Goal: Information Seeking & Learning: Learn about a topic

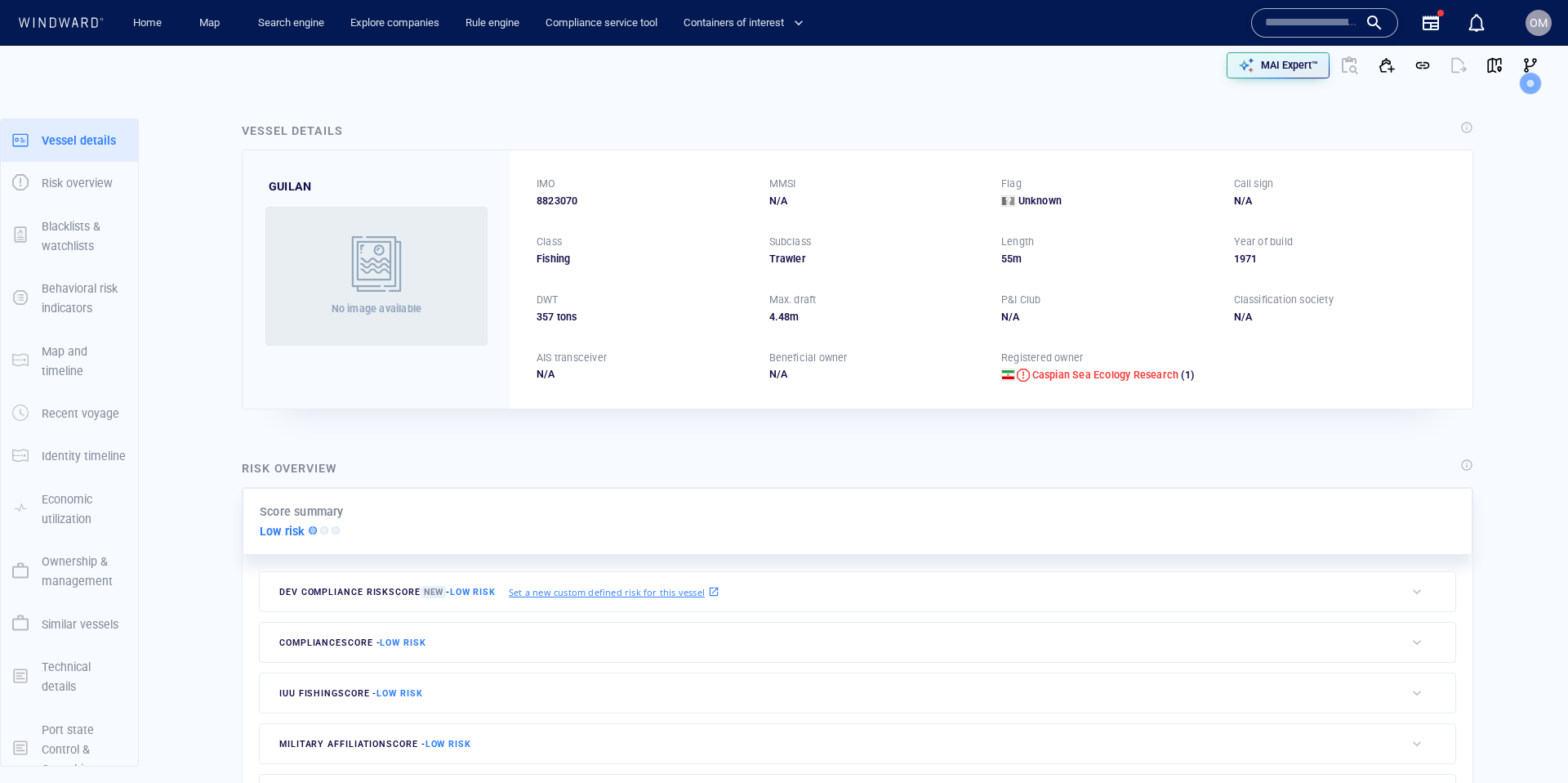
click at [1282, 15] on input "text" at bounding box center [1311, 23] width 93 height 25
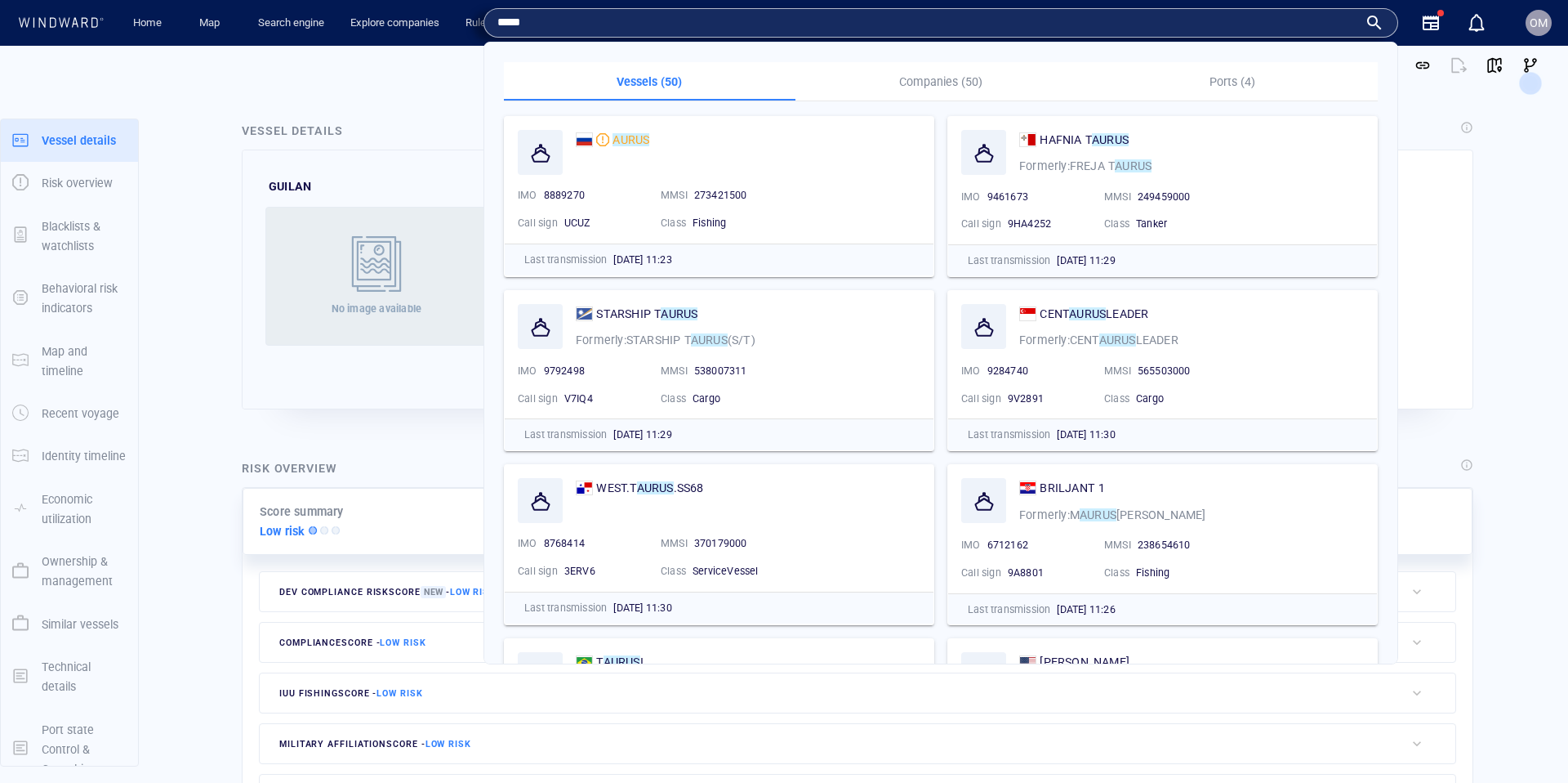
click at [956, 83] on p "Companies (50)" at bounding box center [941, 82] width 272 height 20
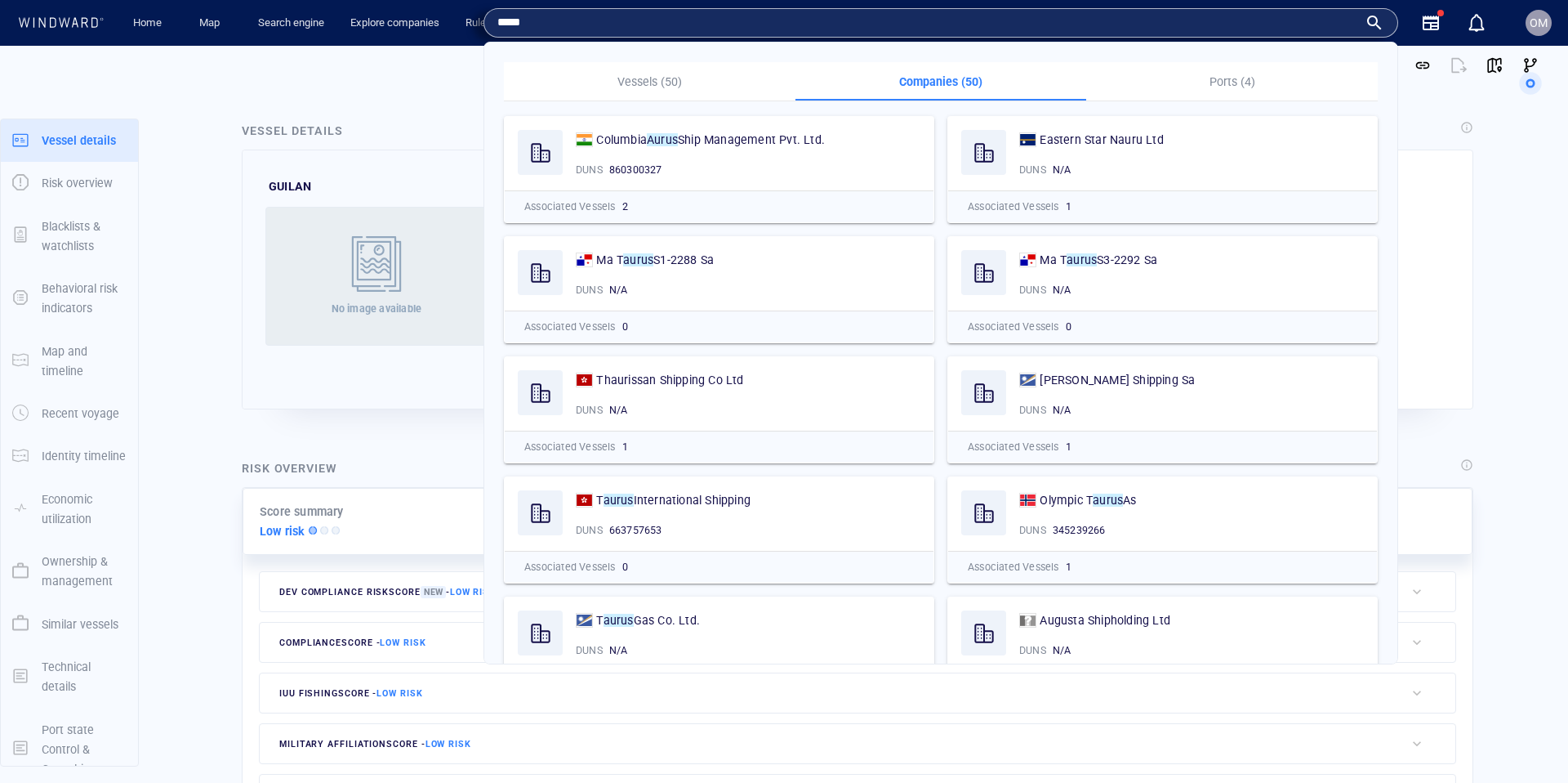
click at [904, 30] on input "*****" at bounding box center [927, 23] width 860 height 25
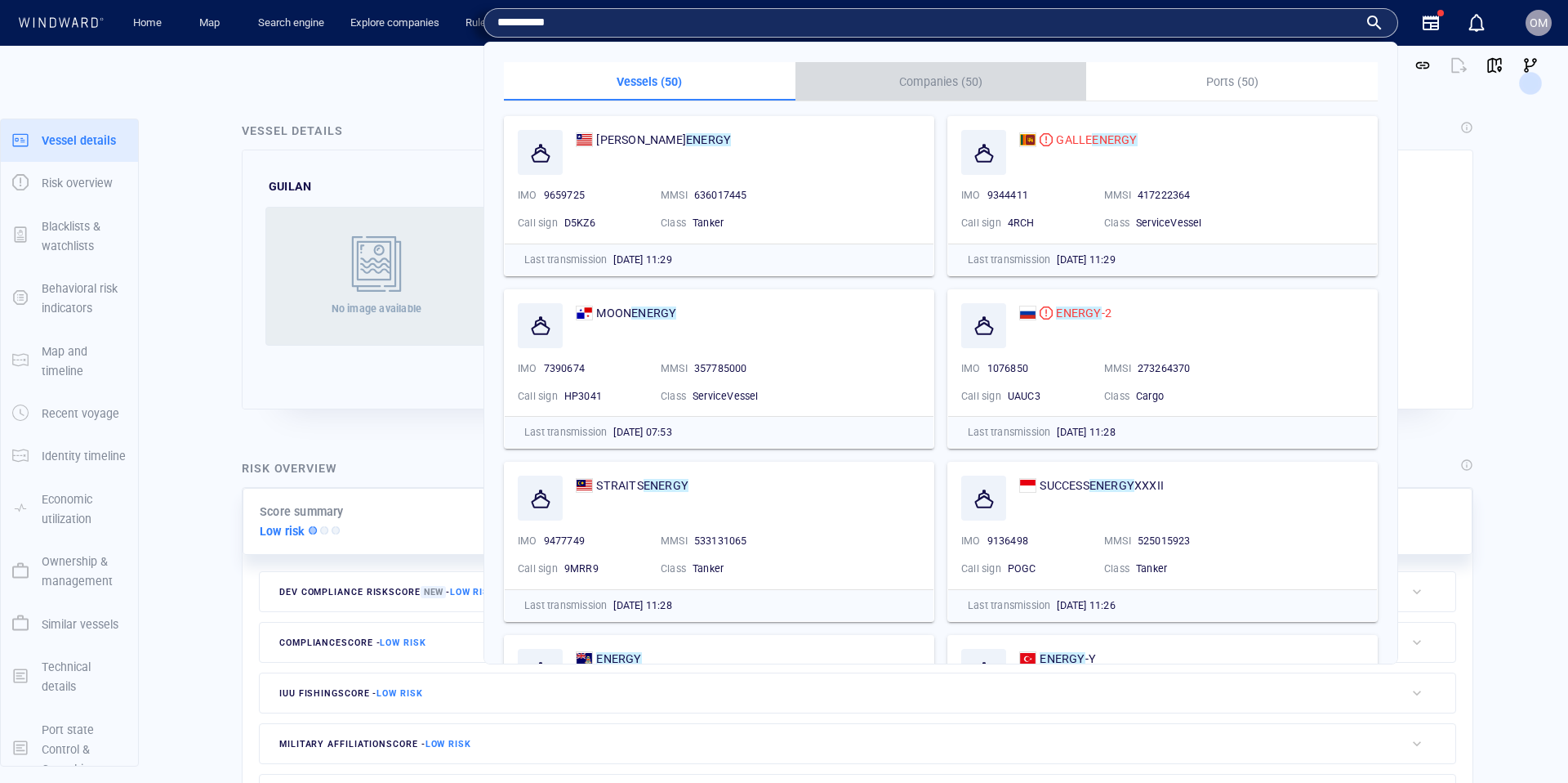
click at [944, 68] on button "Companies (50)" at bounding box center [941, 82] width 292 height 39
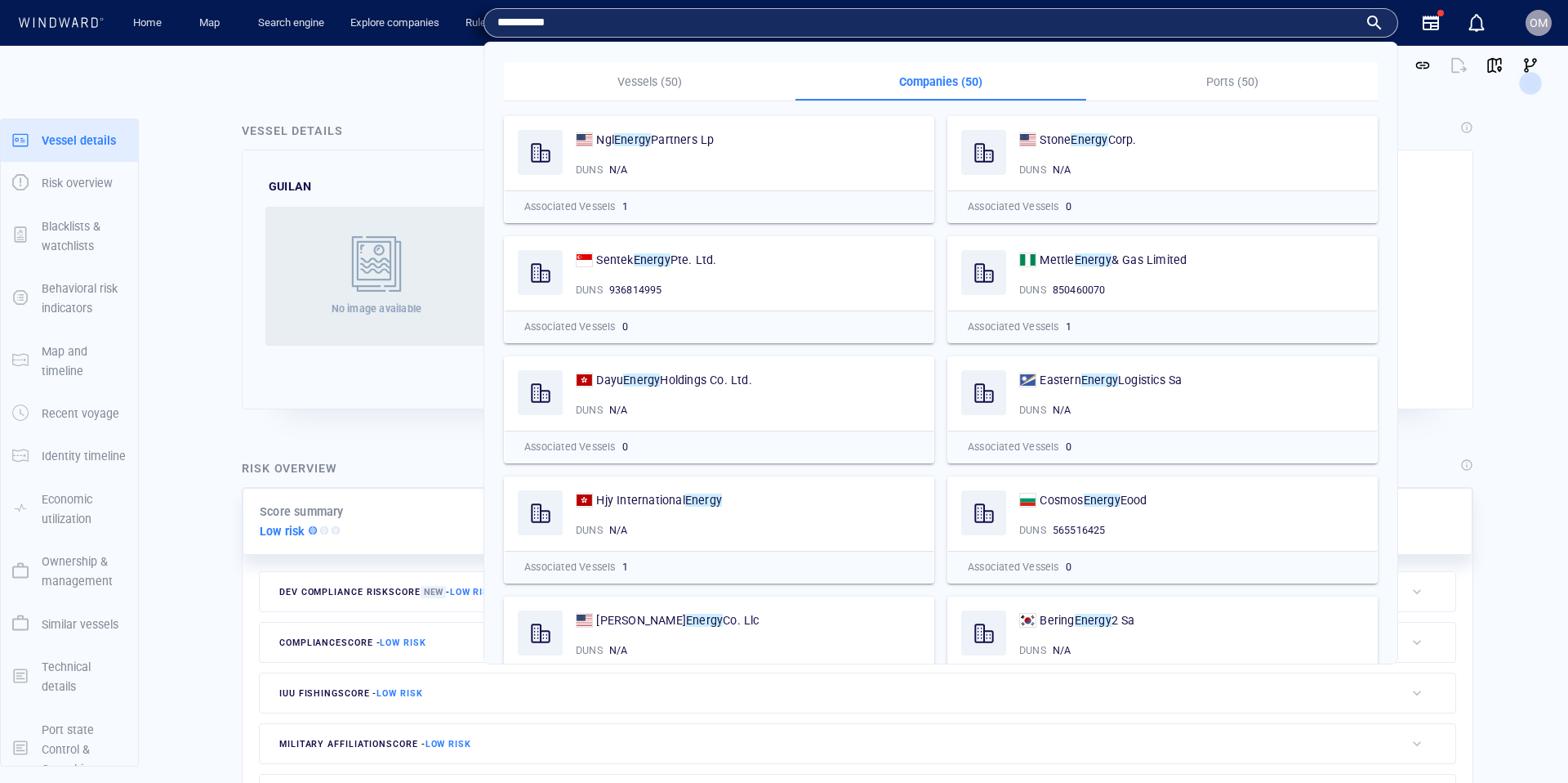
click at [538, 22] on input "**********" at bounding box center [927, 23] width 860 height 25
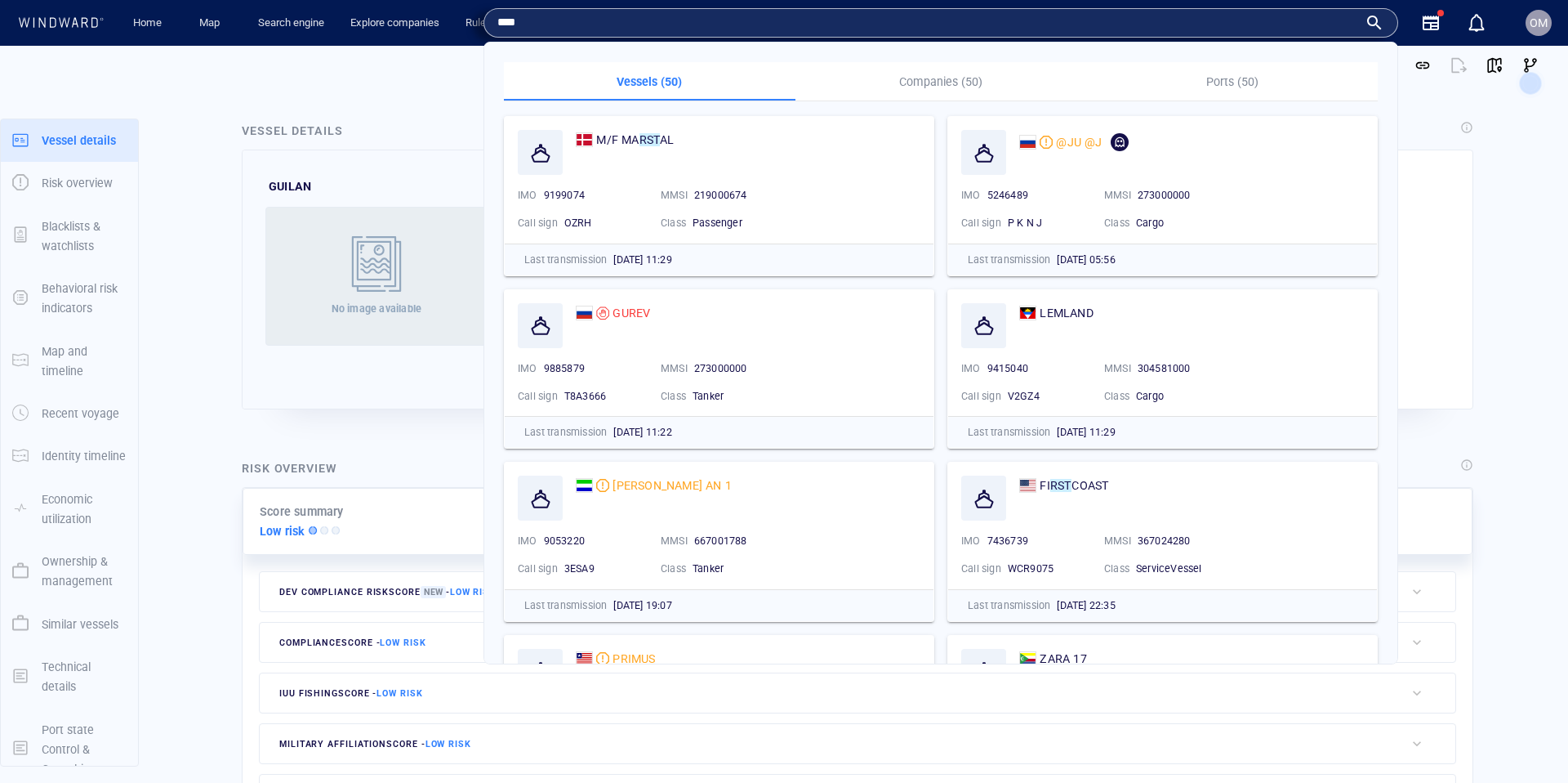
type input "***"
click at [1000, 82] on p "Companies (50)" at bounding box center [941, 82] width 272 height 20
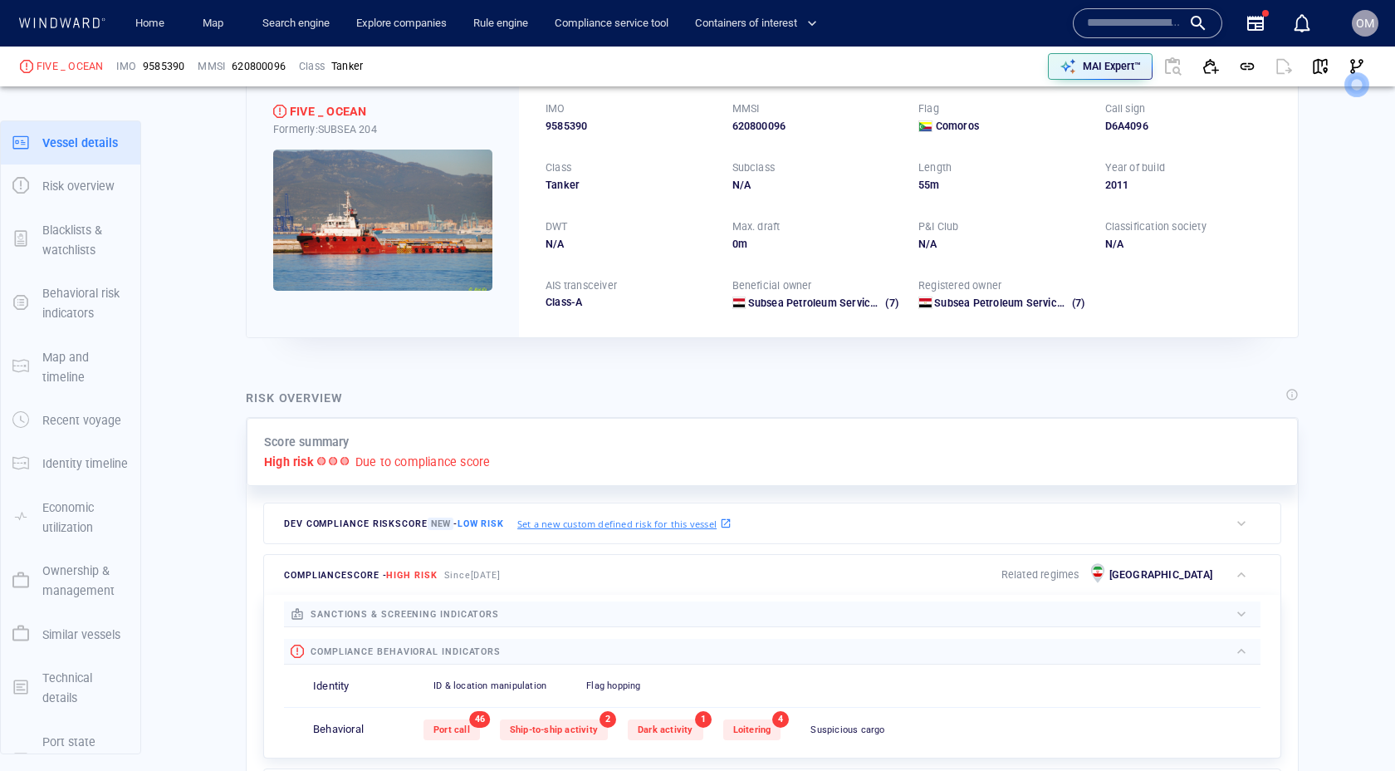
scroll to position [94, 0]
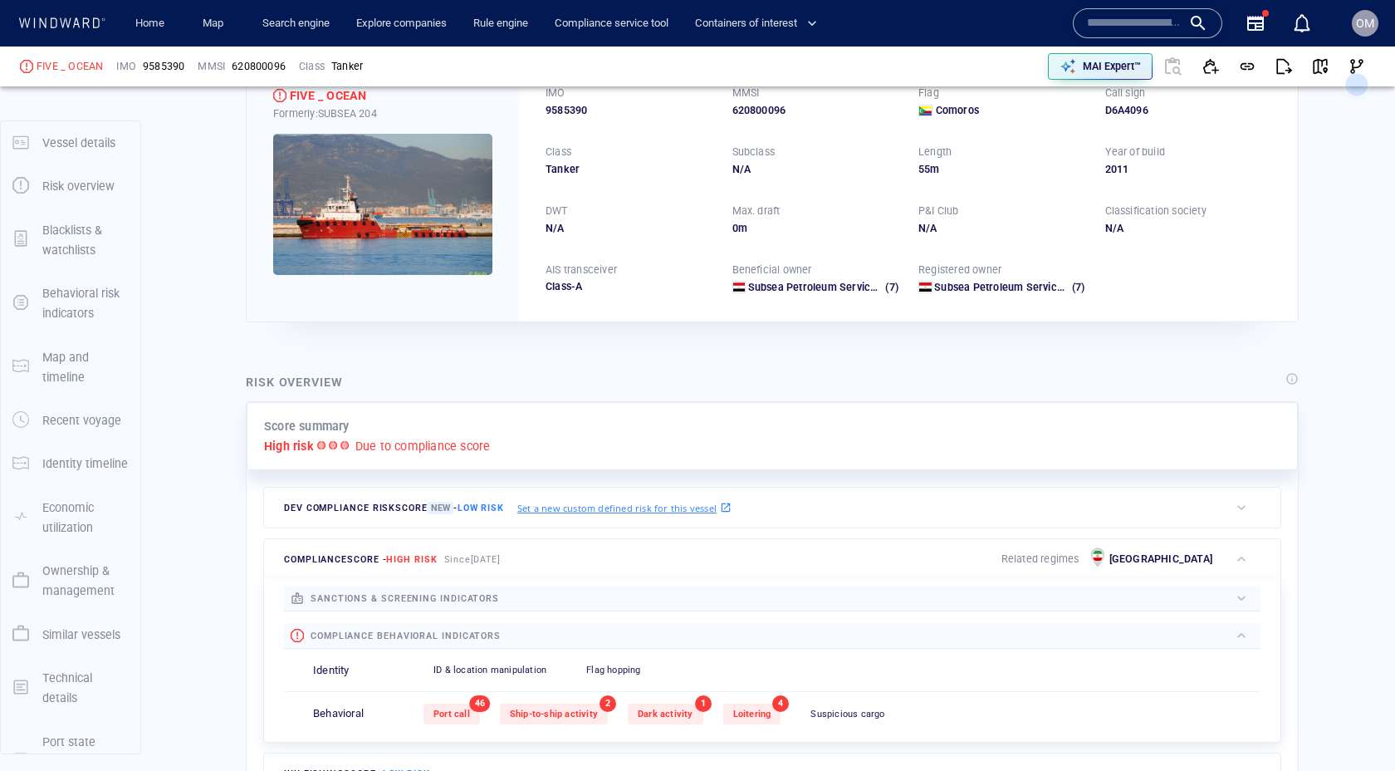
click at [483, 325] on div "FIVE _ OCEAN Formerly: SUBSEA 204 IMO 9585390 MMSI 620800096 Flag Comoros Call …" at bounding box center [773, 190] width 1060 height 270
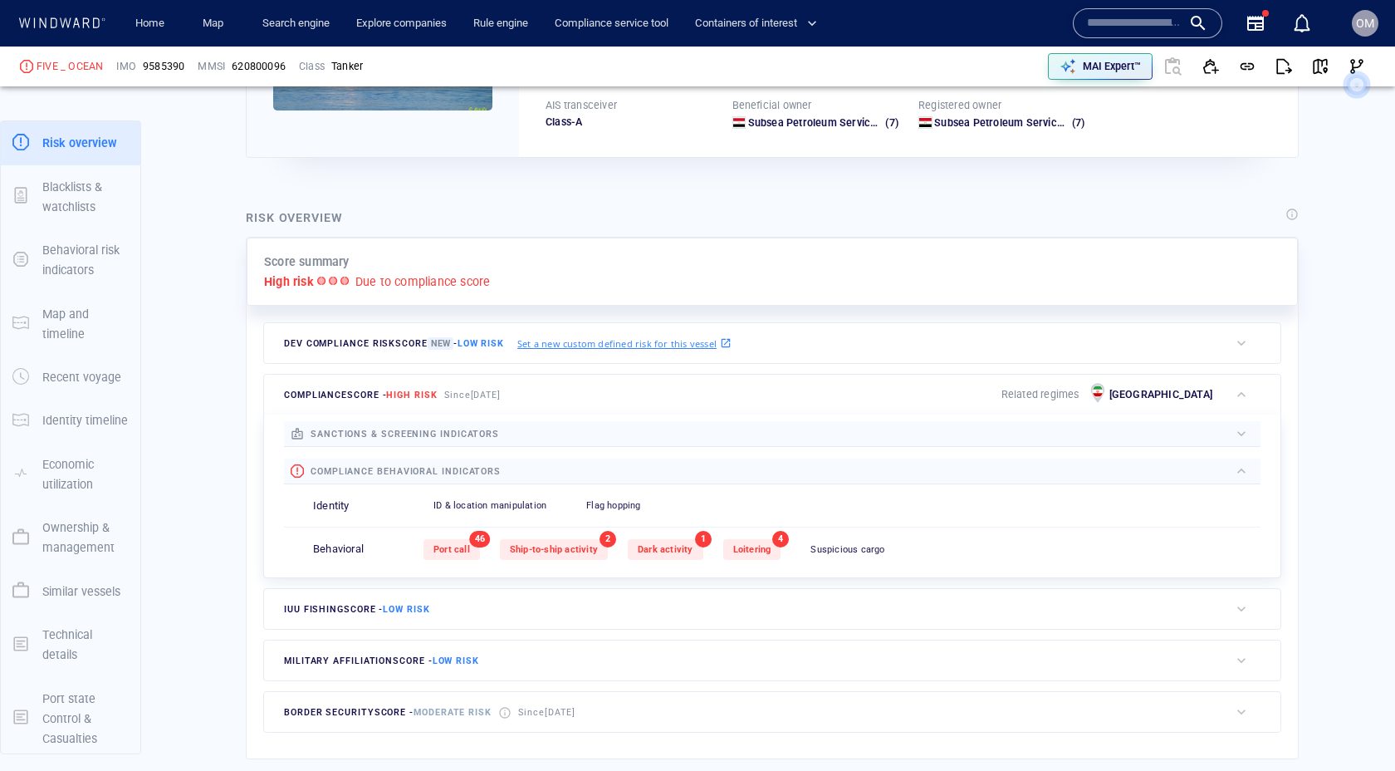
scroll to position [44, 0]
click at [76, 412] on p "Identity timeline" at bounding box center [85, 419] width 86 height 20
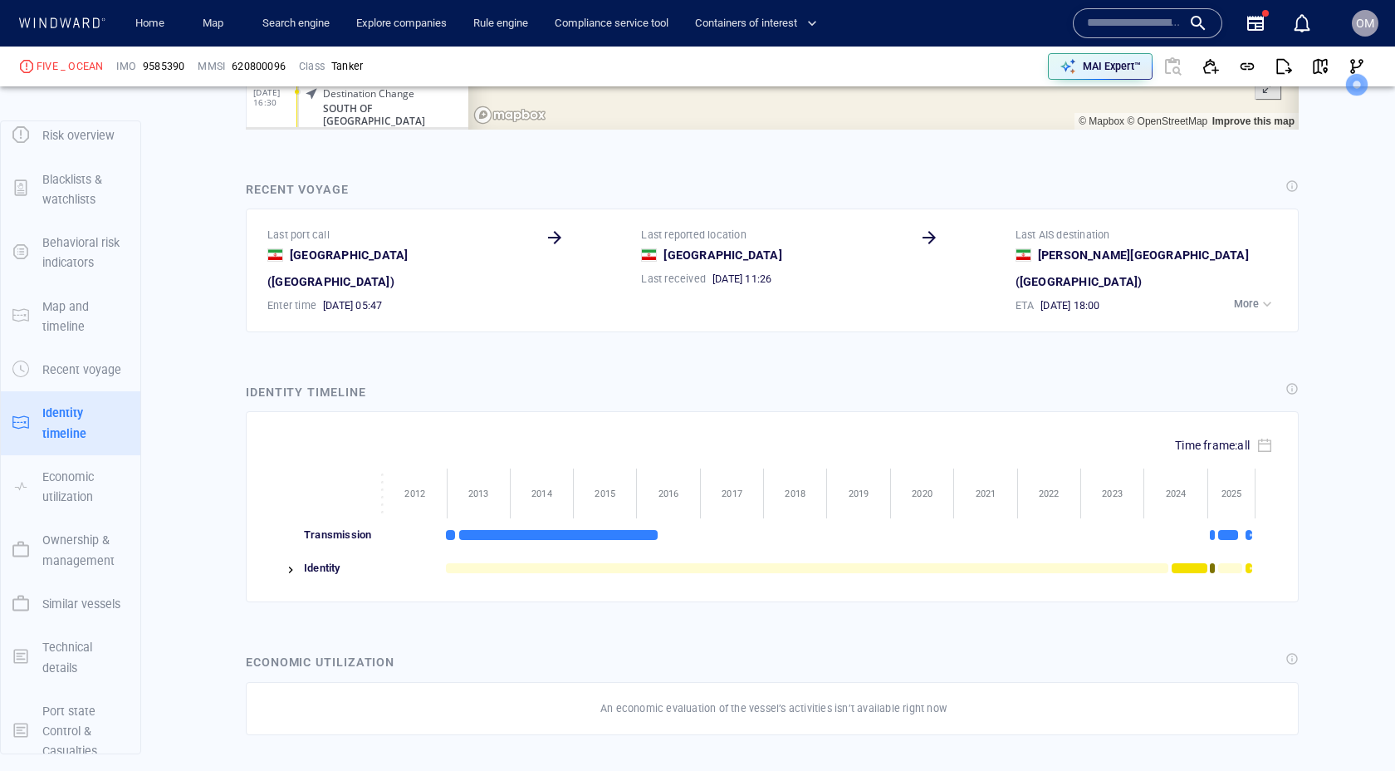
scroll to position [2338, 0]
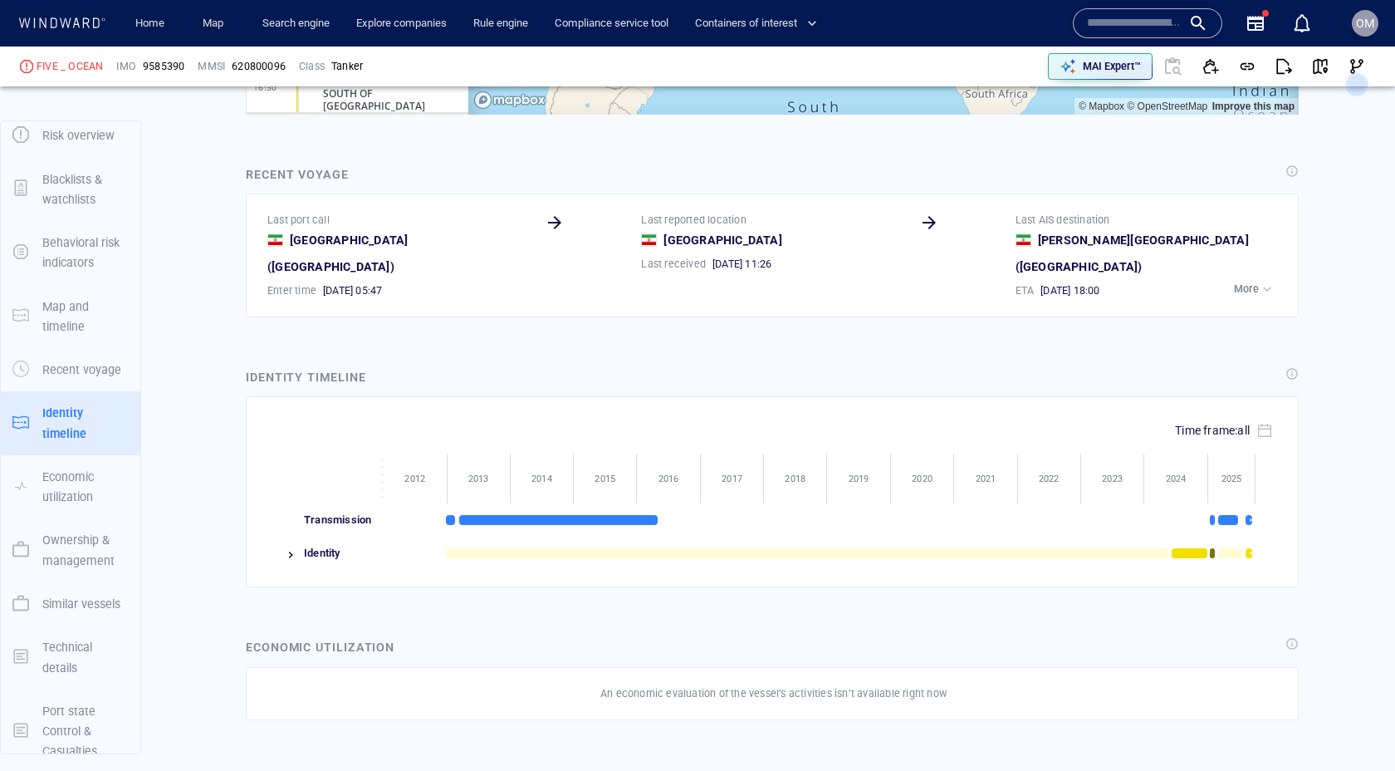
click at [296, 548] on img at bounding box center [290, 554] width 13 height 13
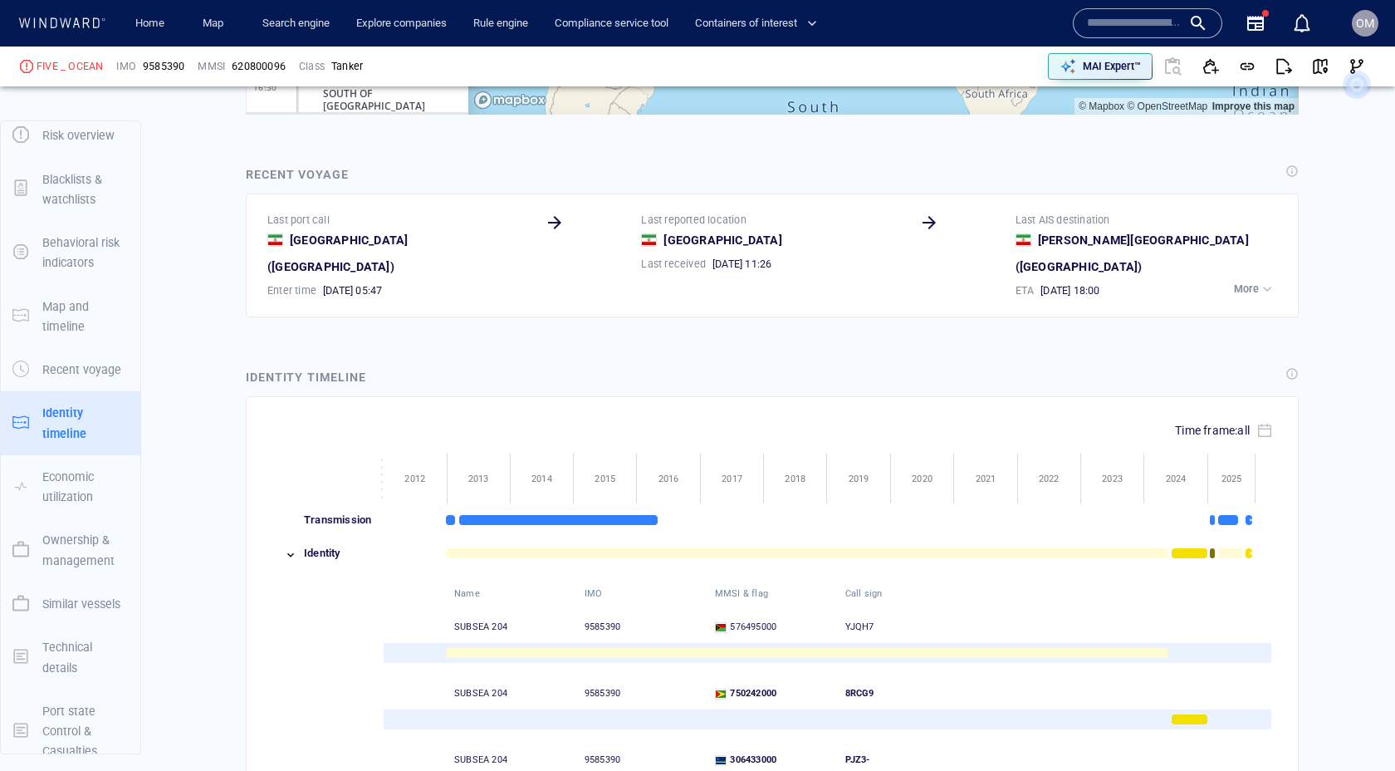
scroll to position [2609, 0]
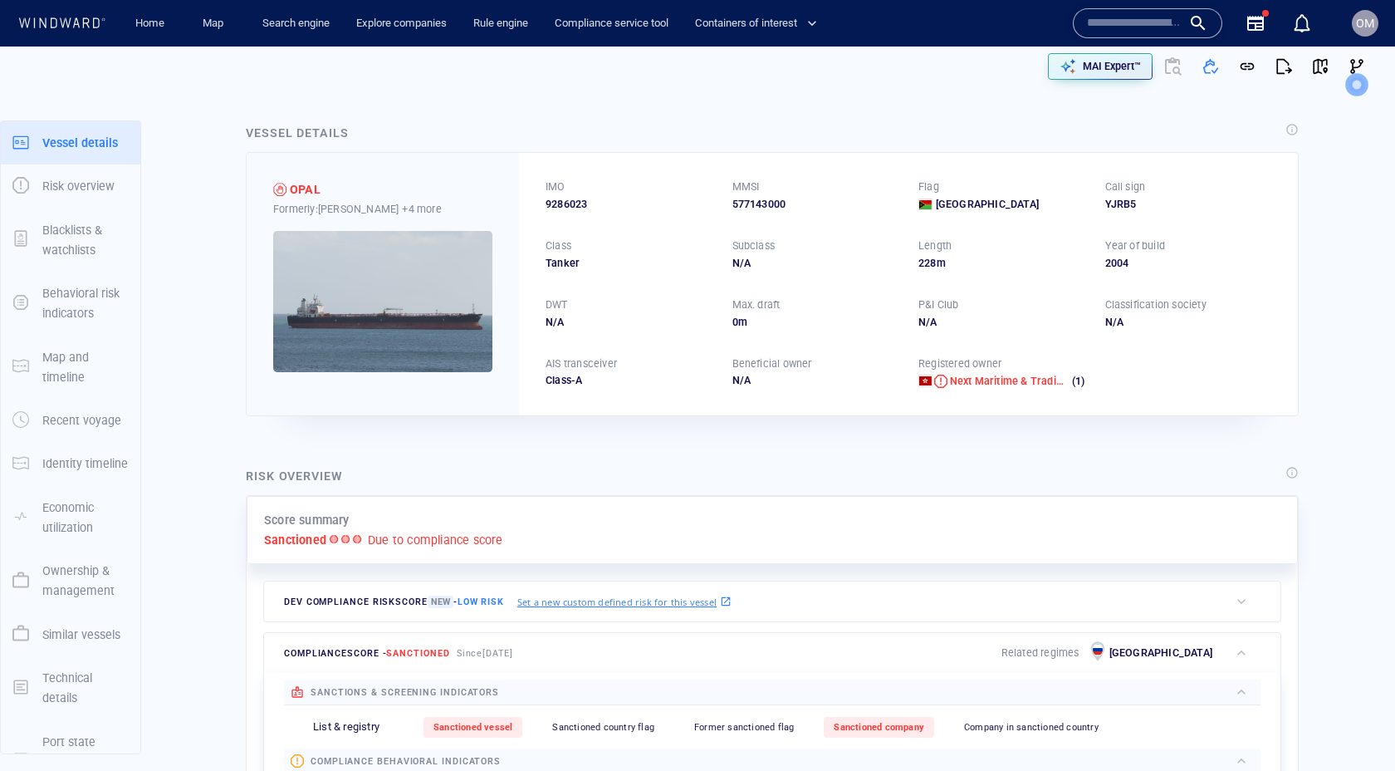
click at [77, 455] on p "Identity timeline" at bounding box center [85, 463] width 86 height 20
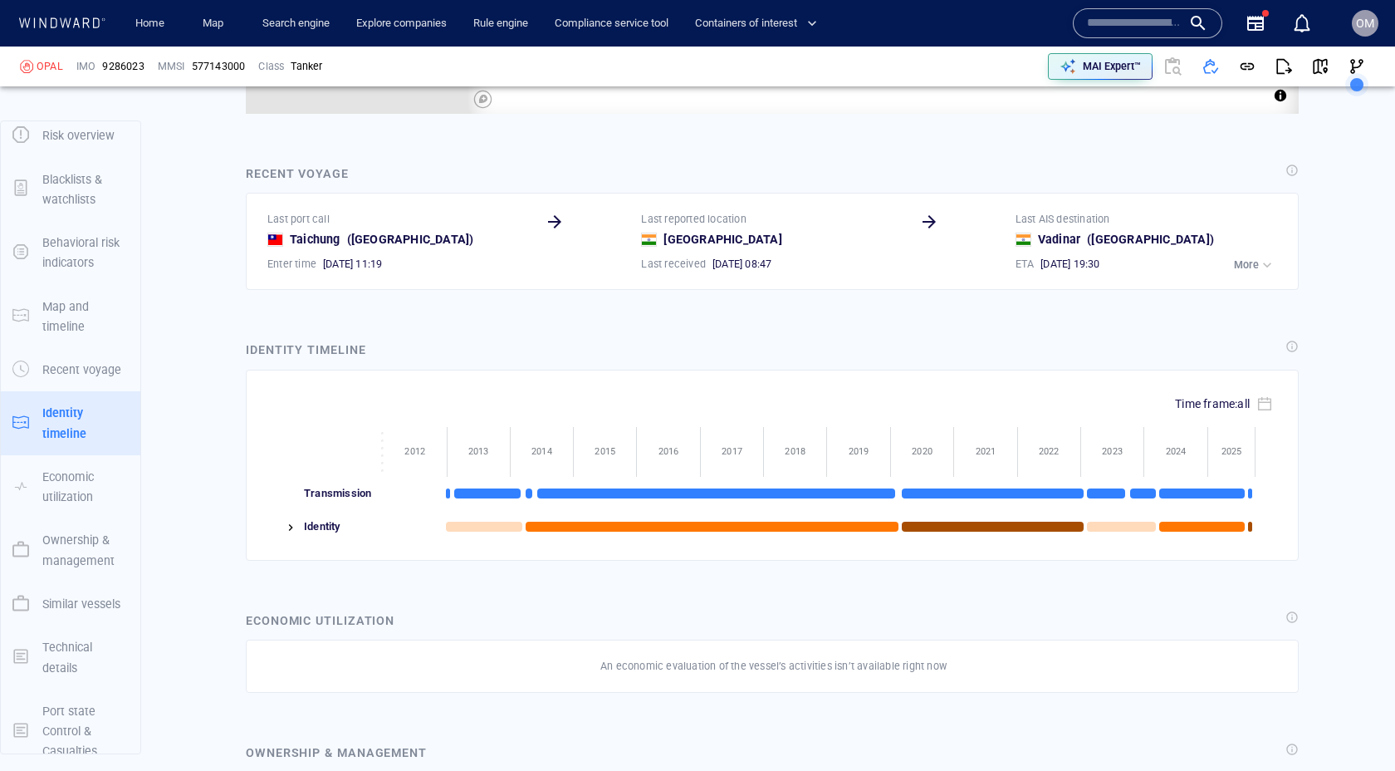
scroll to position [14695, 0]
click at [284, 529] on img at bounding box center [290, 527] width 13 height 13
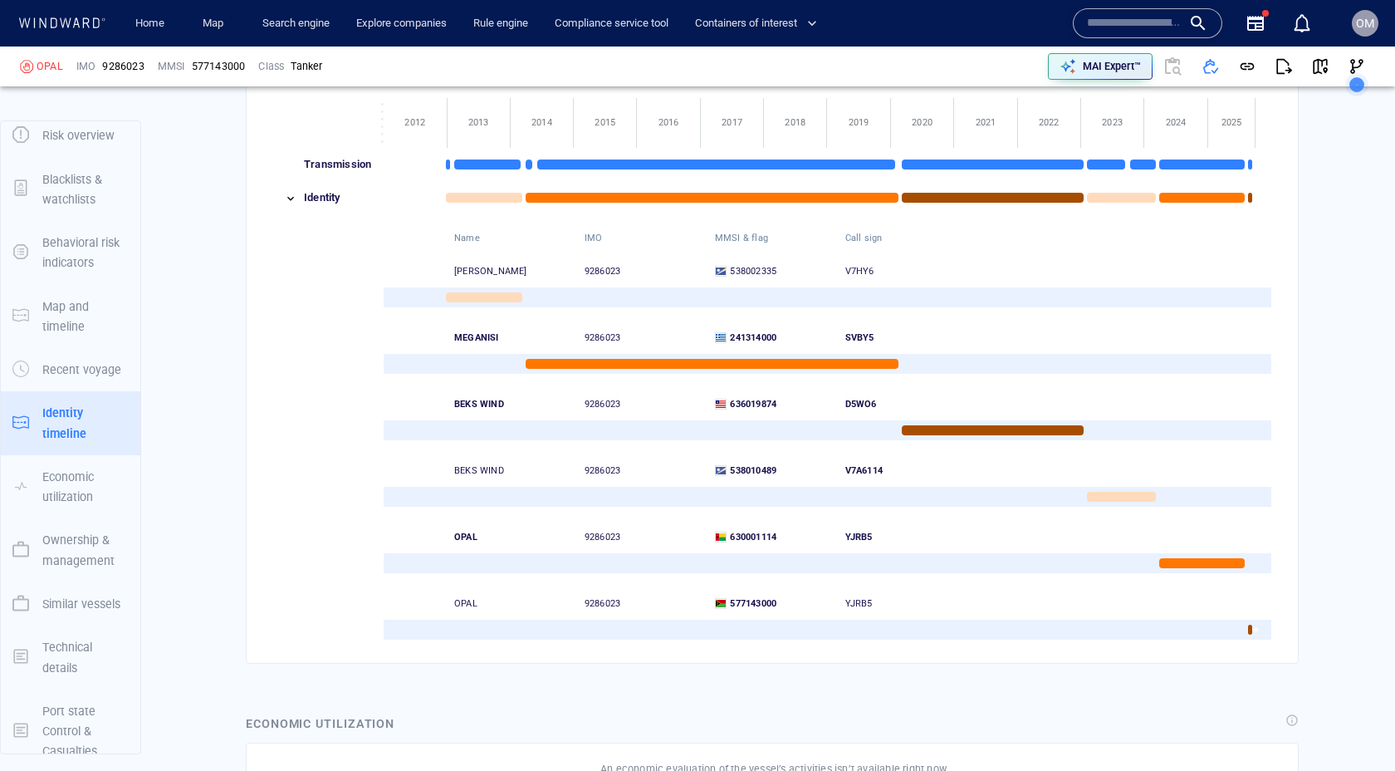
scroll to position [2932, 0]
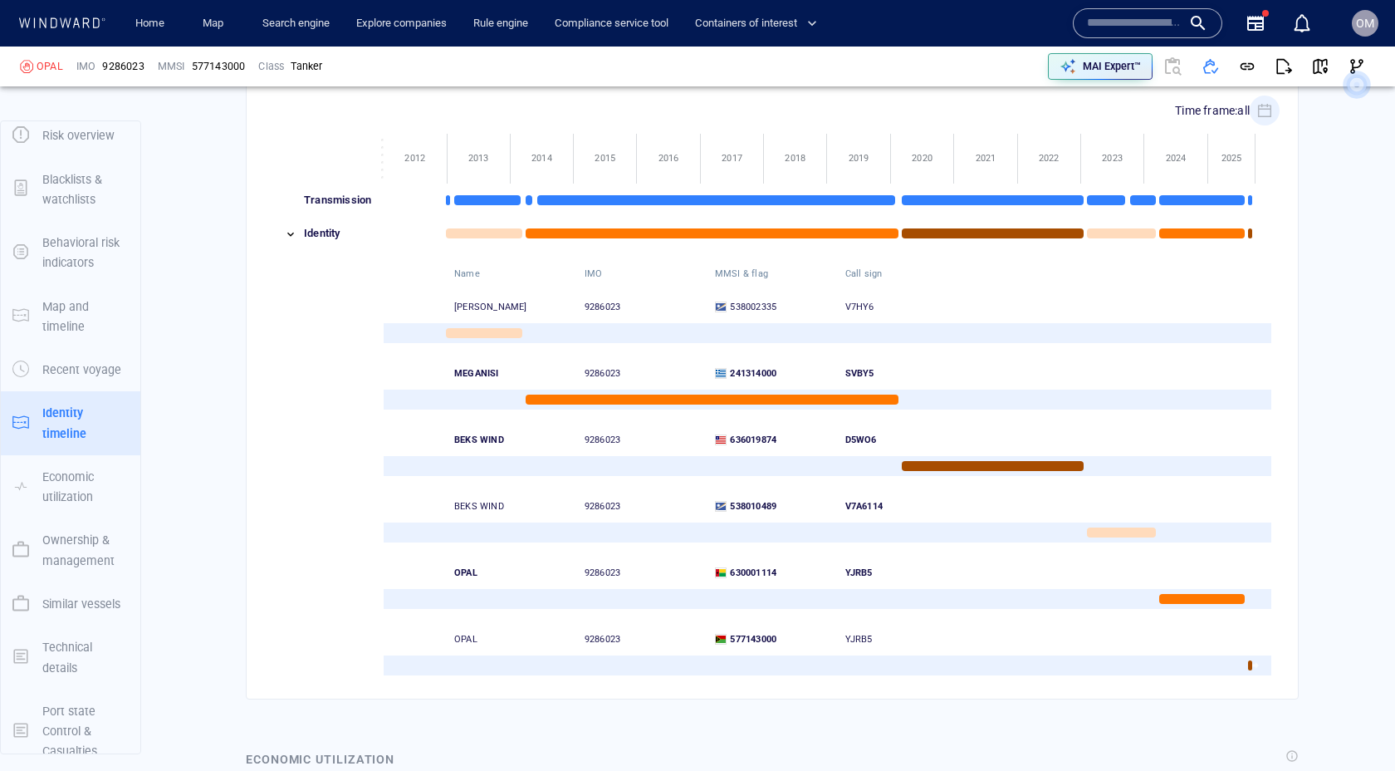
click at [1256, 115] on span "~" at bounding box center [1265, 111] width 30 height 30
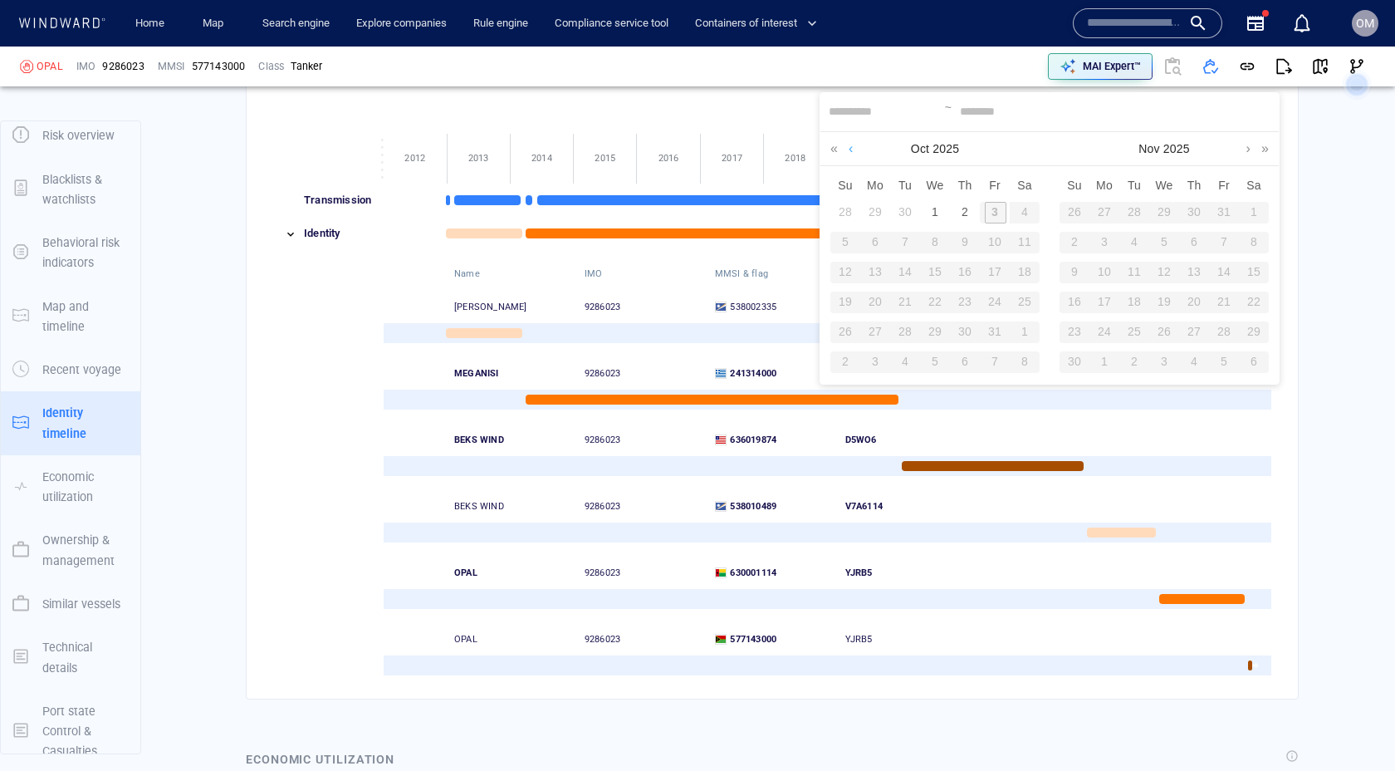
click at [851, 150] on link at bounding box center [851, 148] width 13 height 33
drag, startPoint x: 994, startPoint y: 214, endPoint x: 1007, endPoint y: 169, distance: 47.4
click at [994, 214] on div "1" at bounding box center [995, 213] width 22 height 22
click at [1014, 154] on link at bounding box center [1018, 148] width 13 height 33
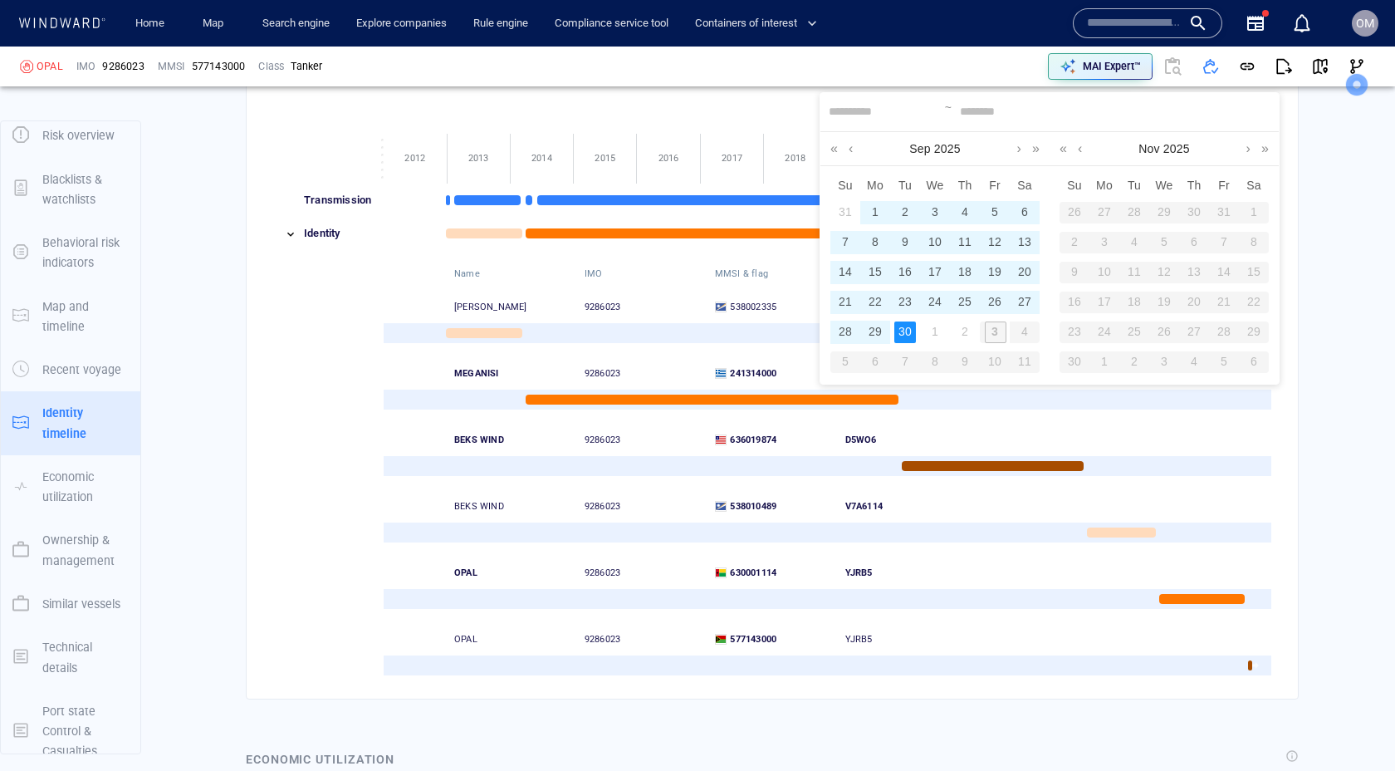
click at [904, 325] on div "30" at bounding box center [906, 332] width 22 height 22
type input "**********"
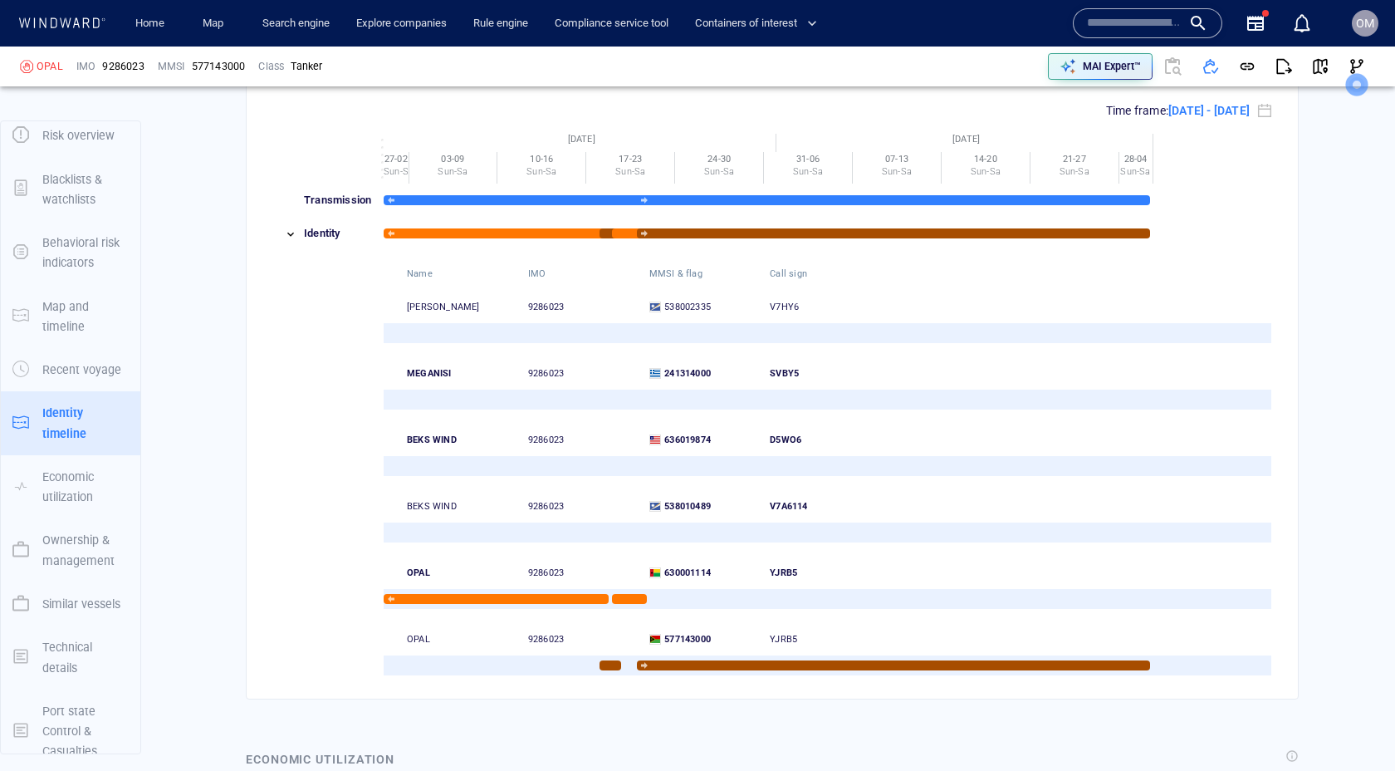
click at [675, 586] on div at bounding box center [719, 598] width 89 height 33
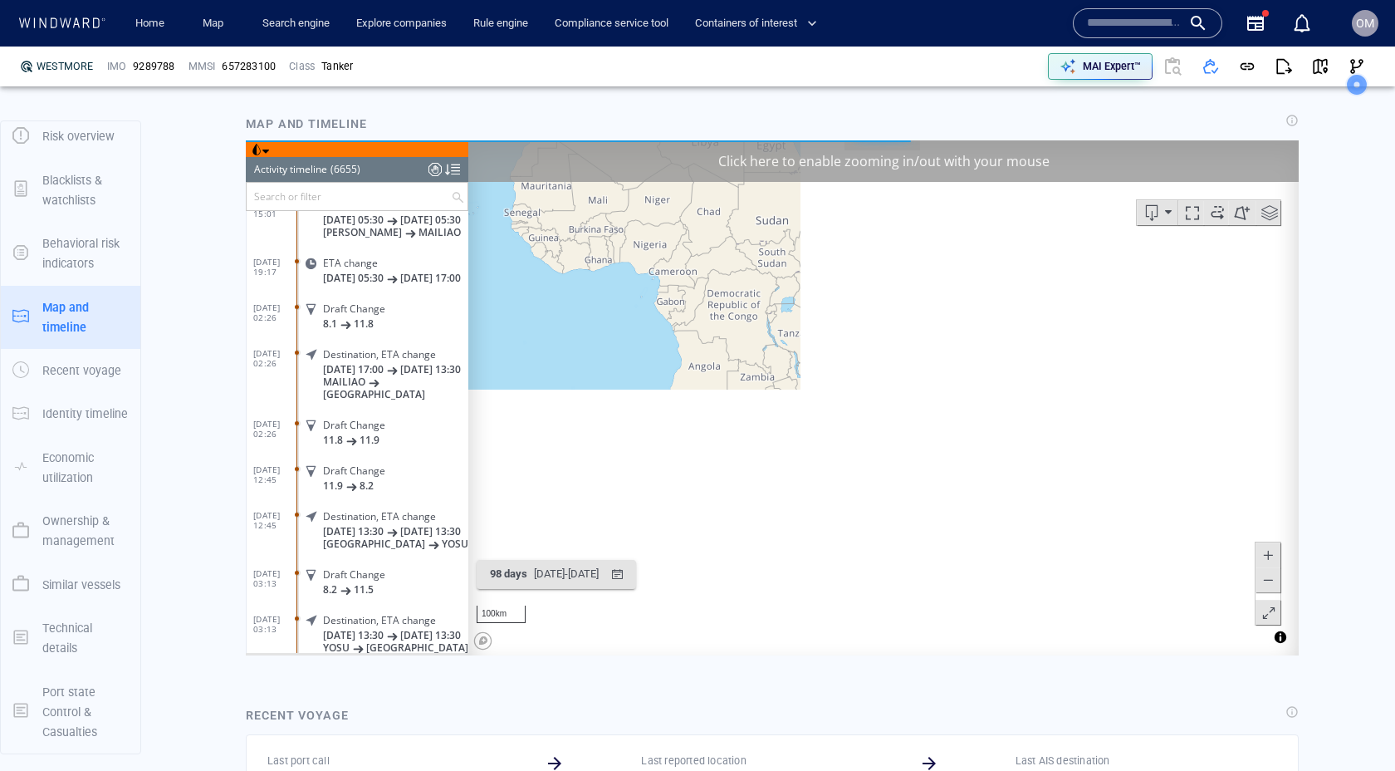
scroll to position [2571, 0]
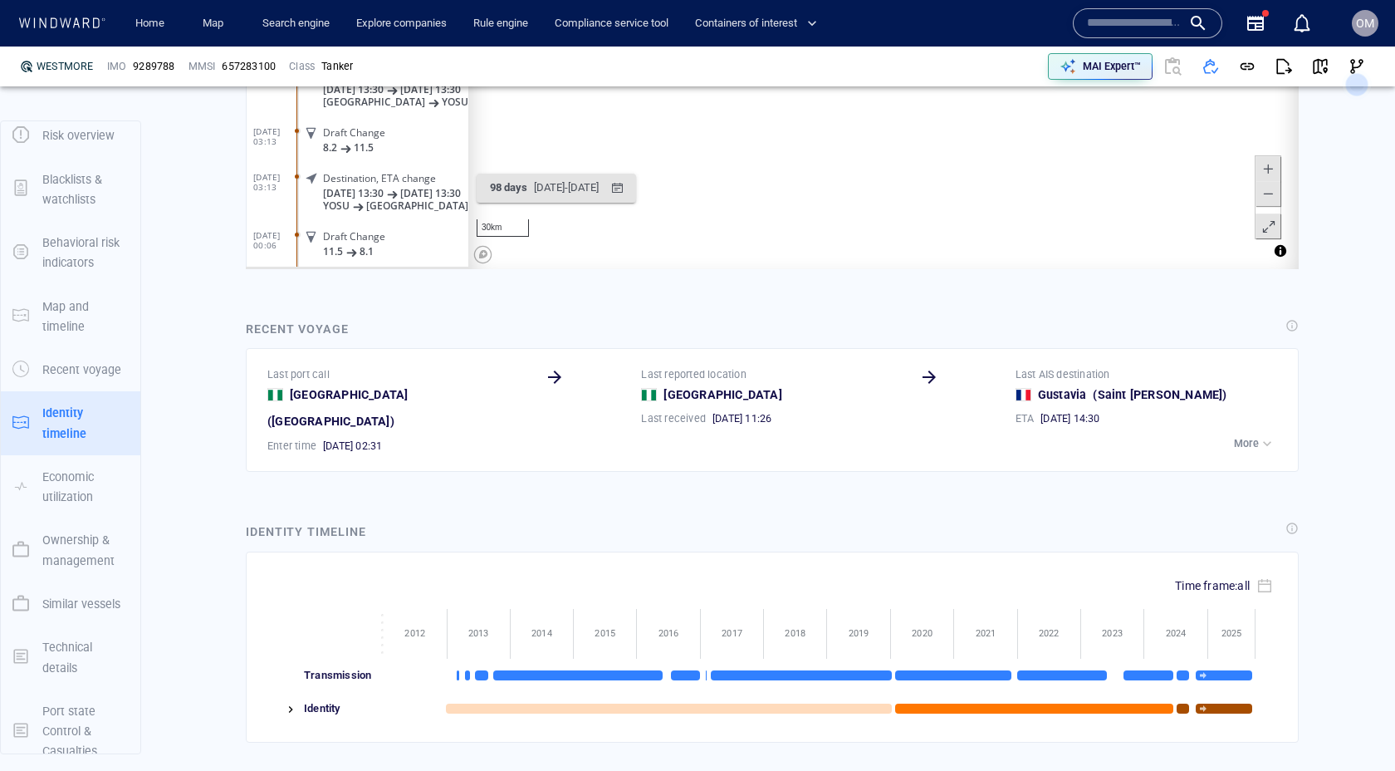
scroll to position [1832, 0]
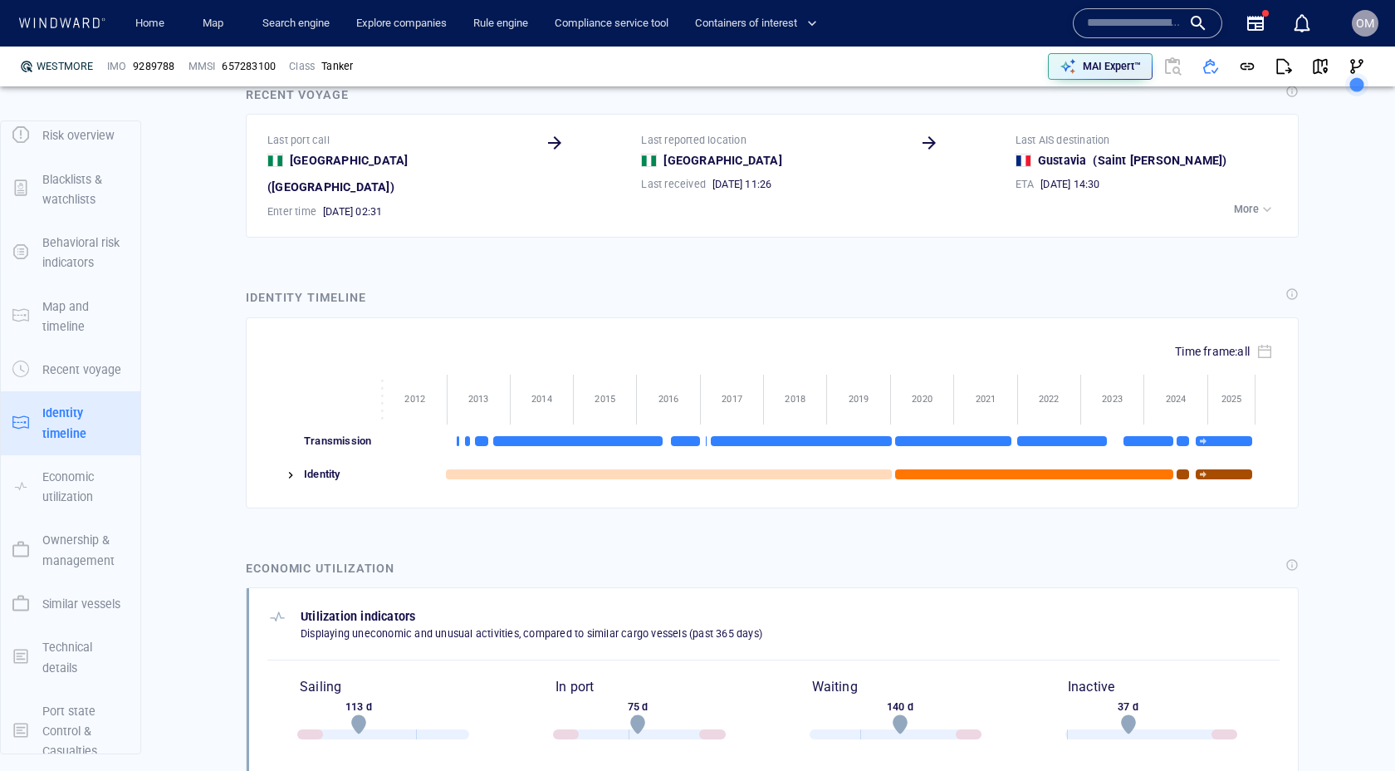
click at [291, 458] on div at bounding box center [283, 474] width 32 height 33
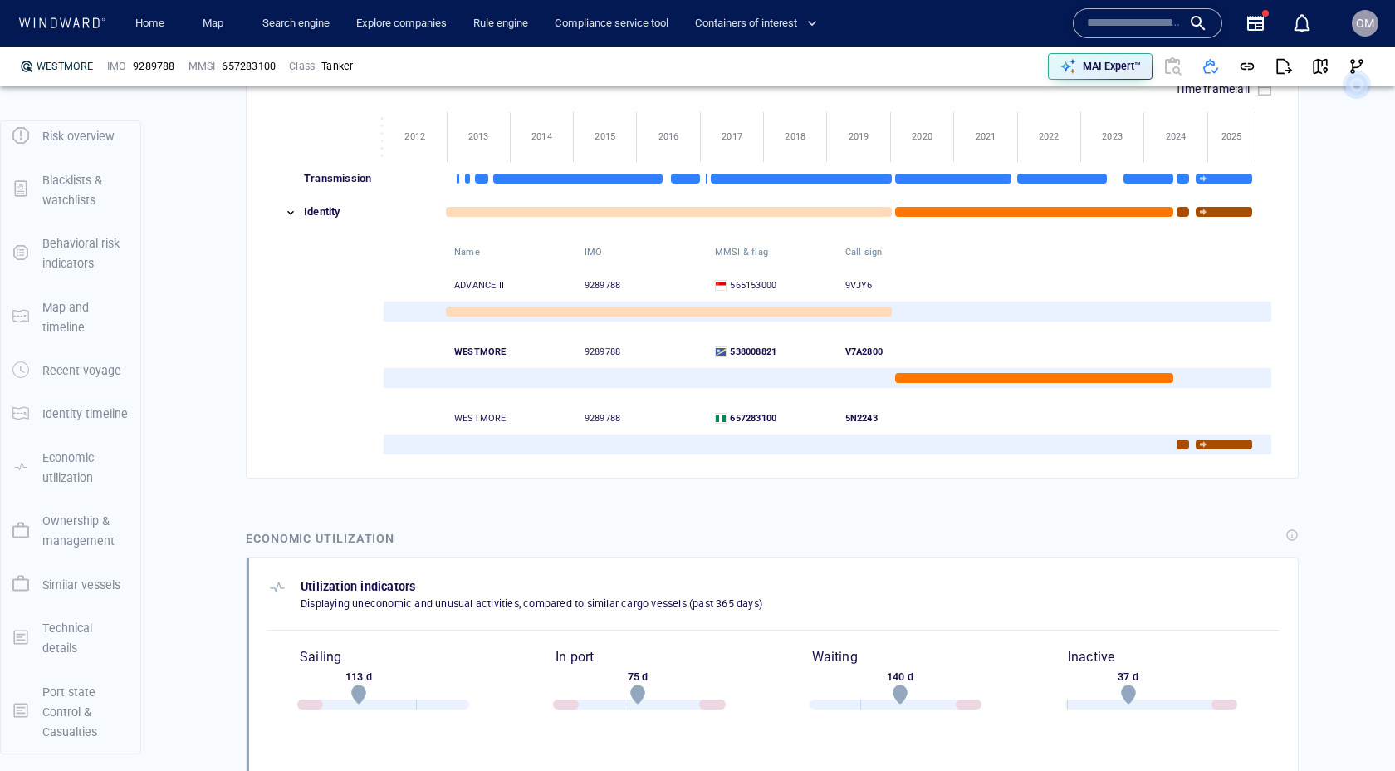
scroll to position [1939, 0]
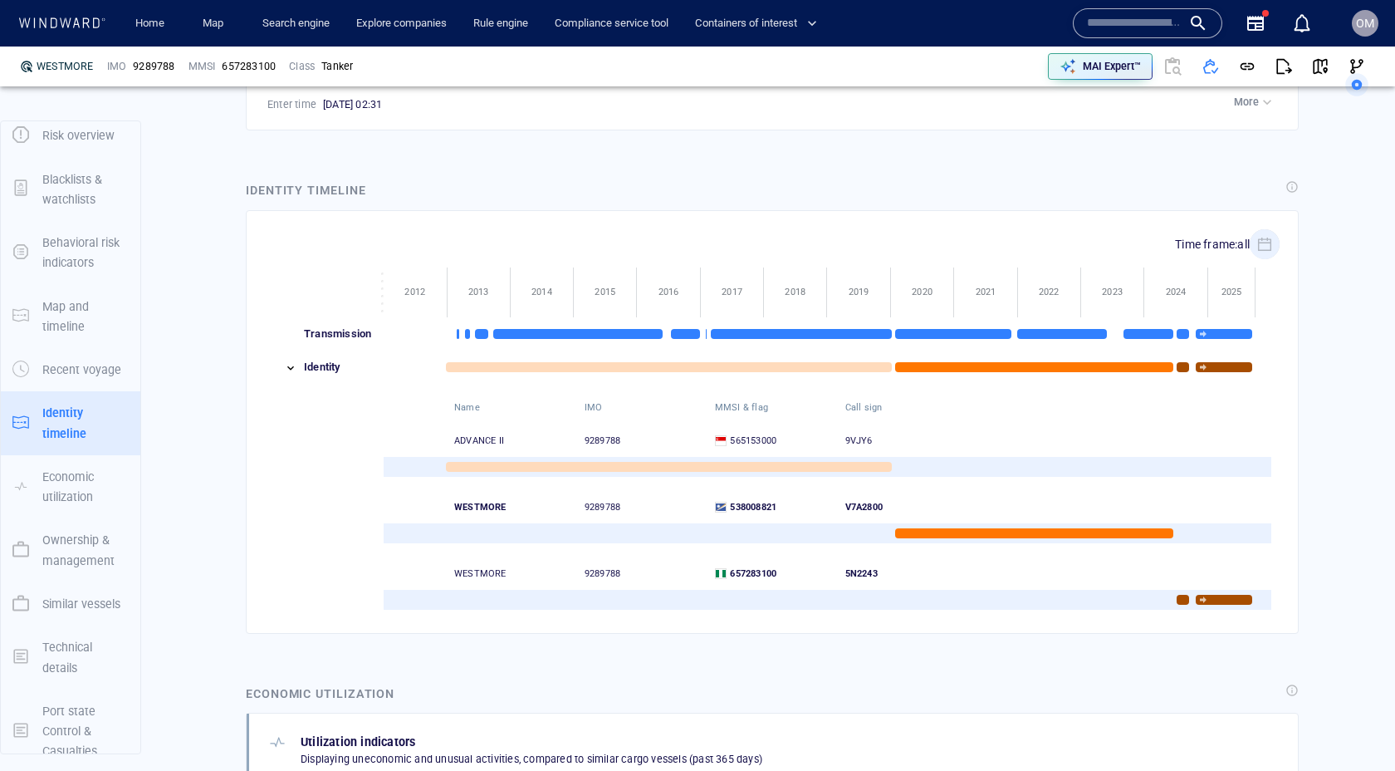
click at [1265, 237] on icon "button" at bounding box center [1264, 244] width 15 height 15
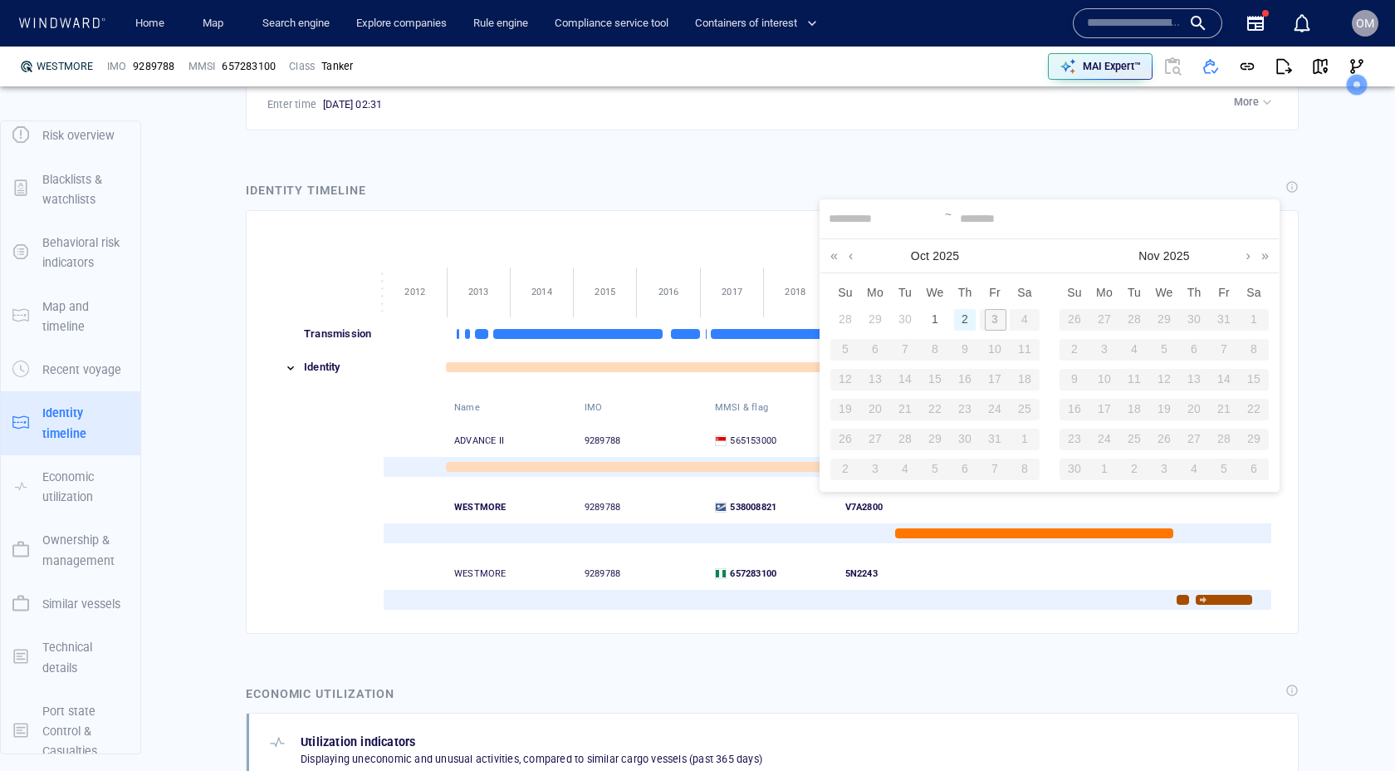
click at [968, 322] on div "2" at bounding box center [965, 320] width 22 height 22
click at [836, 257] on link at bounding box center [834, 255] width 16 height 33
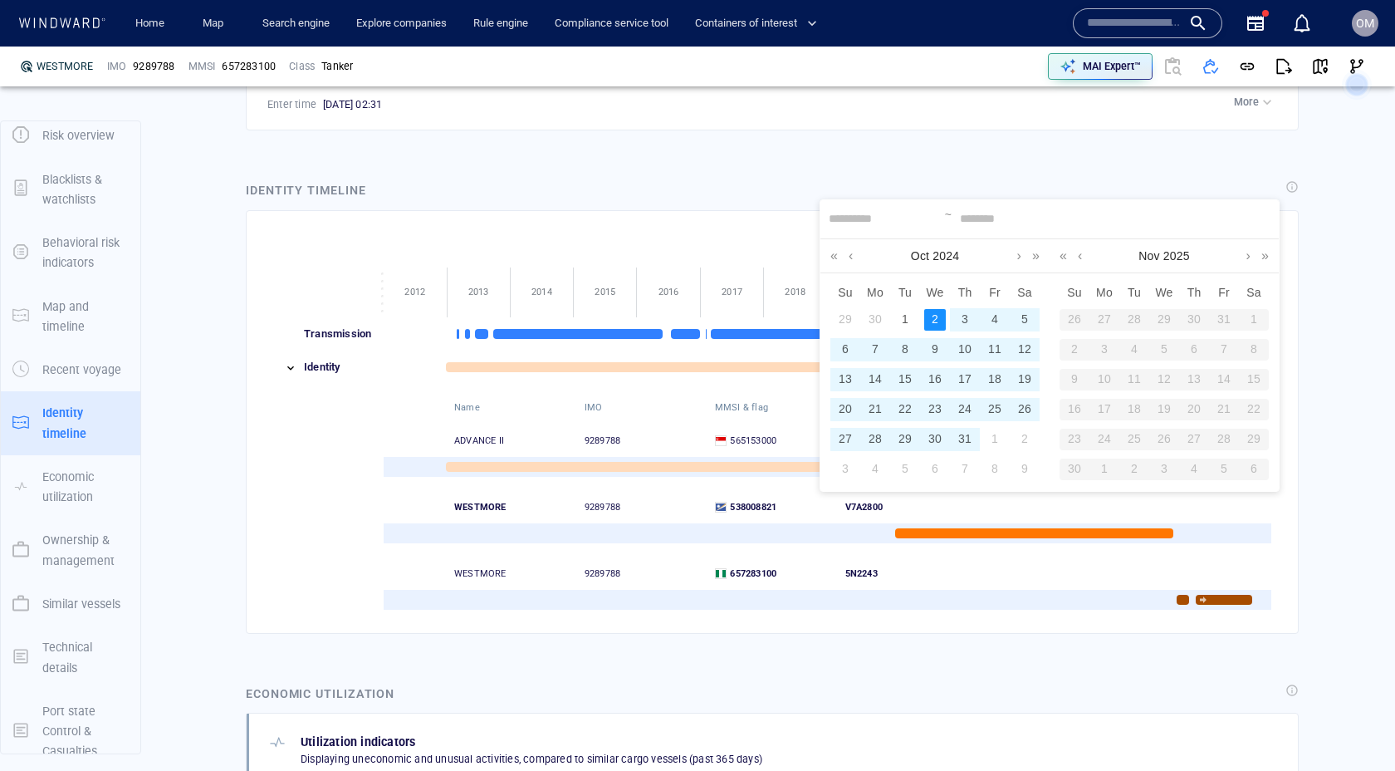
drag, startPoint x: 929, startPoint y: 319, endPoint x: 1042, endPoint y: 366, distance: 122.5
click at [929, 319] on div "2" at bounding box center [935, 320] width 22 height 22
type input "**********"
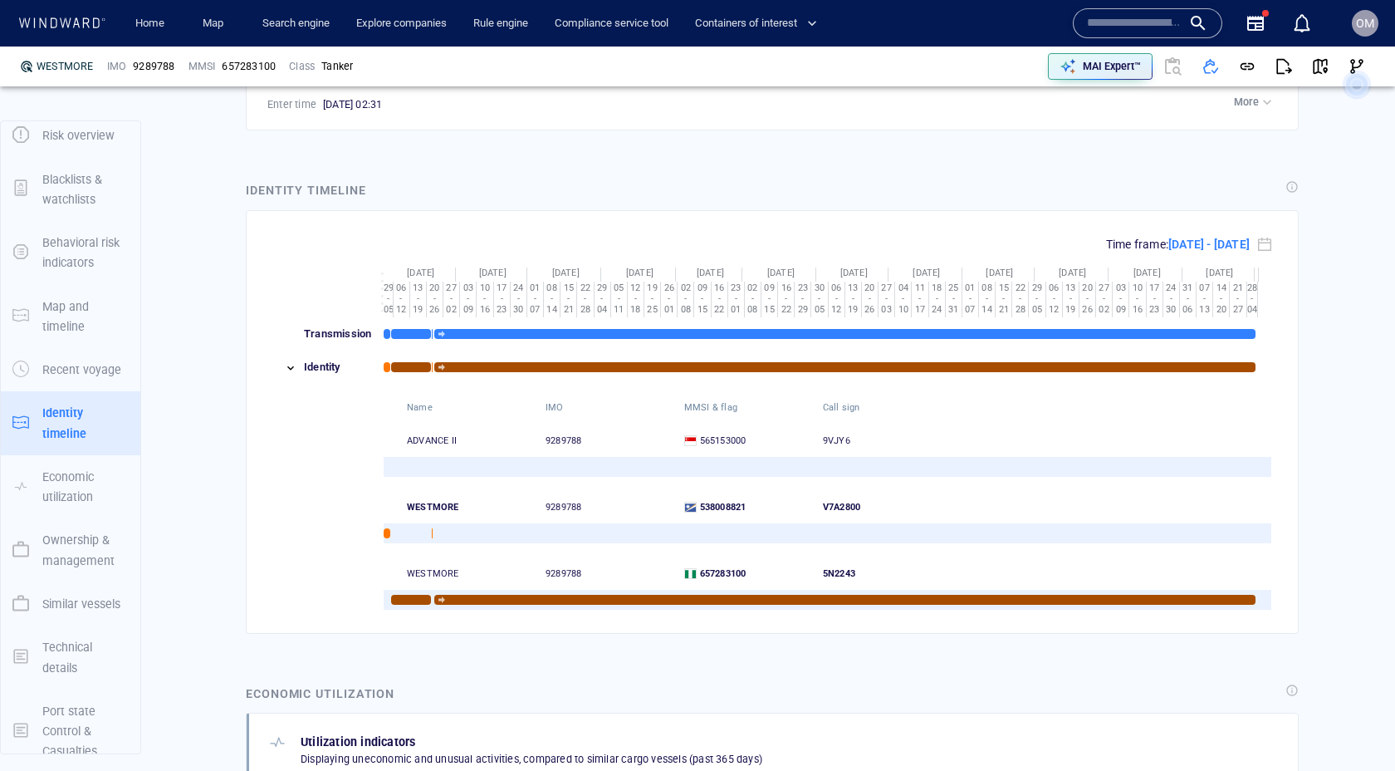
click at [435, 517] on div at bounding box center [435, 533] width 17 height 33
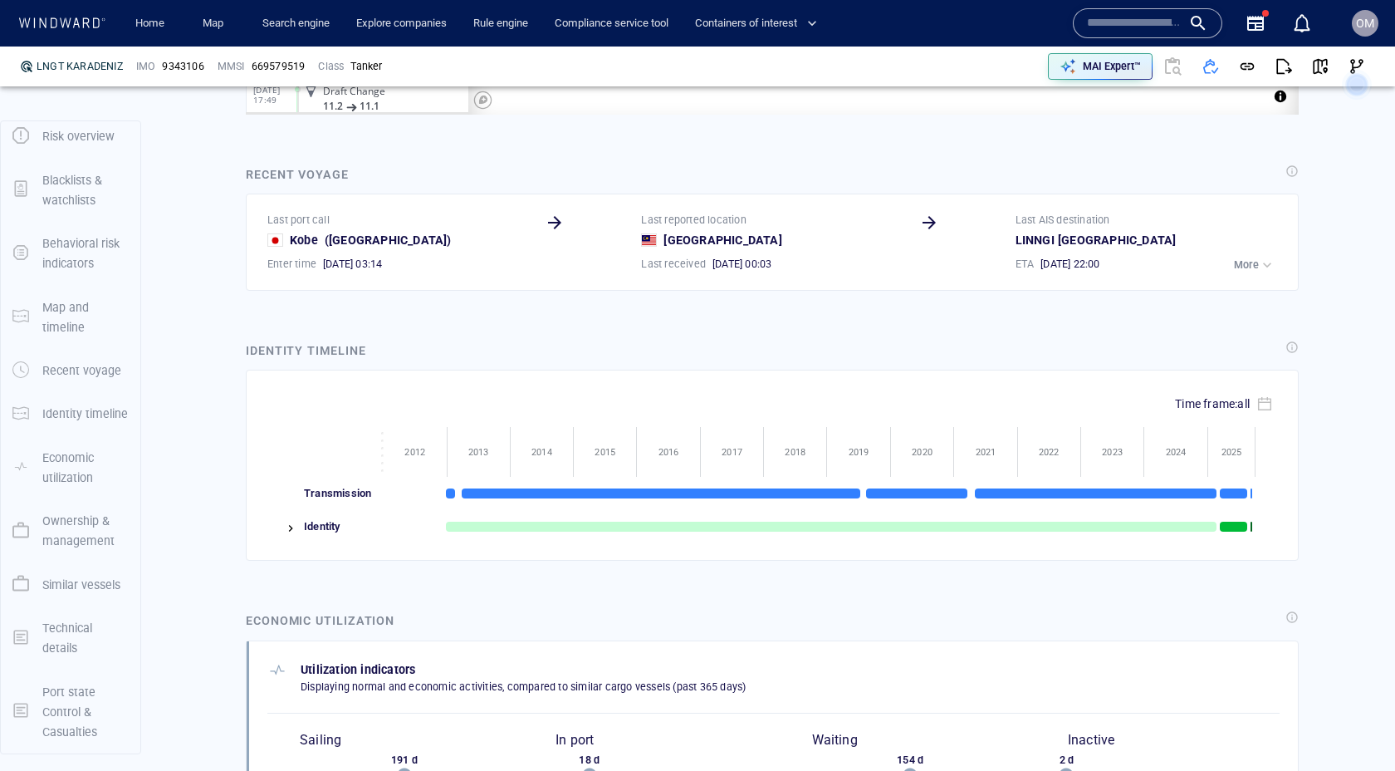
scroll to position [1766, 0]
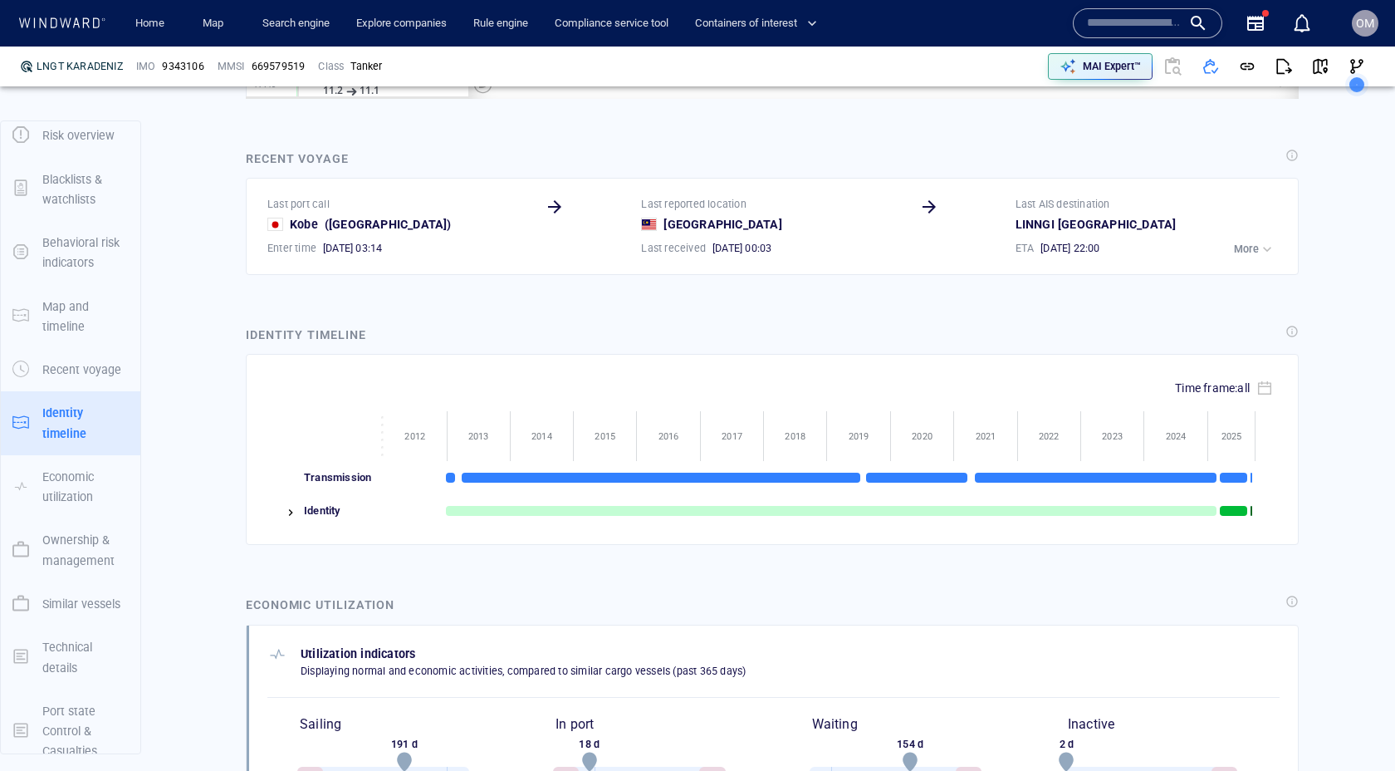
click at [290, 516] on img at bounding box center [290, 512] width 13 height 13
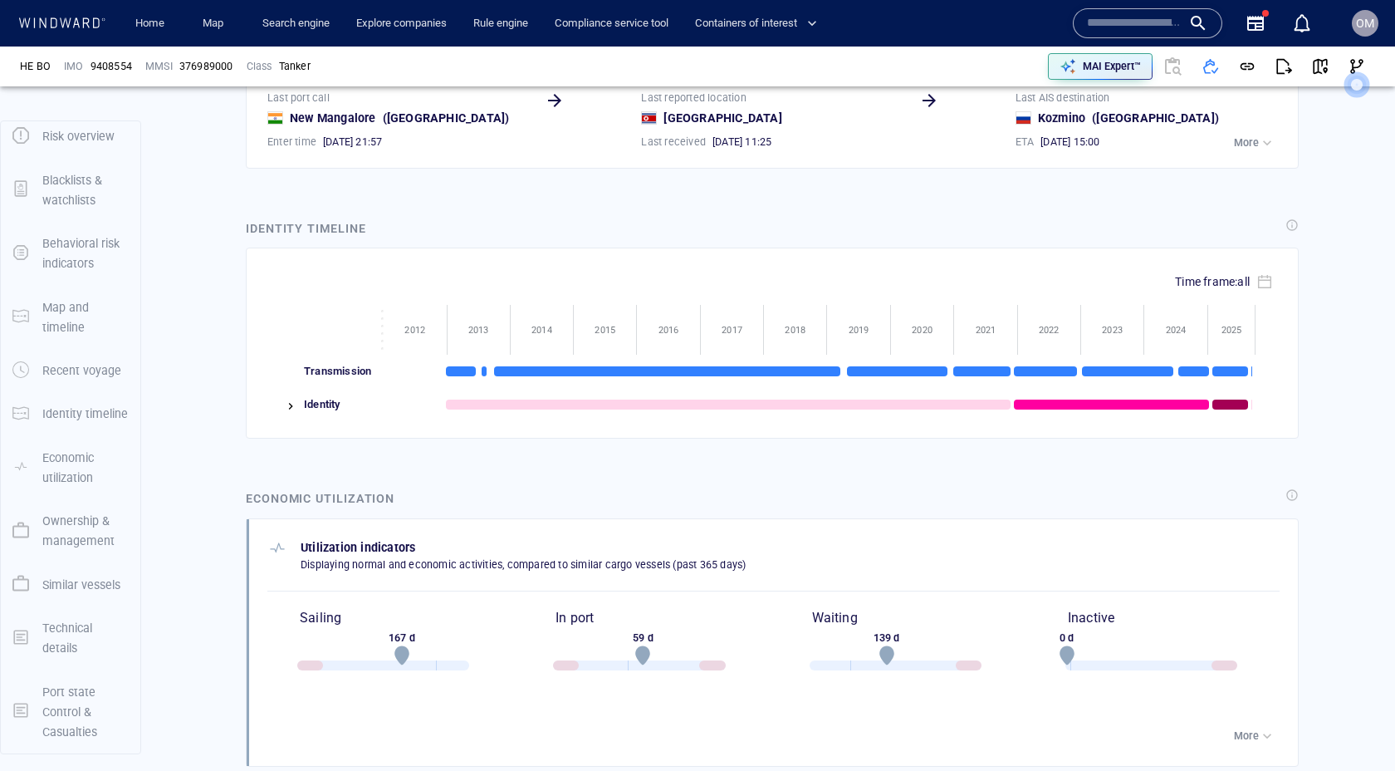
scroll to position [1849, 0]
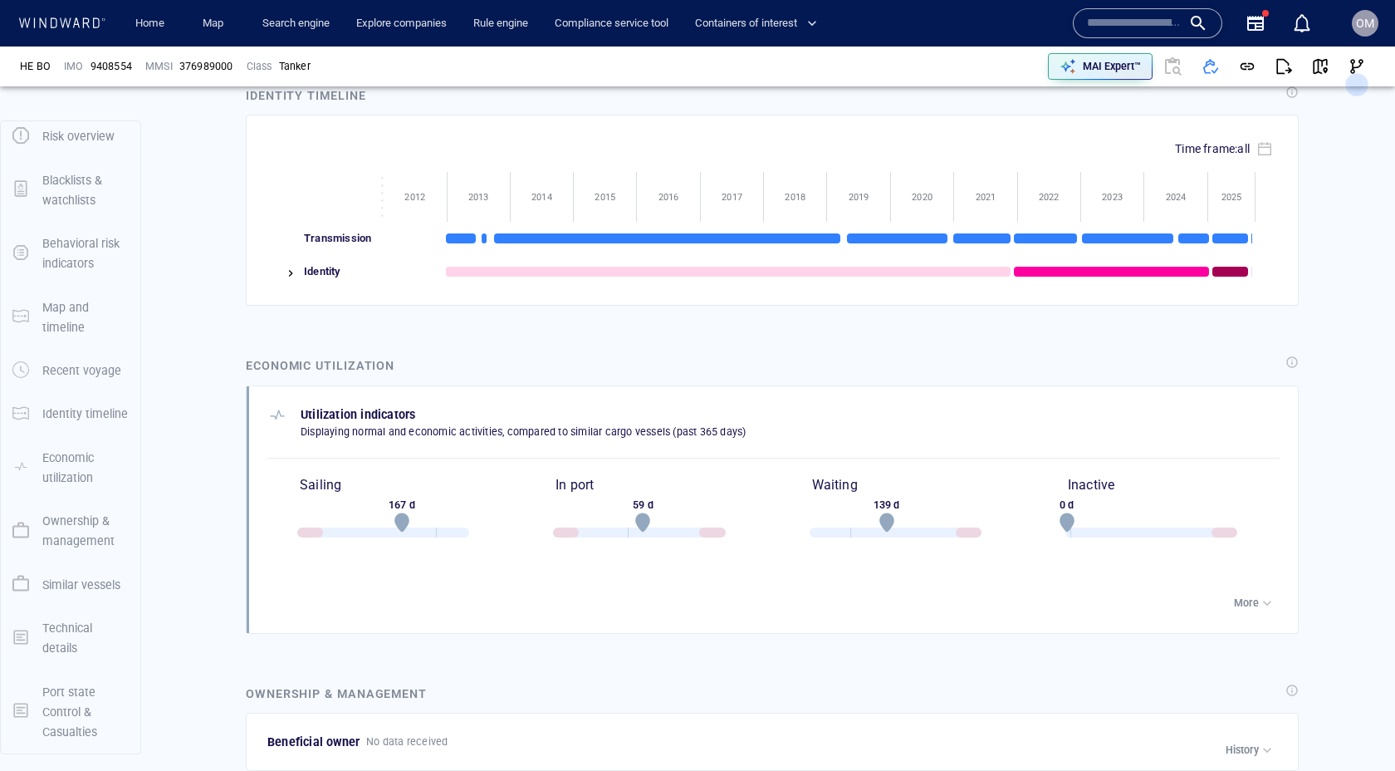
click at [295, 276] on div at bounding box center [283, 271] width 32 height 33
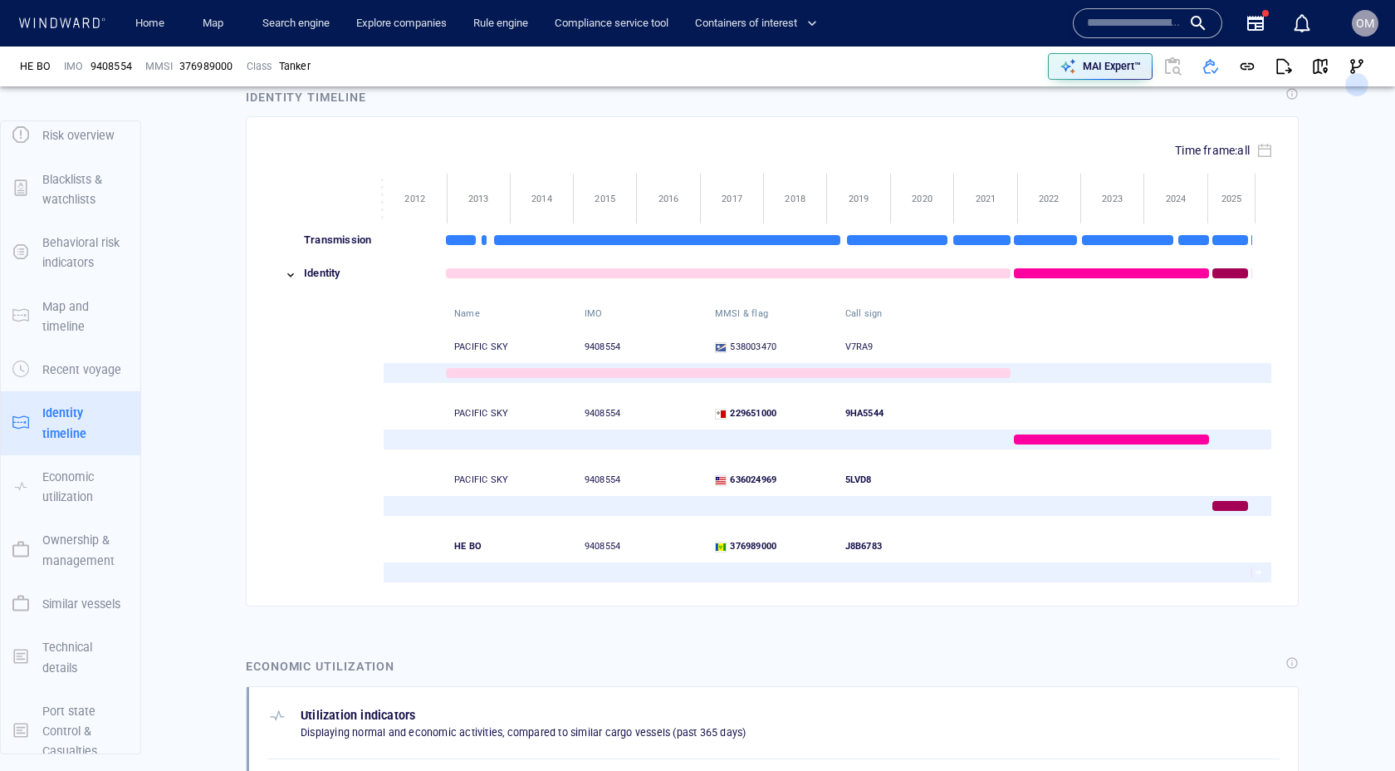
drag, startPoint x: 295, startPoint y: 276, endPoint x: 284, endPoint y: 276, distance: 10.8
click at [284, 276] on img at bounding box center [290, 274] width 13 height 13
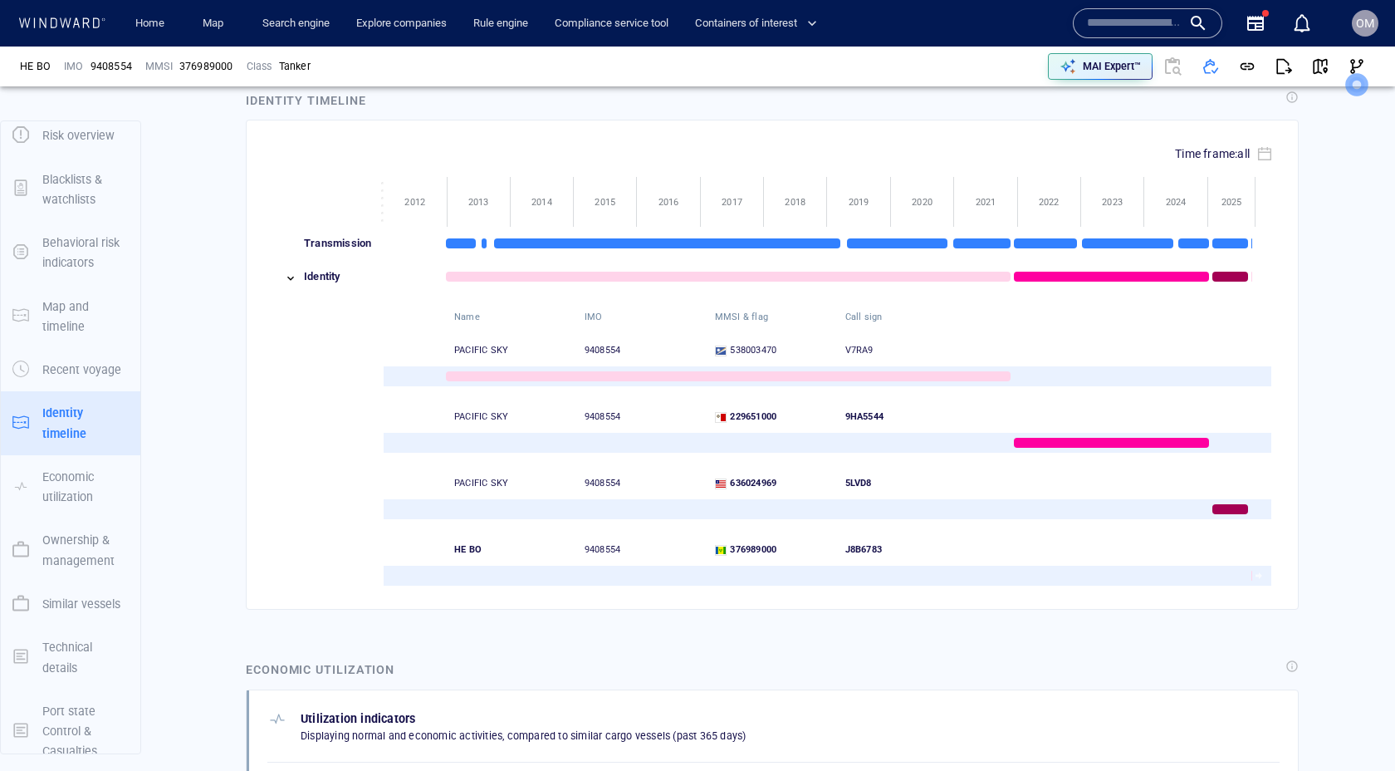
scroll to position [1842, 0]
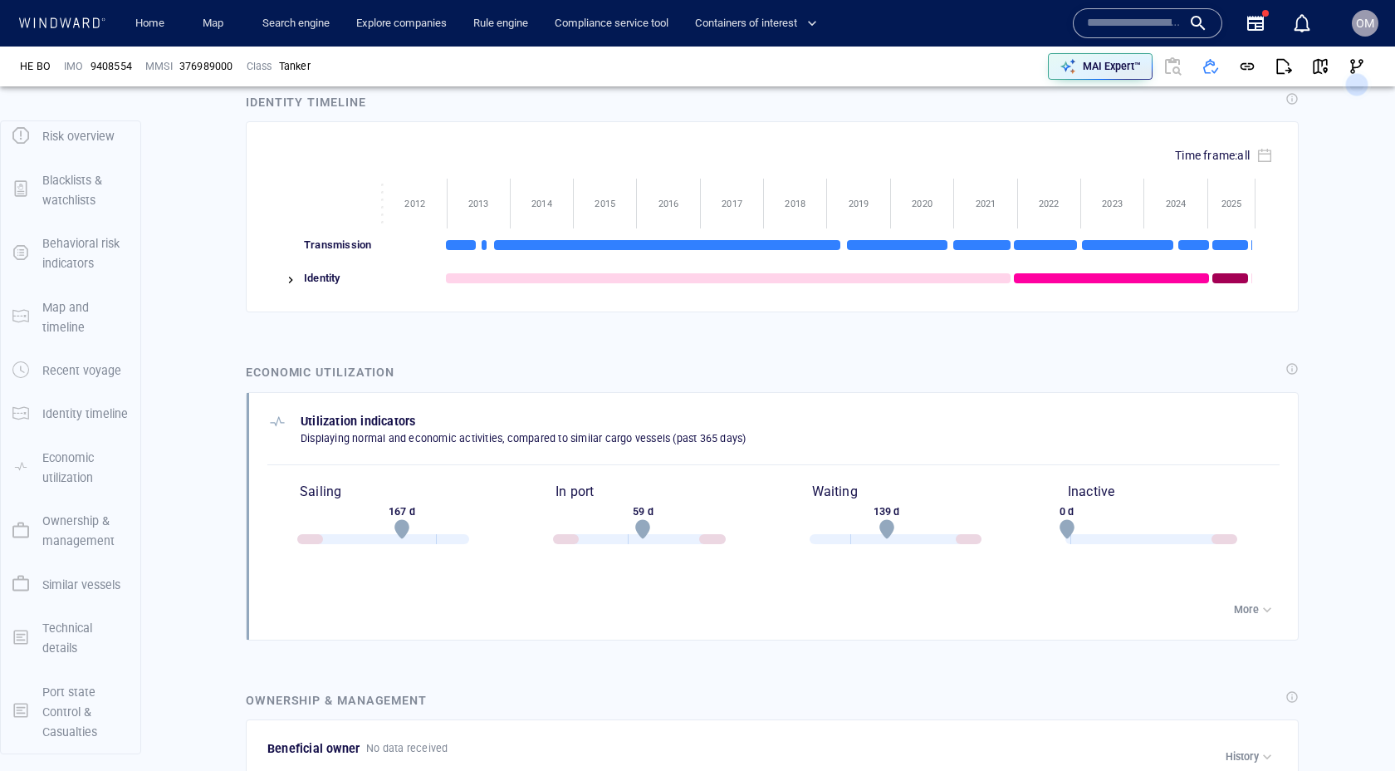
click at [287, 275] on img at bounding box center [290, 279] width 13 height 13
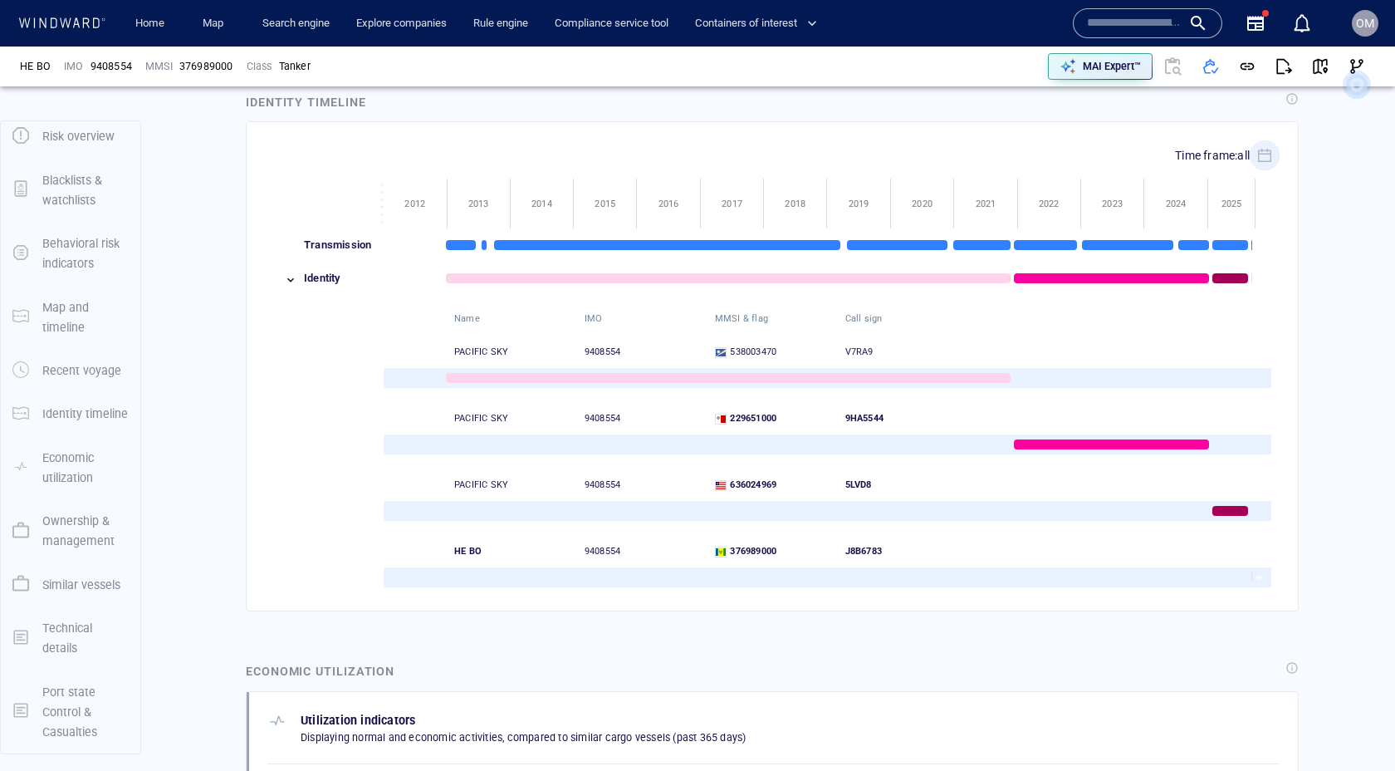
click at [1265, 159] on icon "button" at bounding box center [1264, 155] width 15 height 15
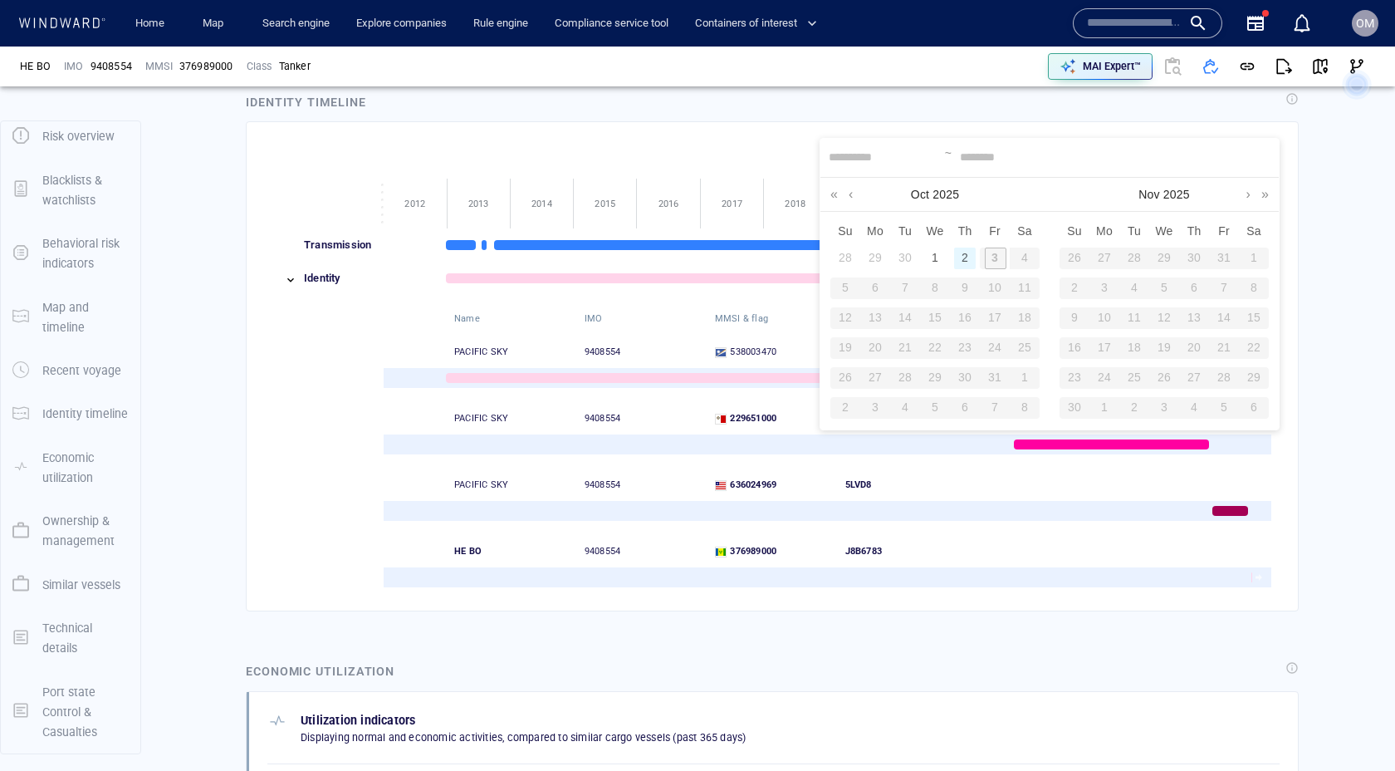
click at [964, 251] on div "2" at bounding box center [965, 259] width 22 height 22
click at [832, 194] on link at bounding box center [834, 194] width 16 height 33
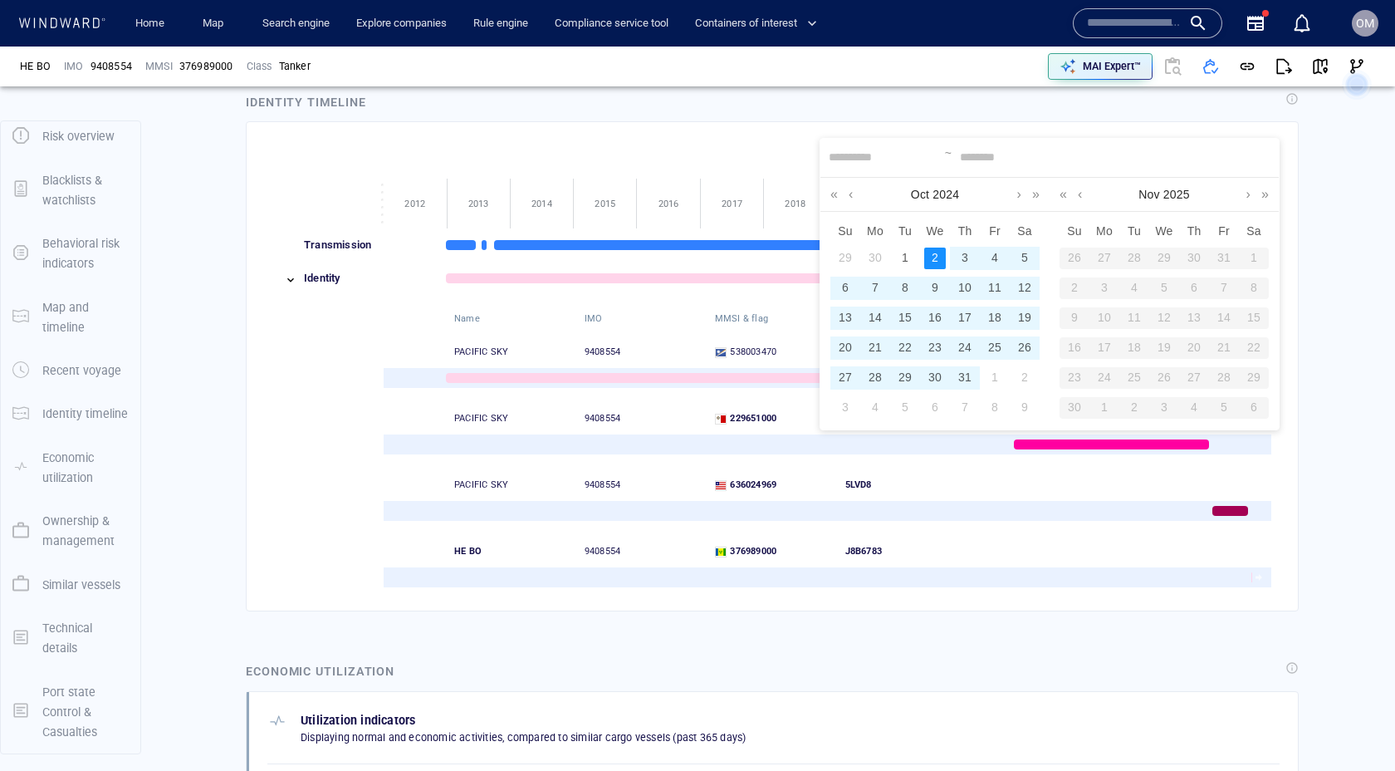
click at [932, 255] on div "2" at bounding box center [935, 259] width 22 height 22
type input "**********"
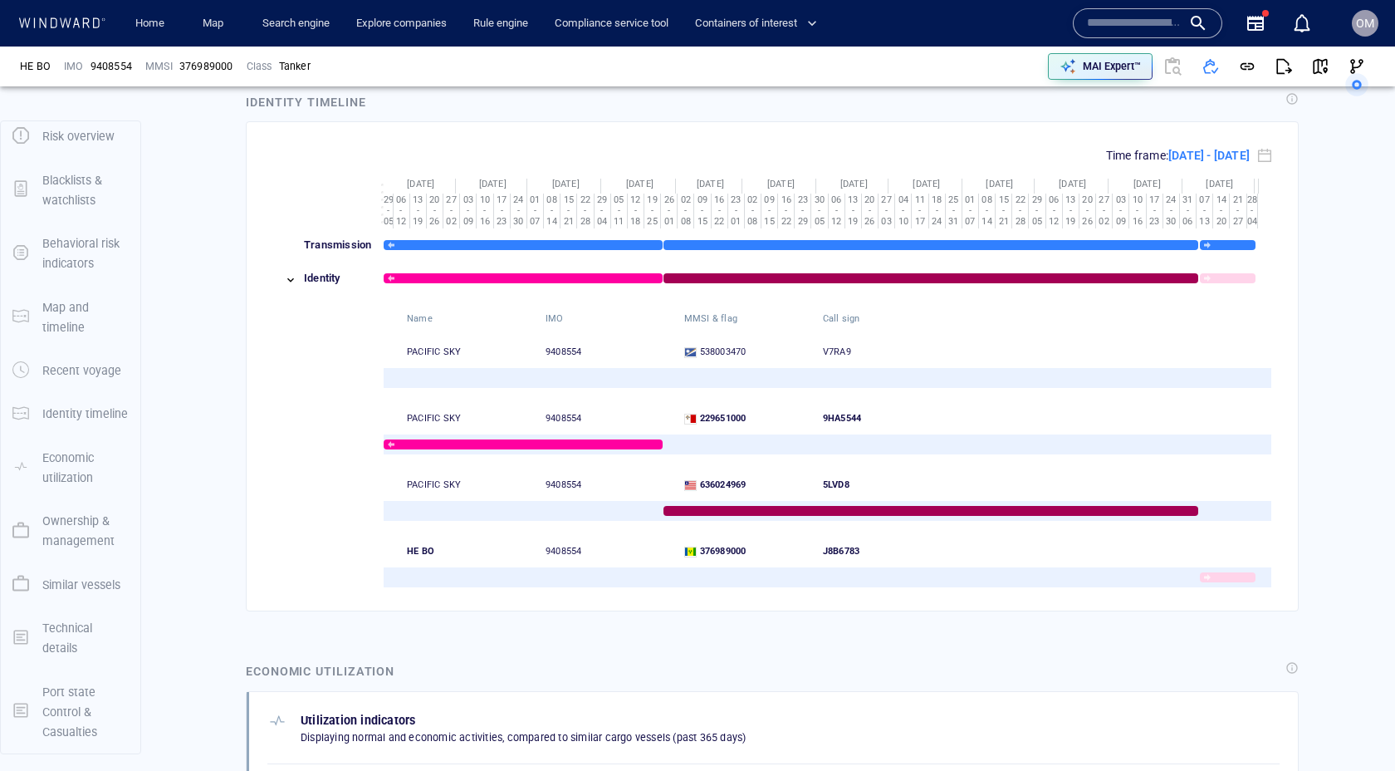
click at [1095, 586] on div at bounding box center [1088, 577] width 17 height 33
drag, startPoint x: 596, startPoint y: 482, endPoint x: 611, endPoint y: 442, distance: 42.6
click at [879, 586] on div at bounding box center [887, 577] width 17 height 33
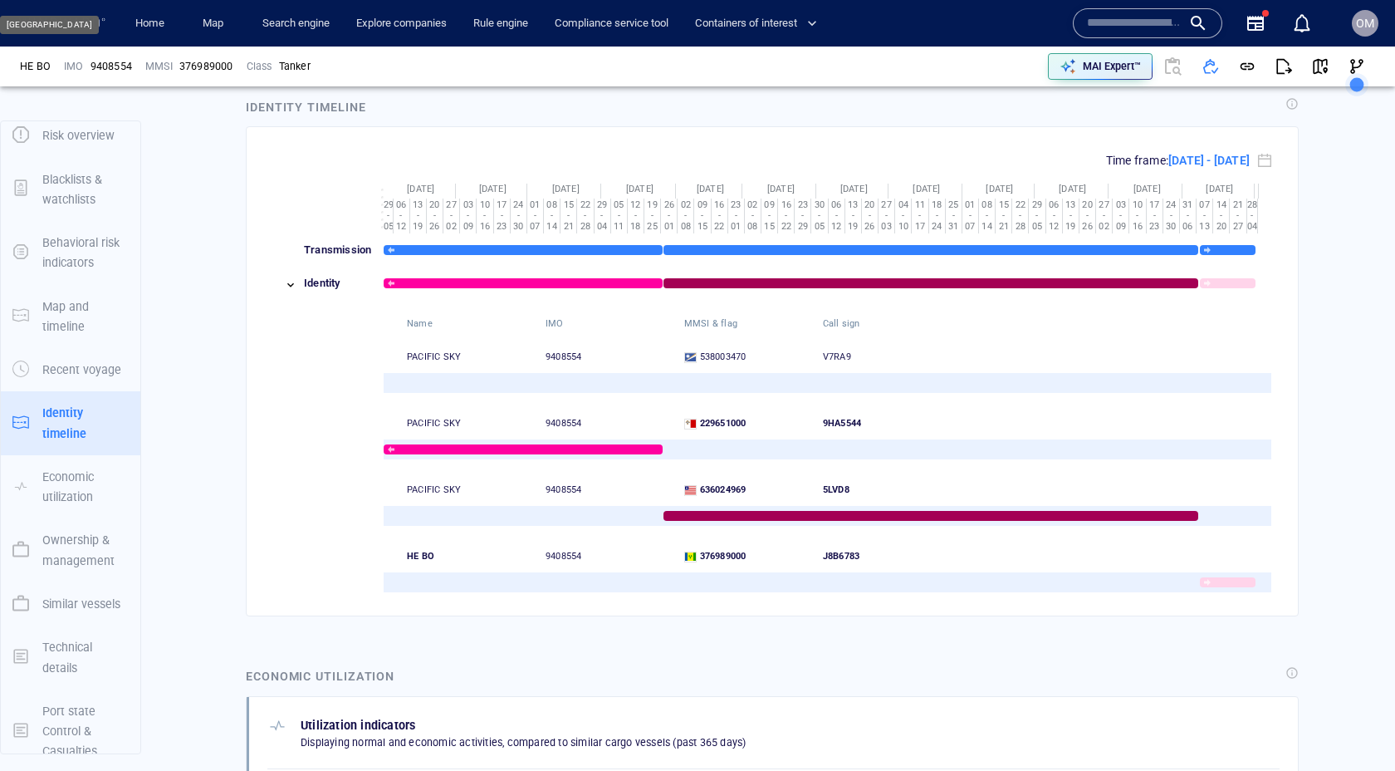
scroll to position [1857, 0]
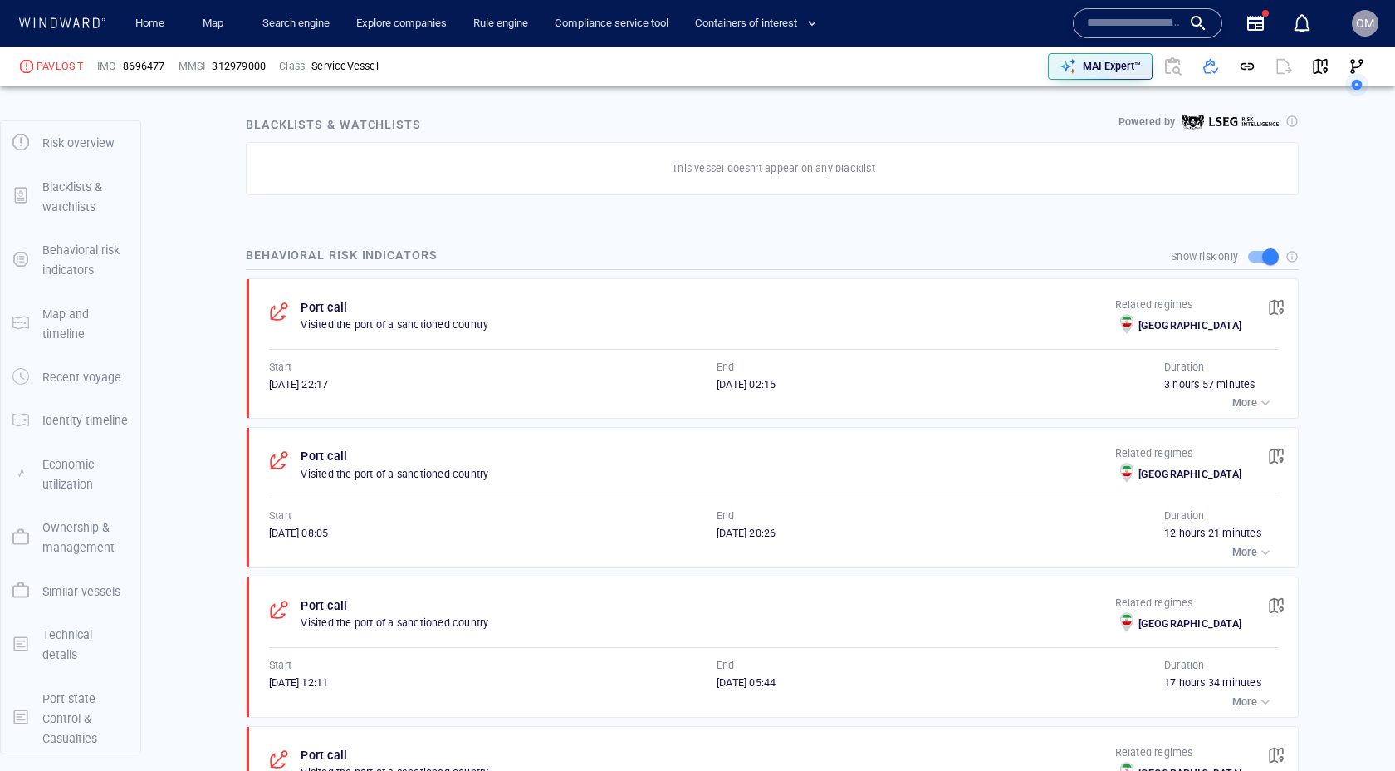
scroll to position [51, 0]
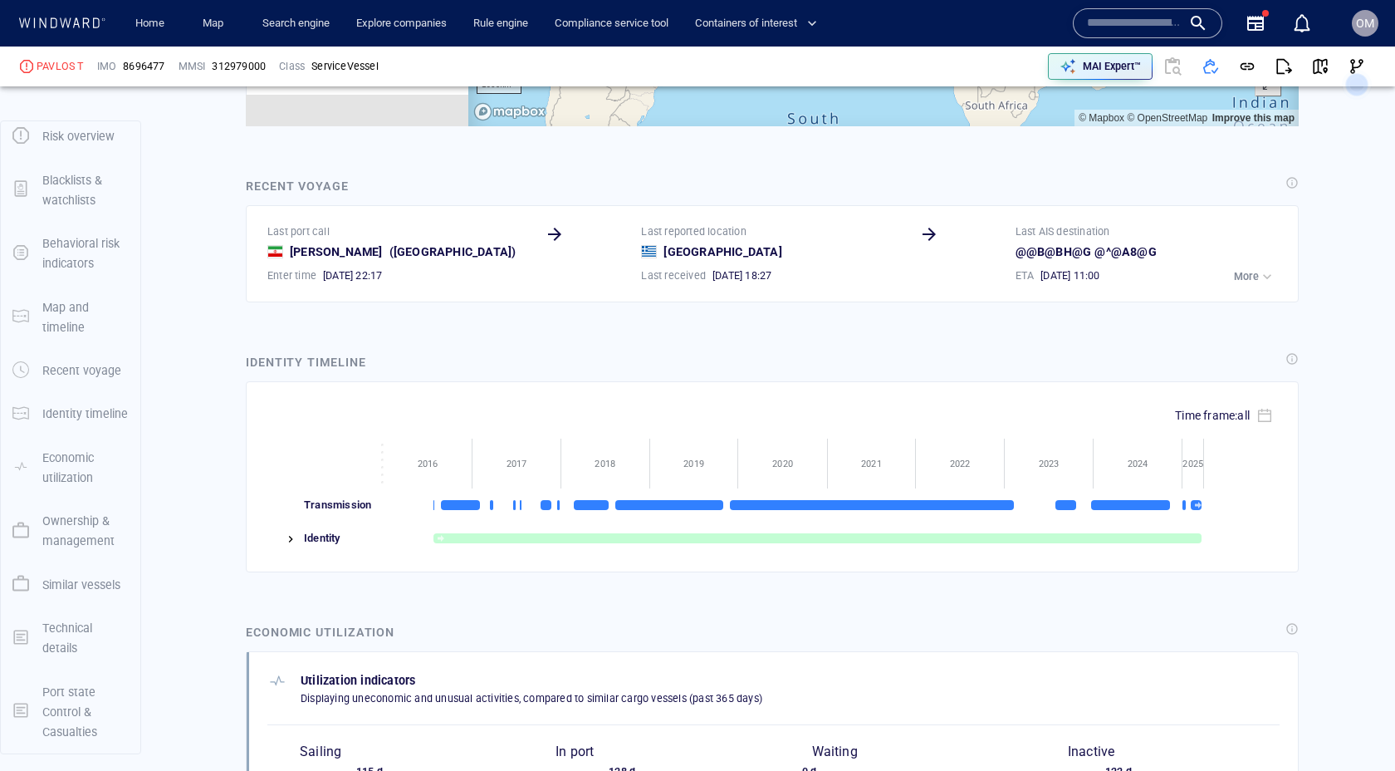
click at [290, 546] on div at bounding box center [283, 538] width 32 height 33
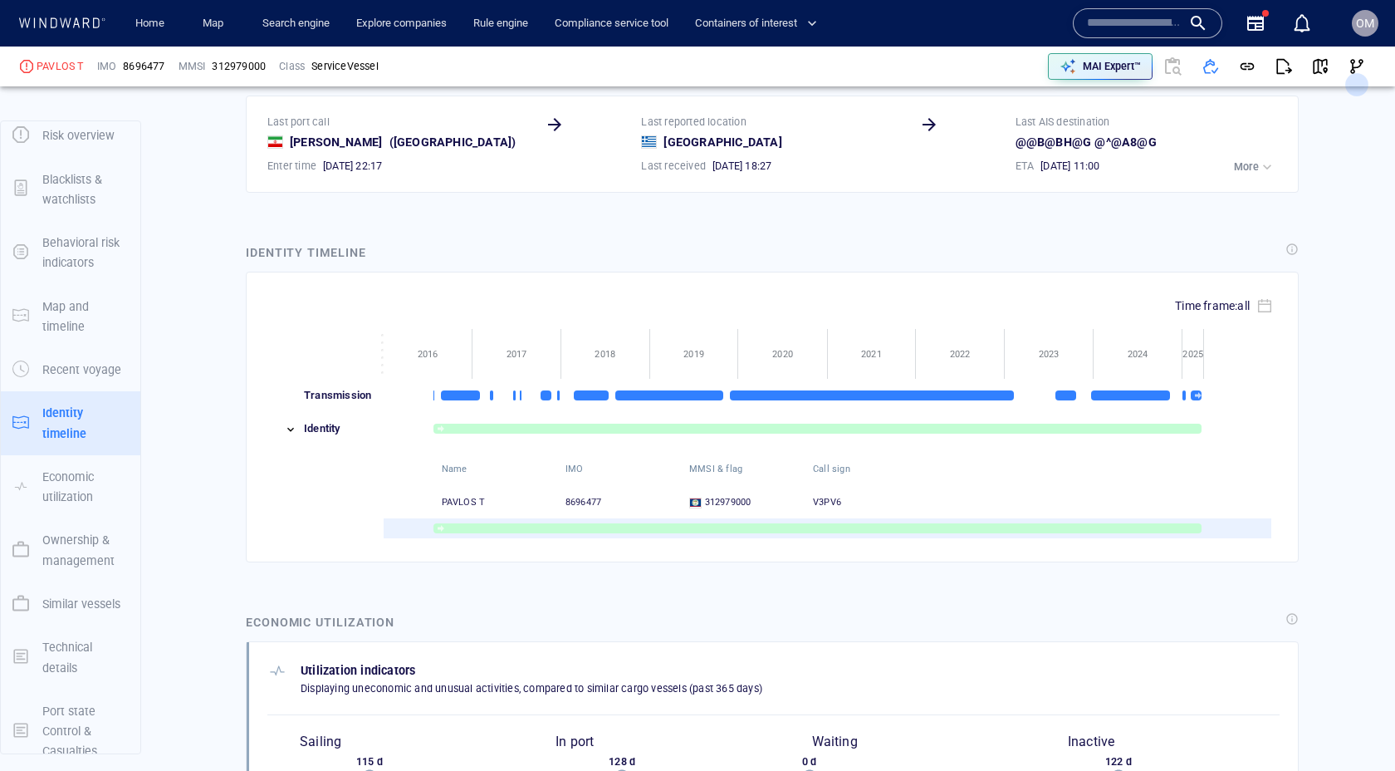
scroll to position [2471, 0]
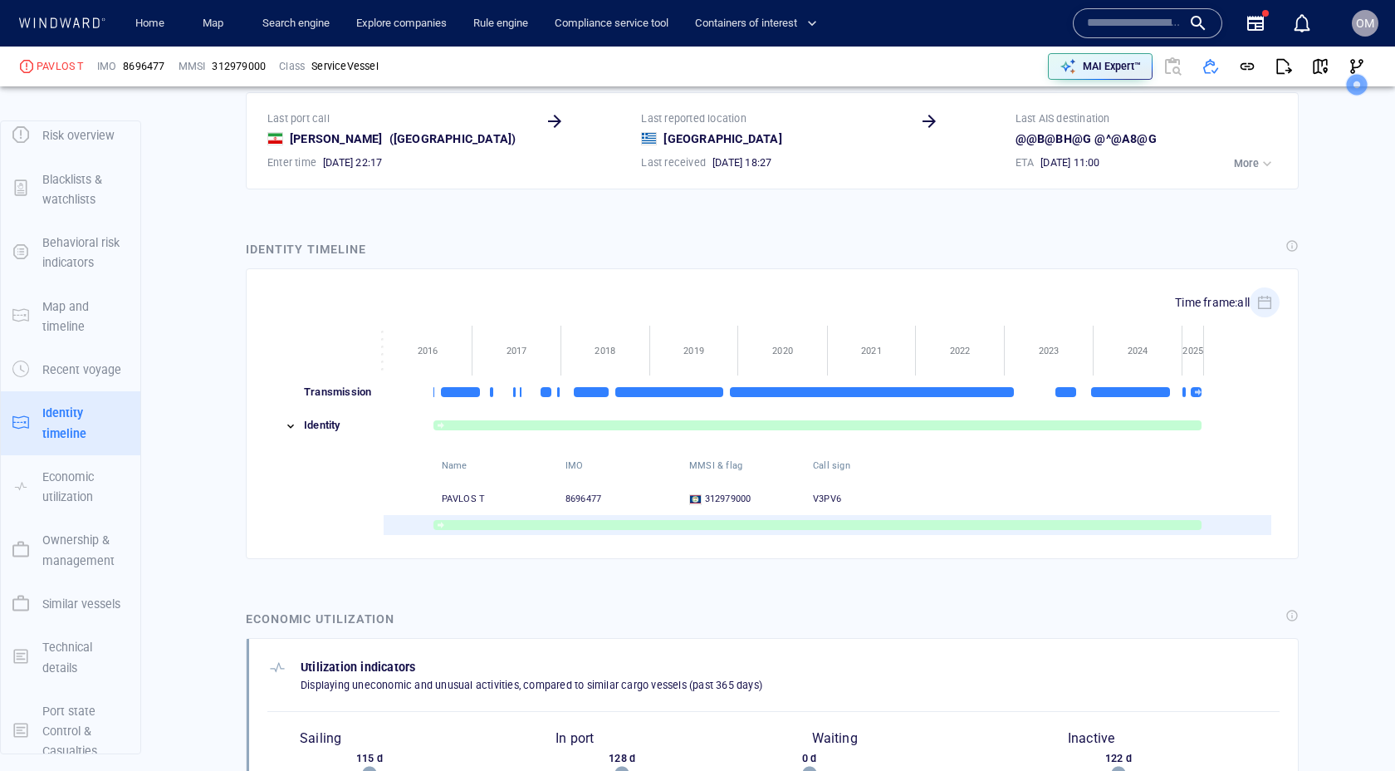
click at [1267, 297] on icon "button" at bounding box center [1264, 302] width 15 height 15
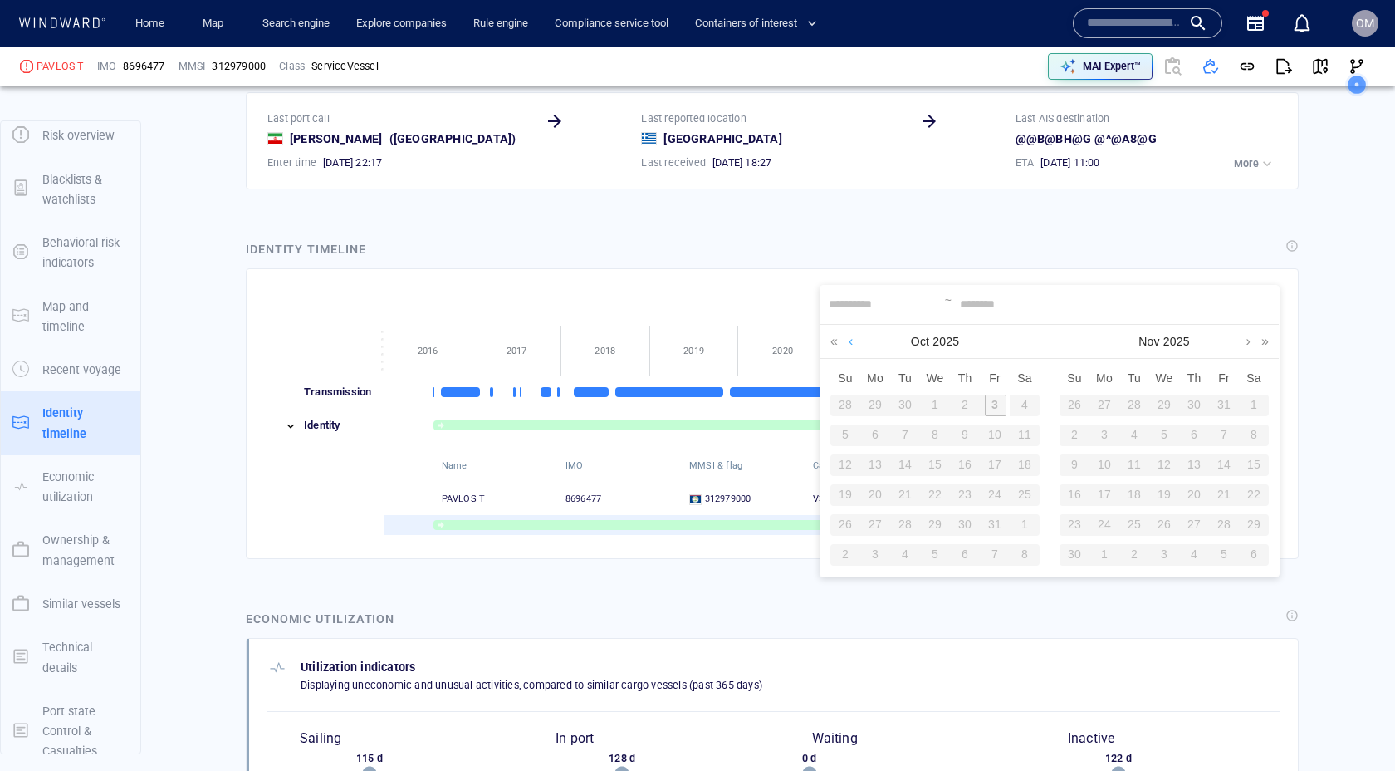
click at [852, 342] on link at bounding box center [851, 341] width 13 height 33
click at [846, 340] on link at bounding box center [851, 341] width 13 height 33
drag, startPoint x: 739, startPoint y: 467, endPoint x: 796, endPoint y: 402, distance: 85.9
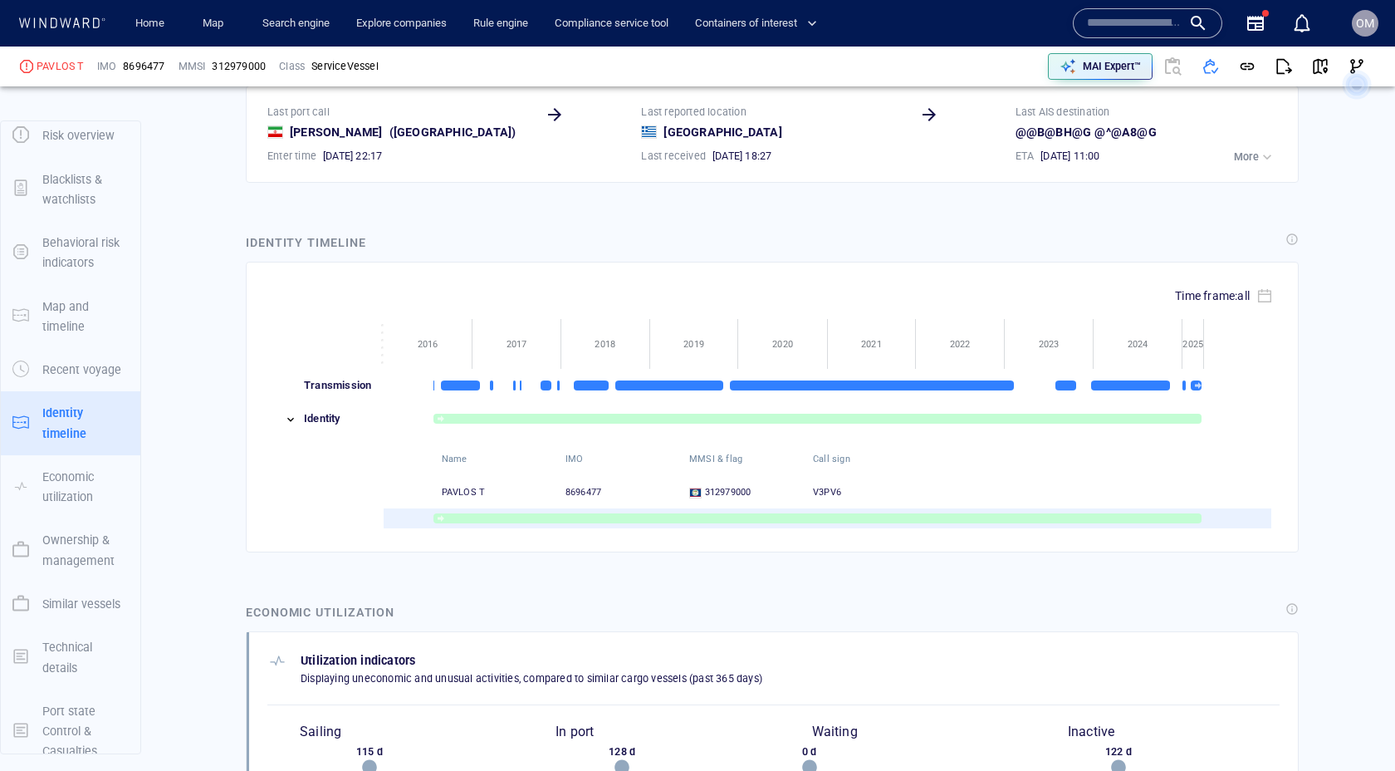
click at [284, 419] on img at bounding box center [290, 419] width 13 height 13
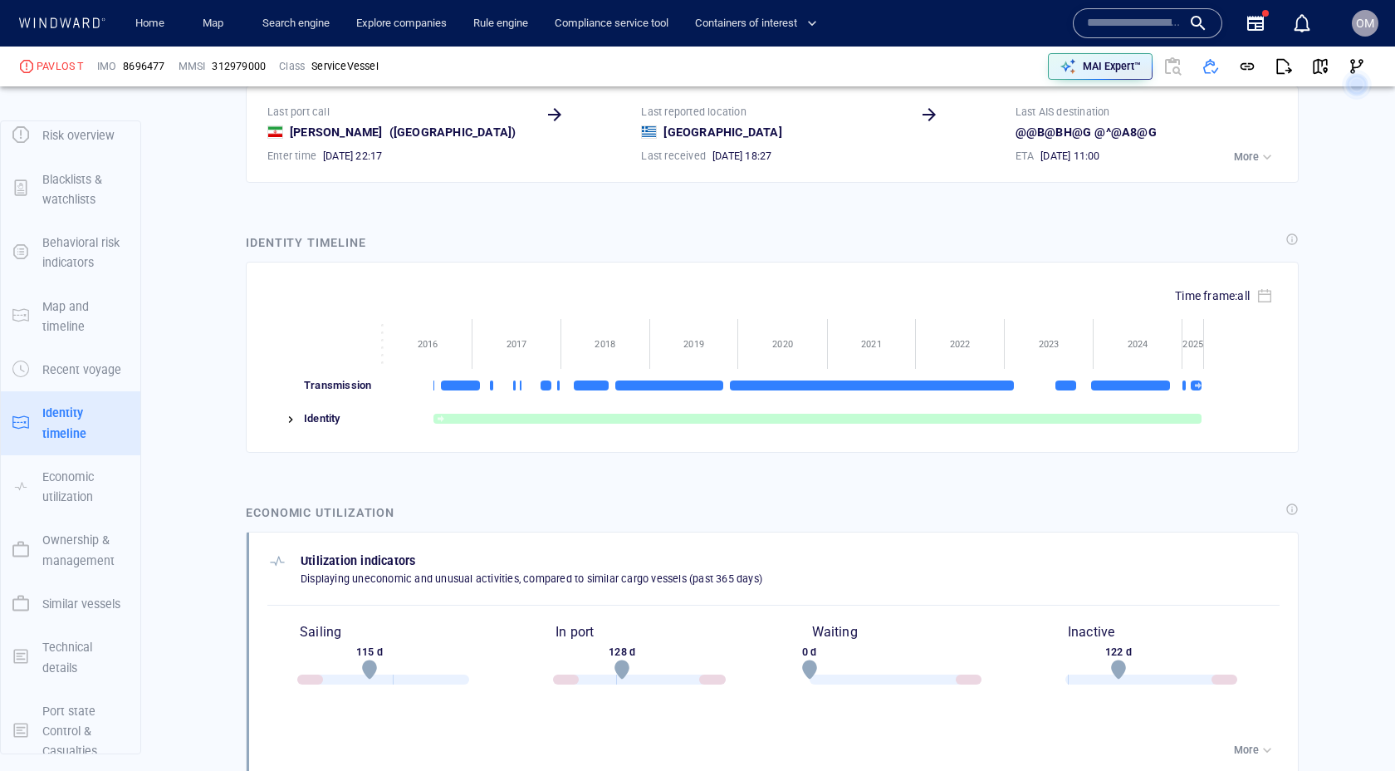
click at [285, 419] on img at bounding box center [290, 419] width 13 height 13
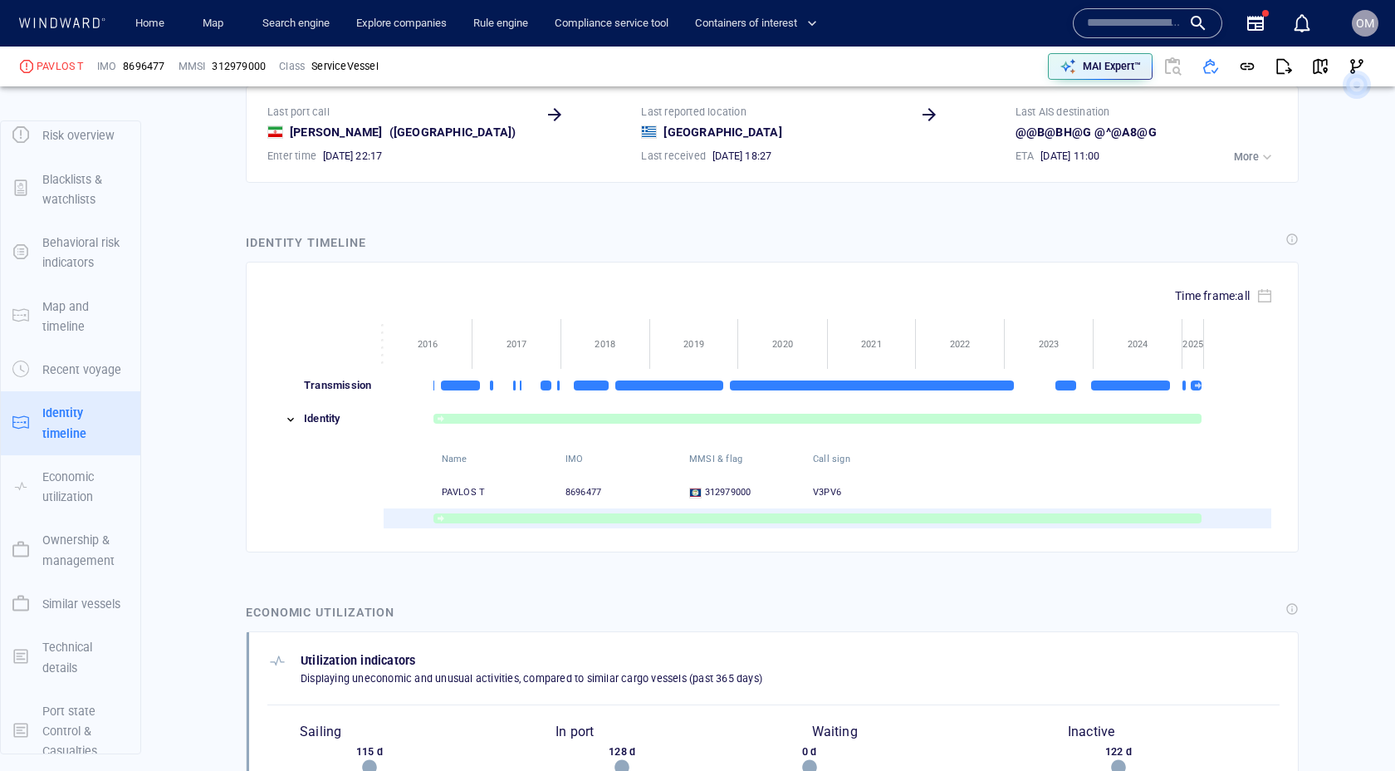
click at [790, 424] on div at bounding box center [782, 418] width 89 height 33
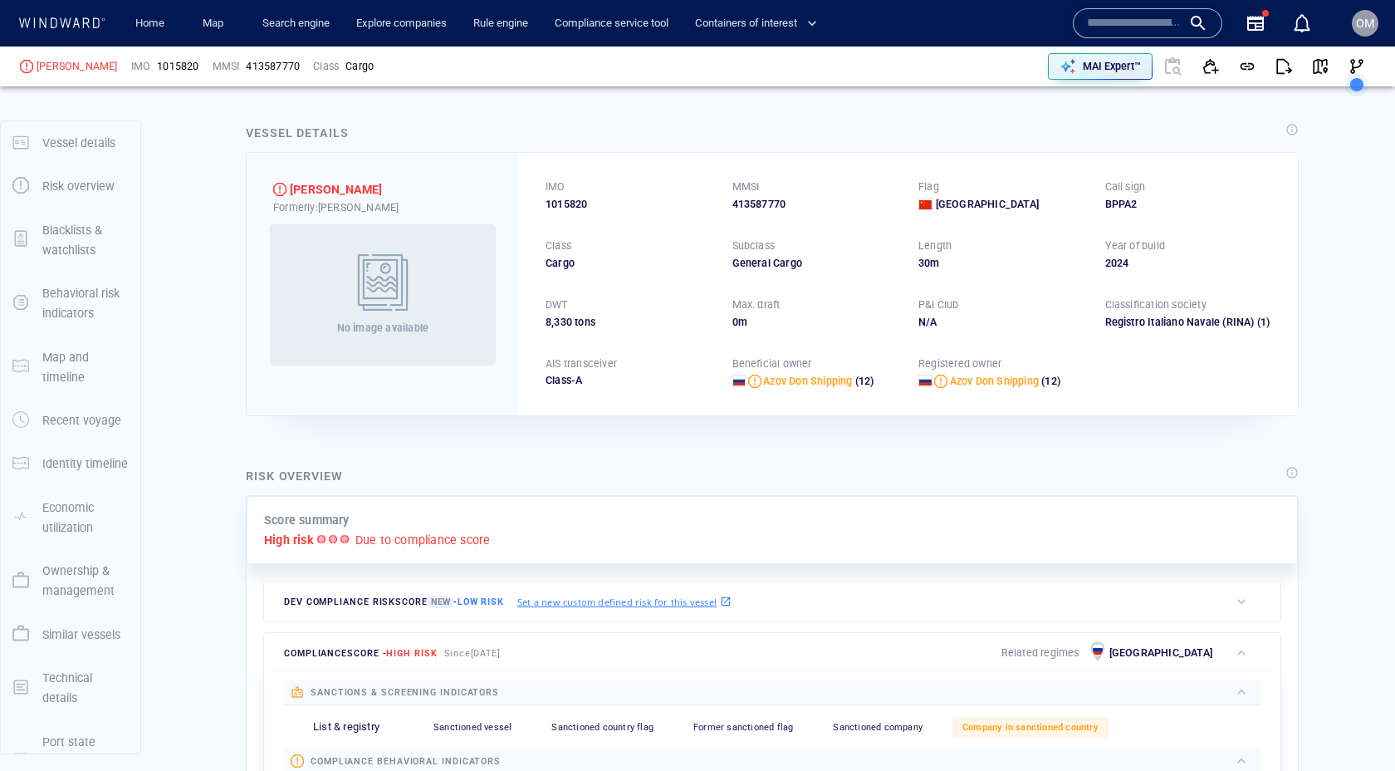
scroll to position [43, 0]
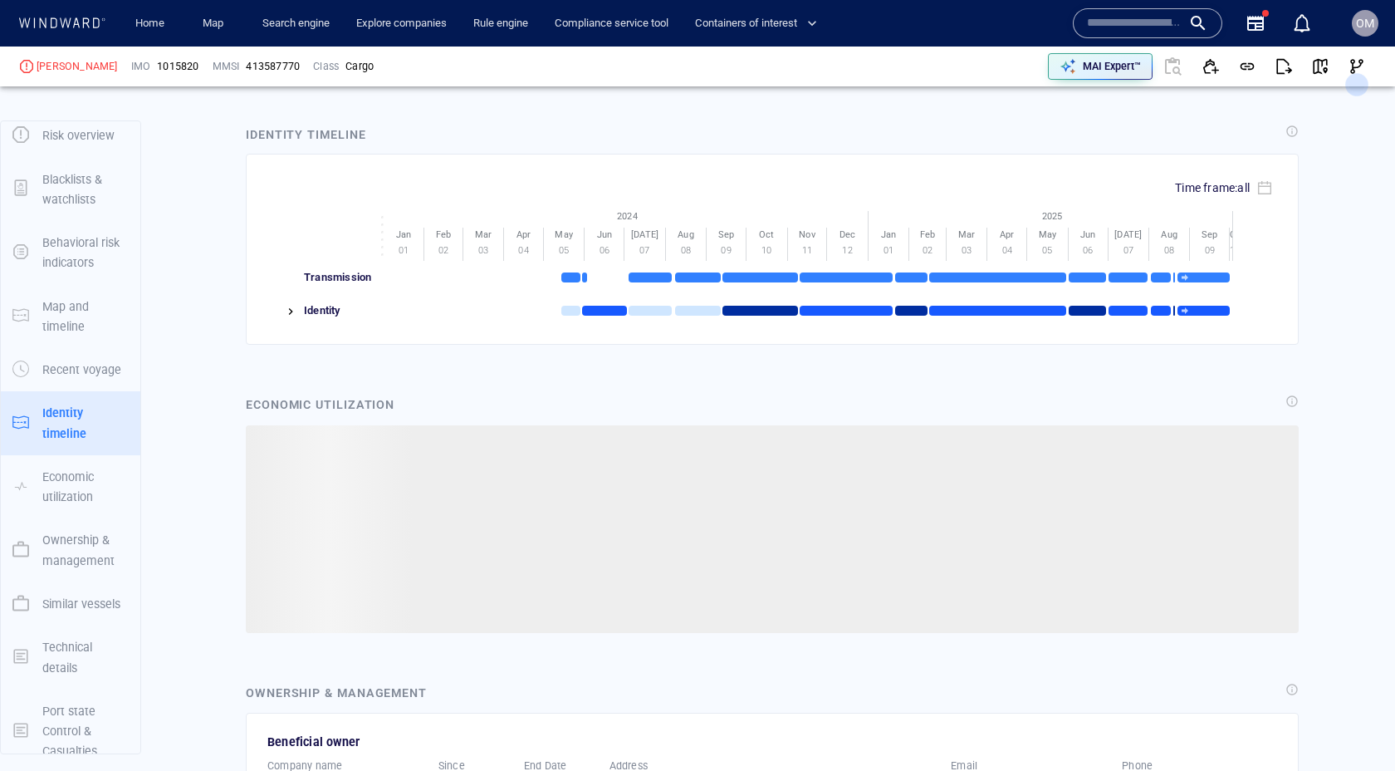
scroll to position [2133, 0]
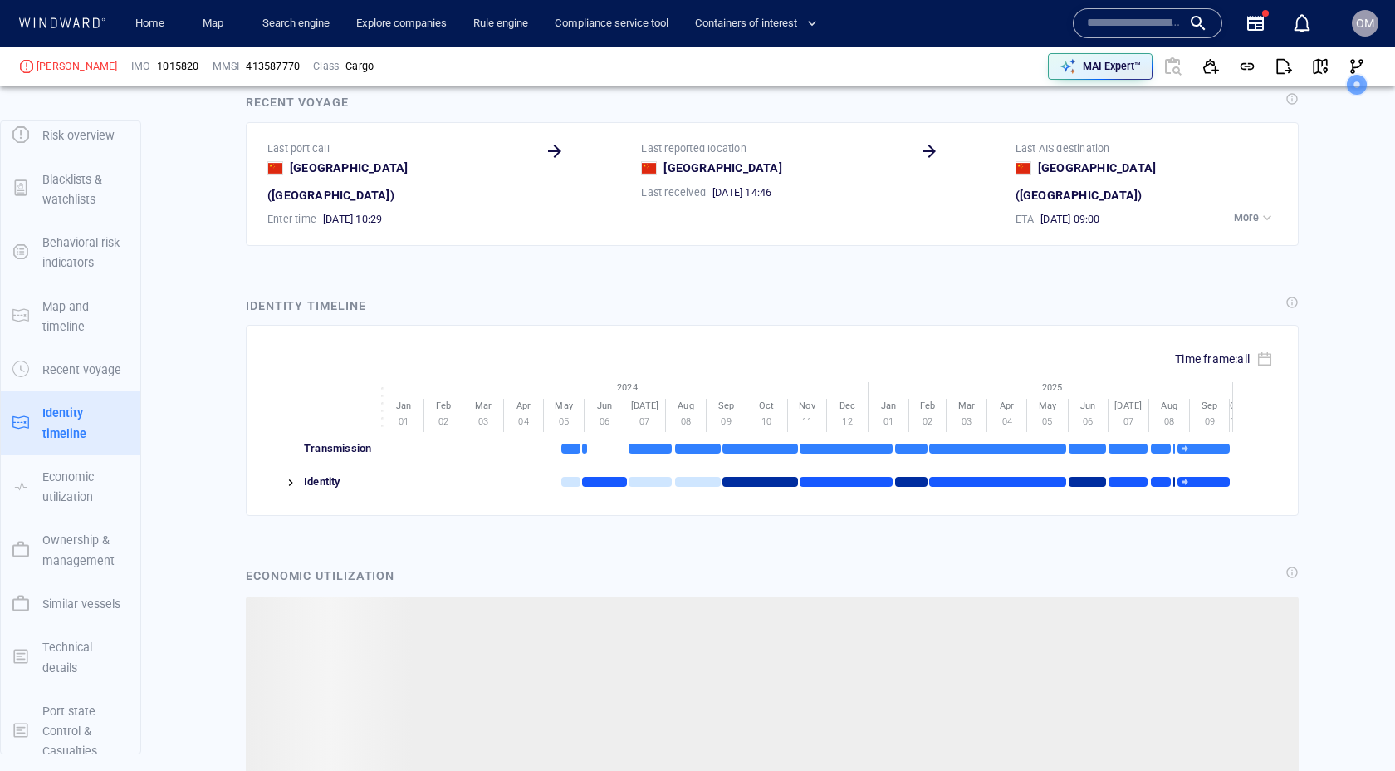
click at [295, 476] on img at bounding box center [290, 482] width 13 height 13
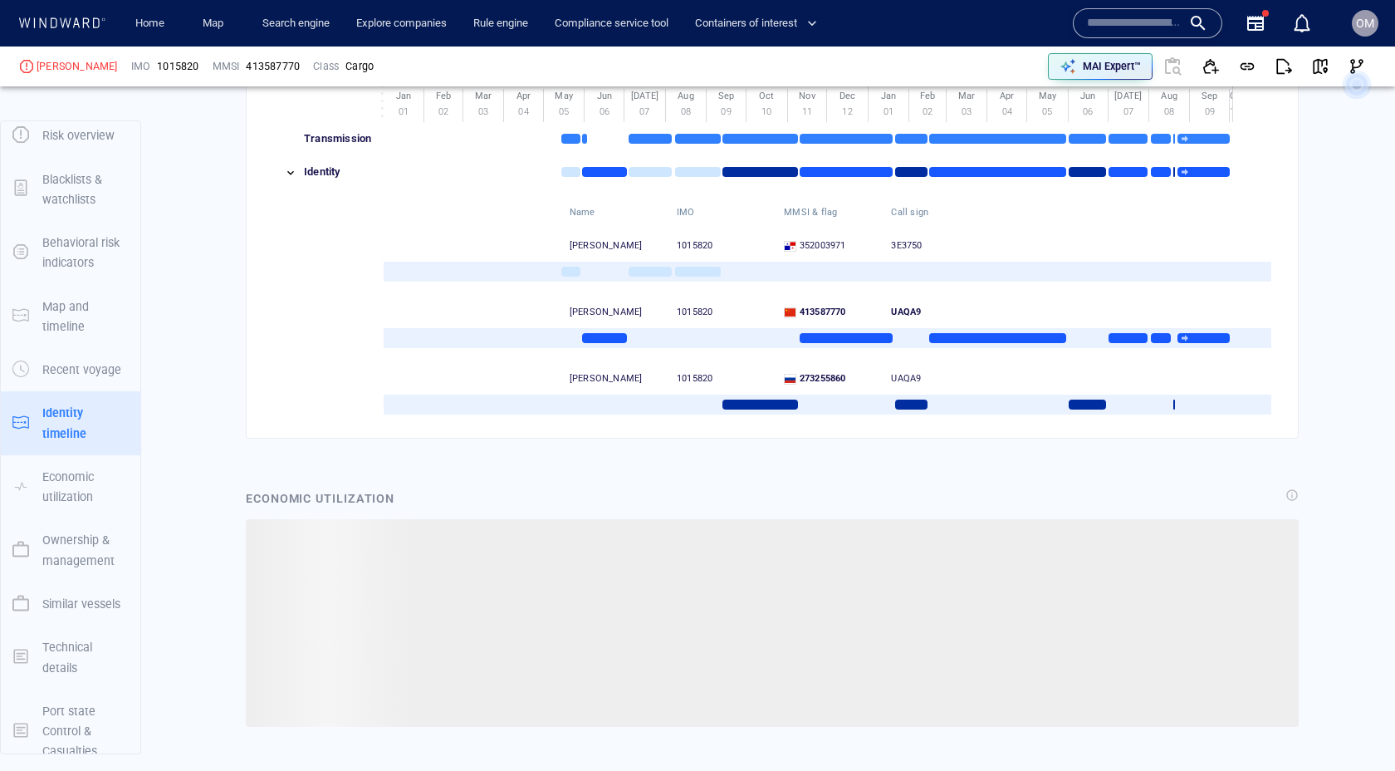
scroll to position [2311, 0]
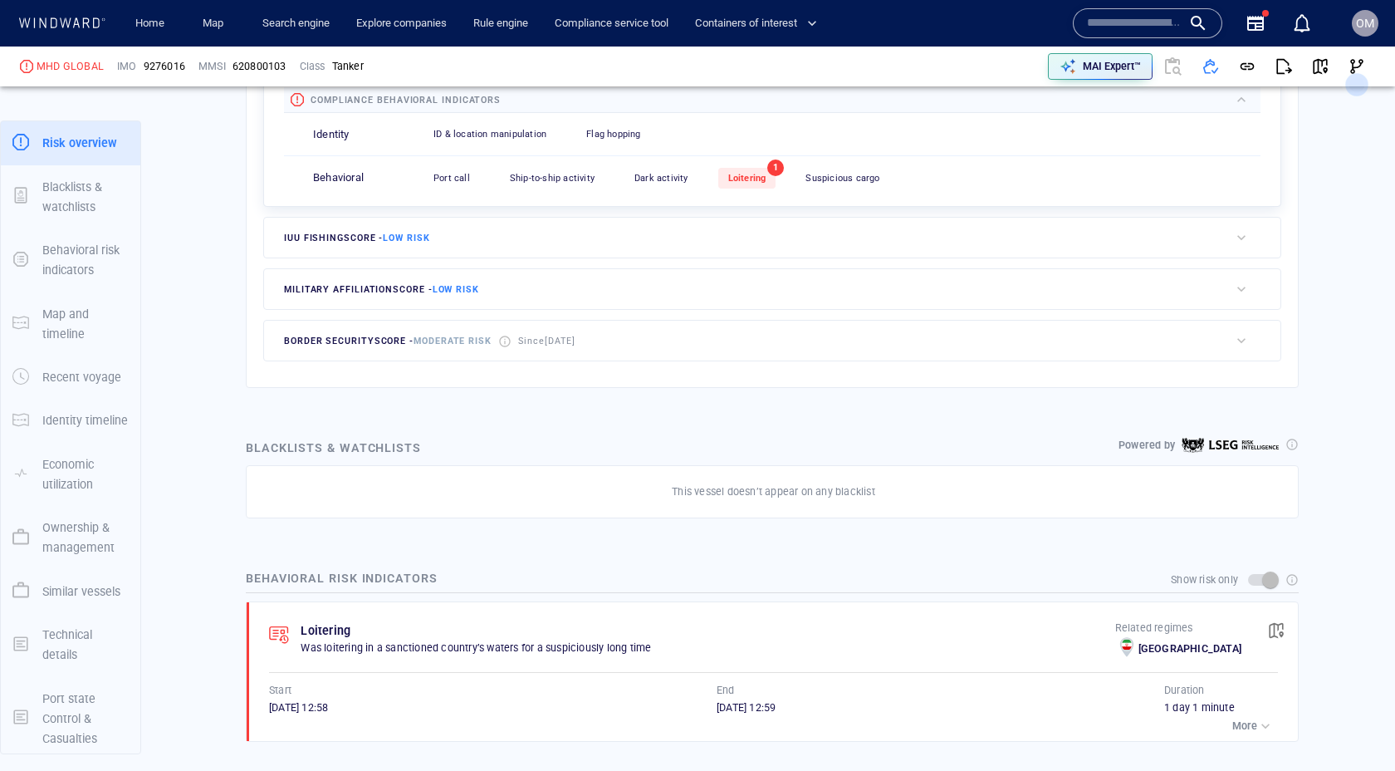
scroll to position [51, 0]
click at [102, 408] on p "Identity timeline" at bounding box center [85, 414] width 86 height 20
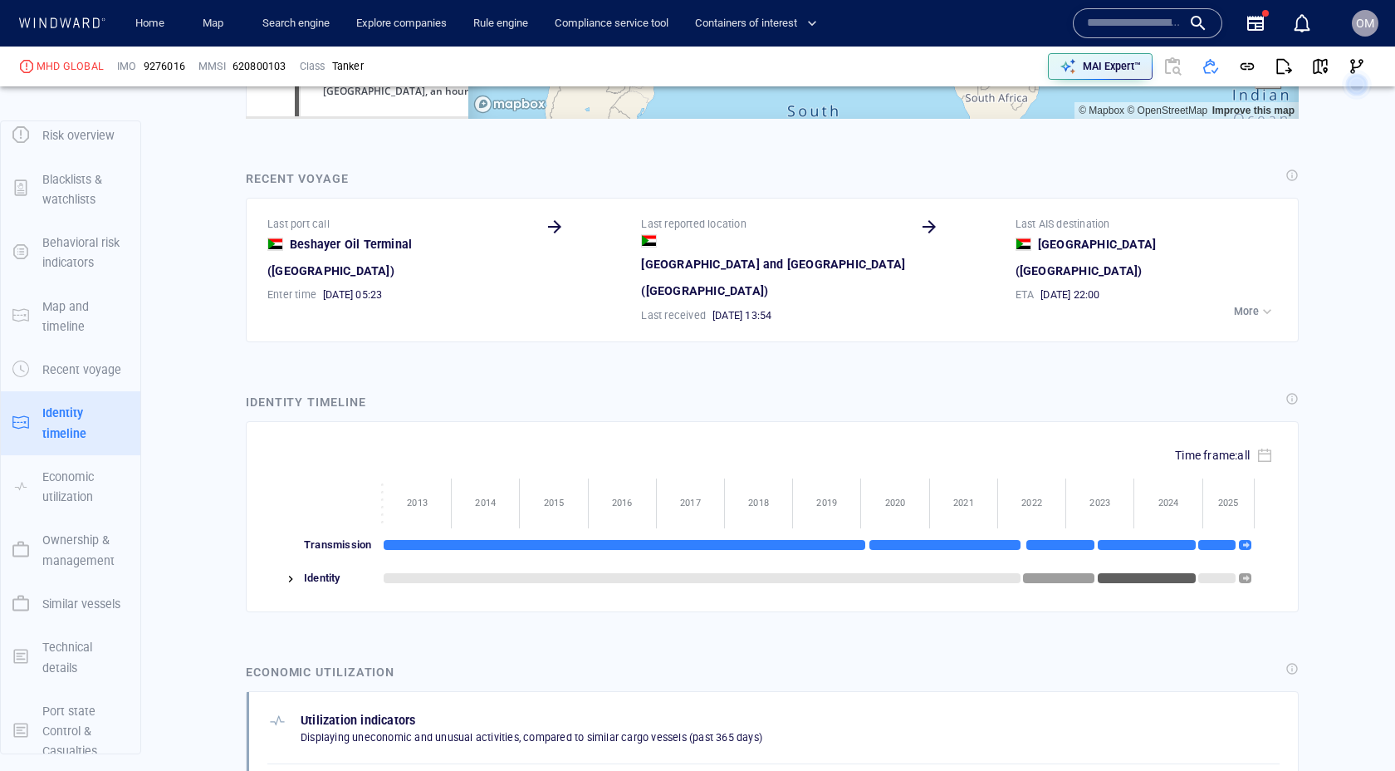
scroll to position [1857, 0]
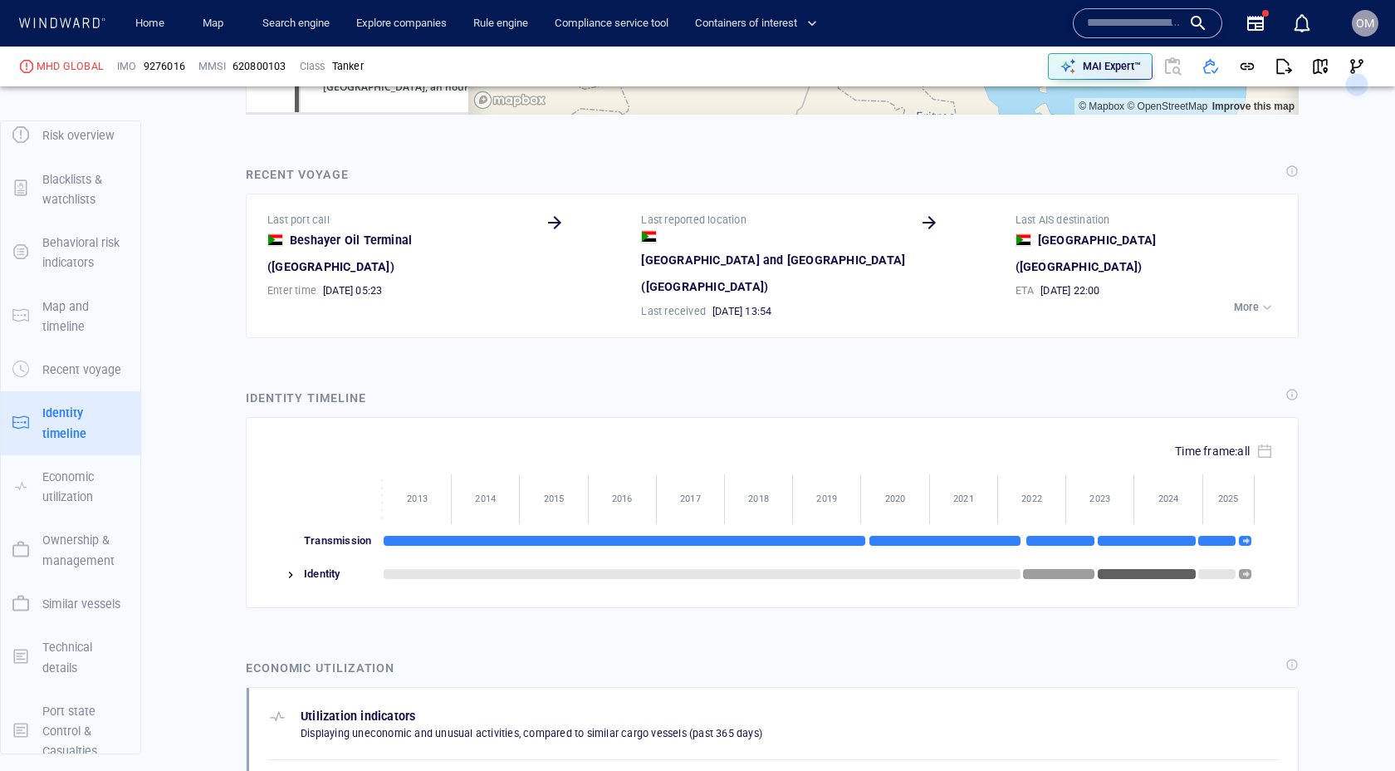
click at [296, 568] on img at bounding box center [290, 574] width 13 height 13
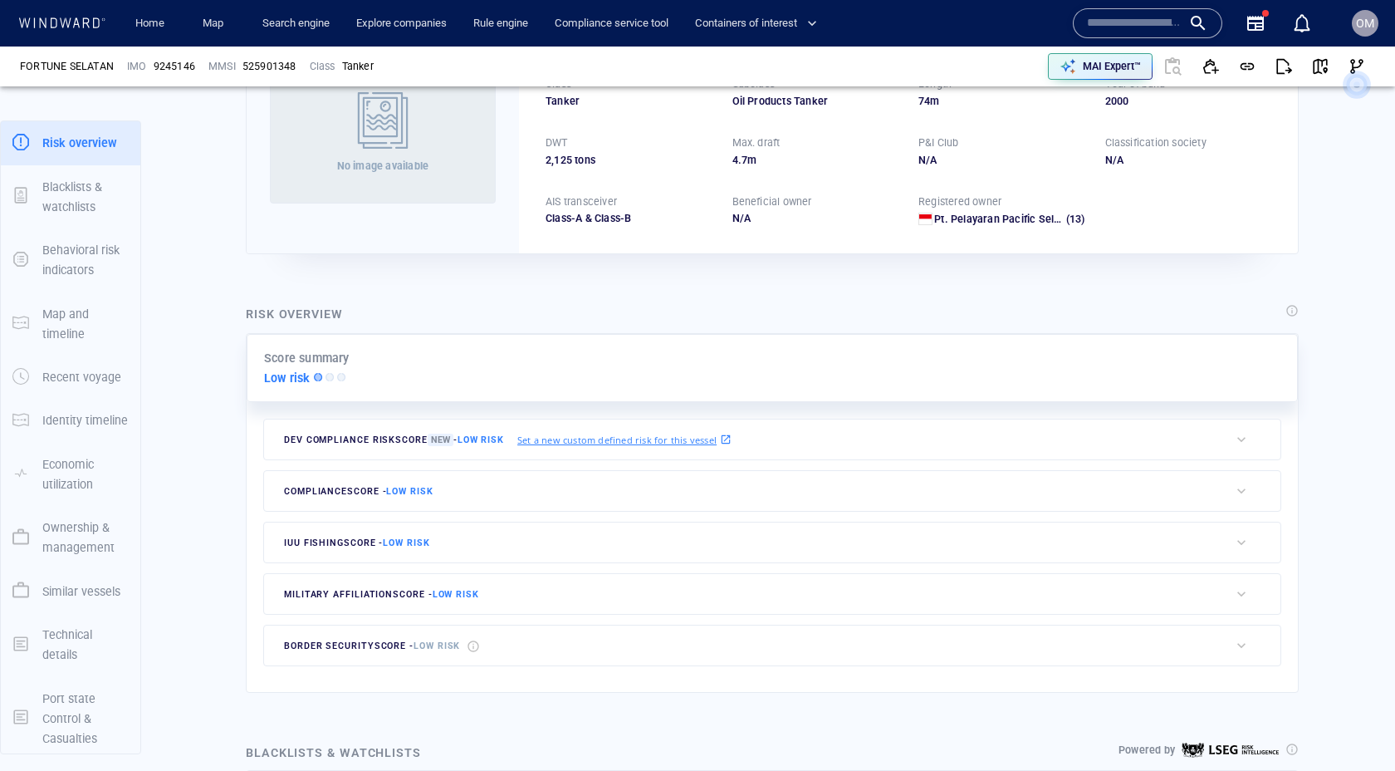
scroll to position [261, 0]
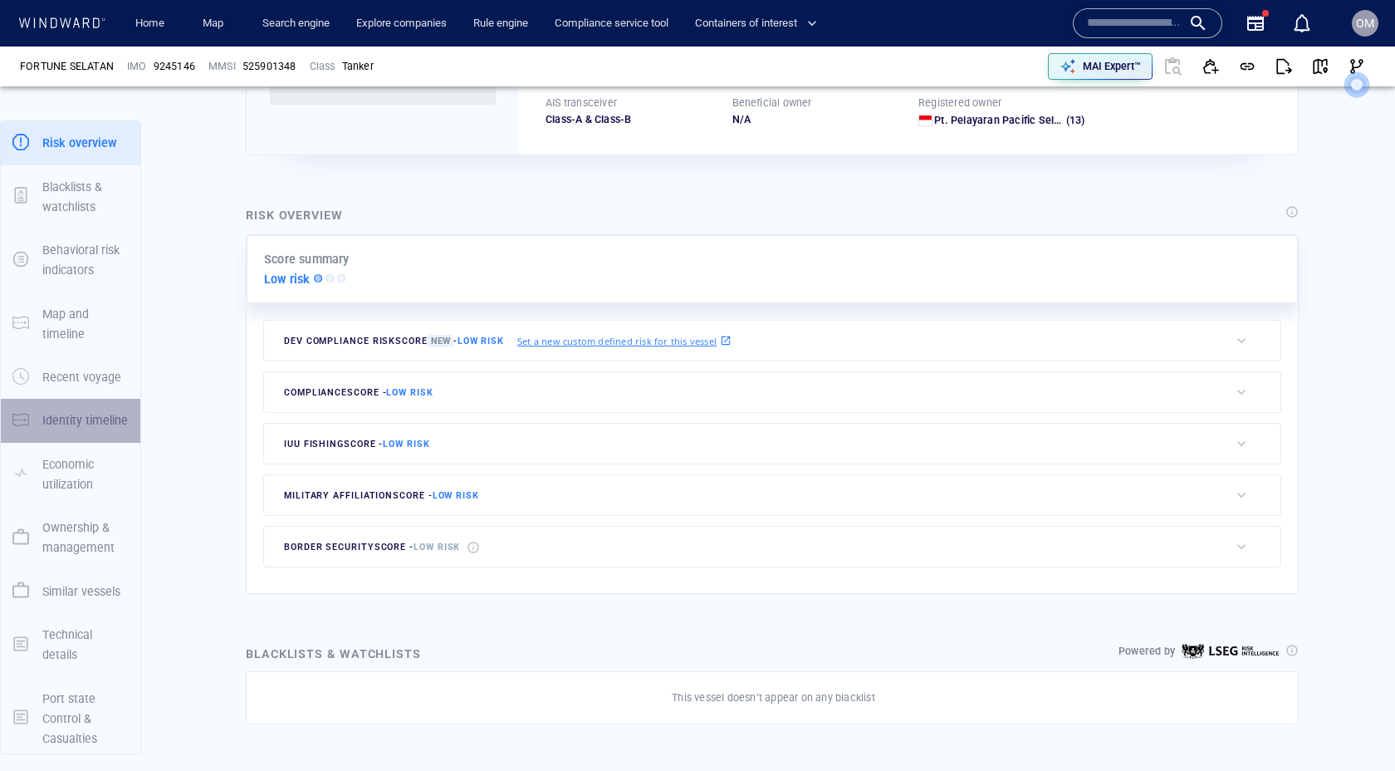
click at [66, 416] on p "Identity timeline" at bounding box center [85, 420] width 86 height 20
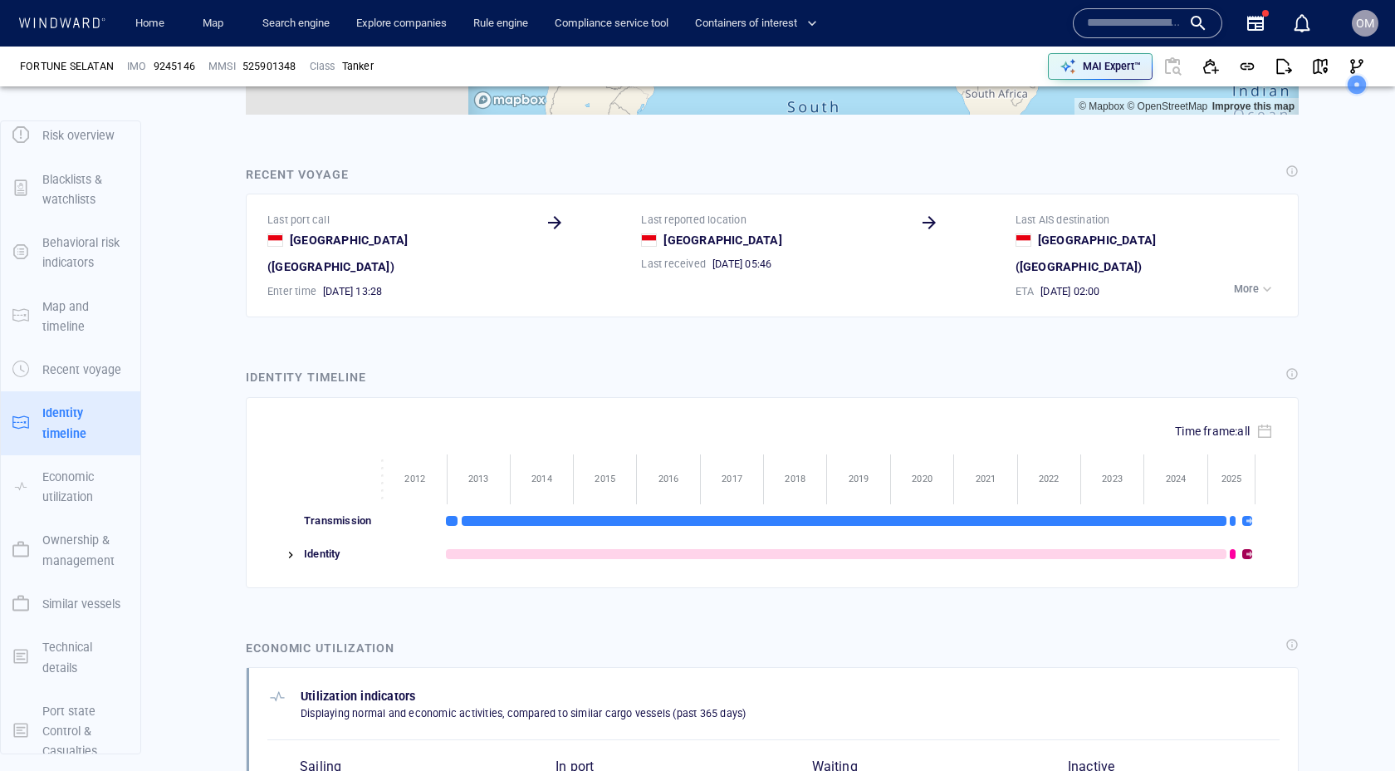
scroll to position [3999, 0]
click at [295, 548] on img at bounding box center [290, 554] width 13 height 13
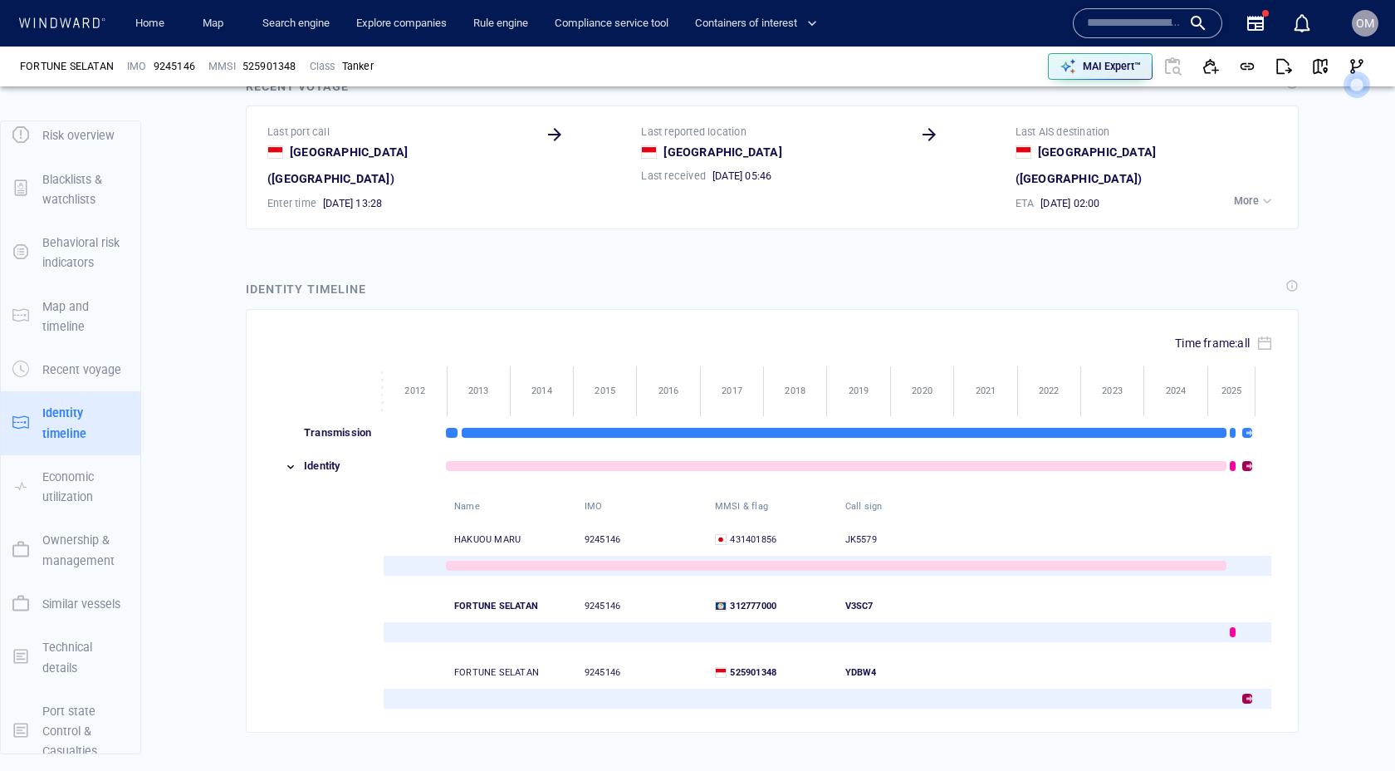
scroll to position [1816, 0]
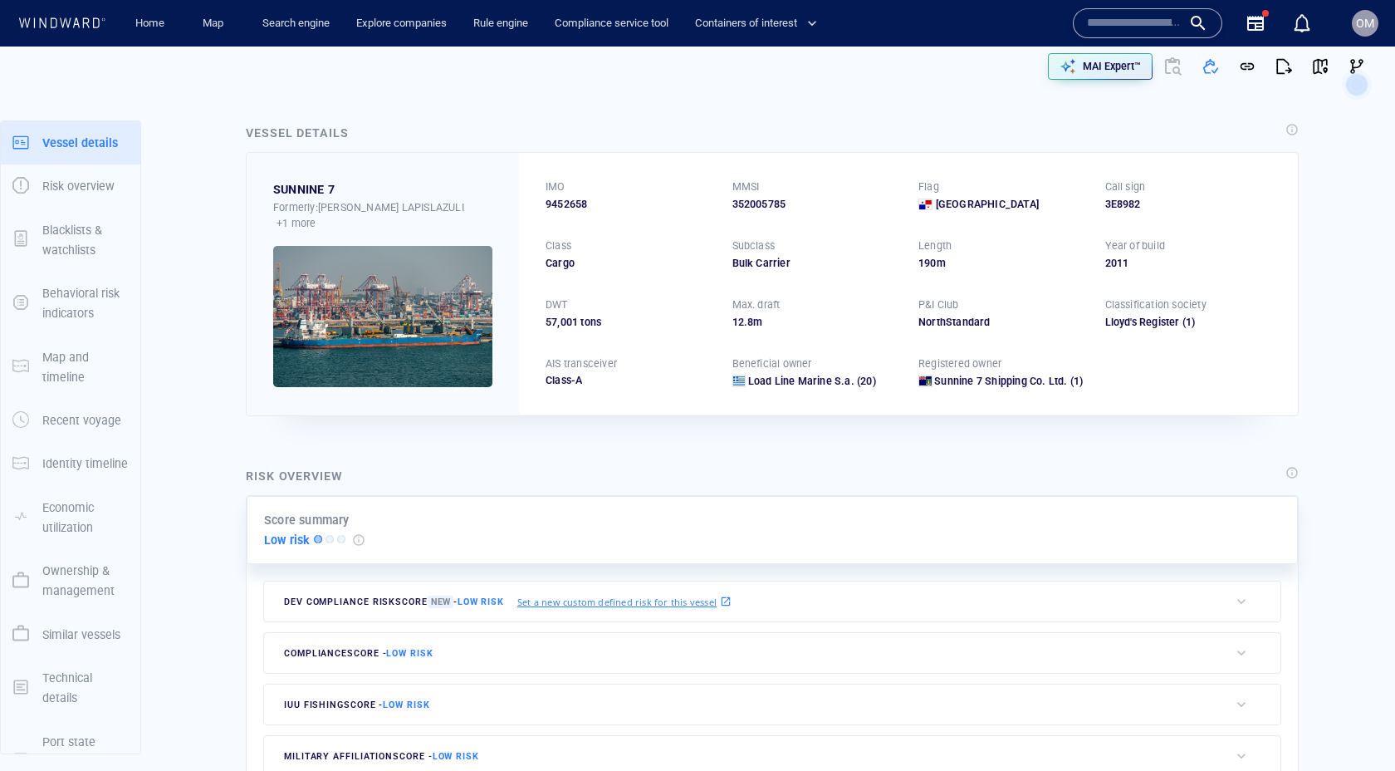
click at [56, 467] on p "Identity timeline" at bounding box center [85, 463] width 86 height 20
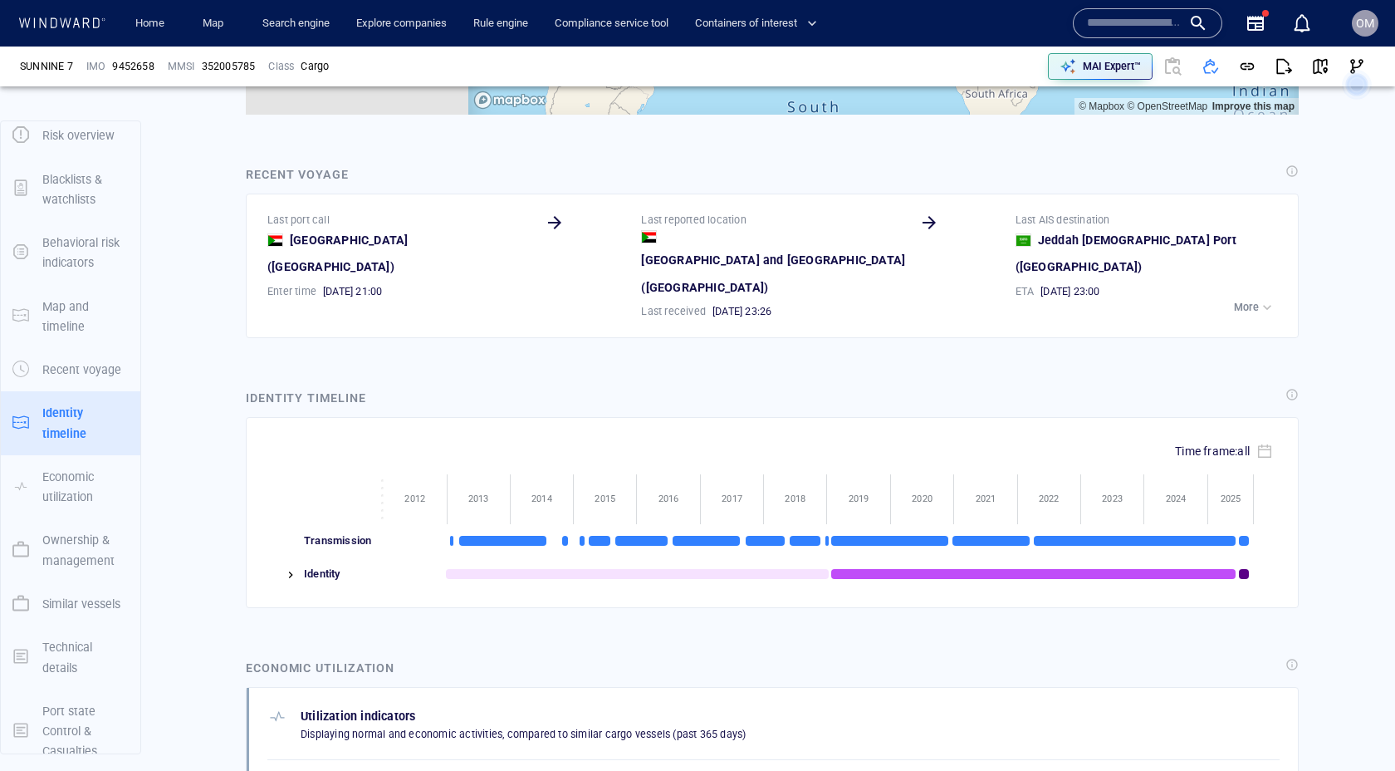
scroll to position [9546, 0]
click at [290, 568] on img at bounding box center [290, 574] width 13 height 13
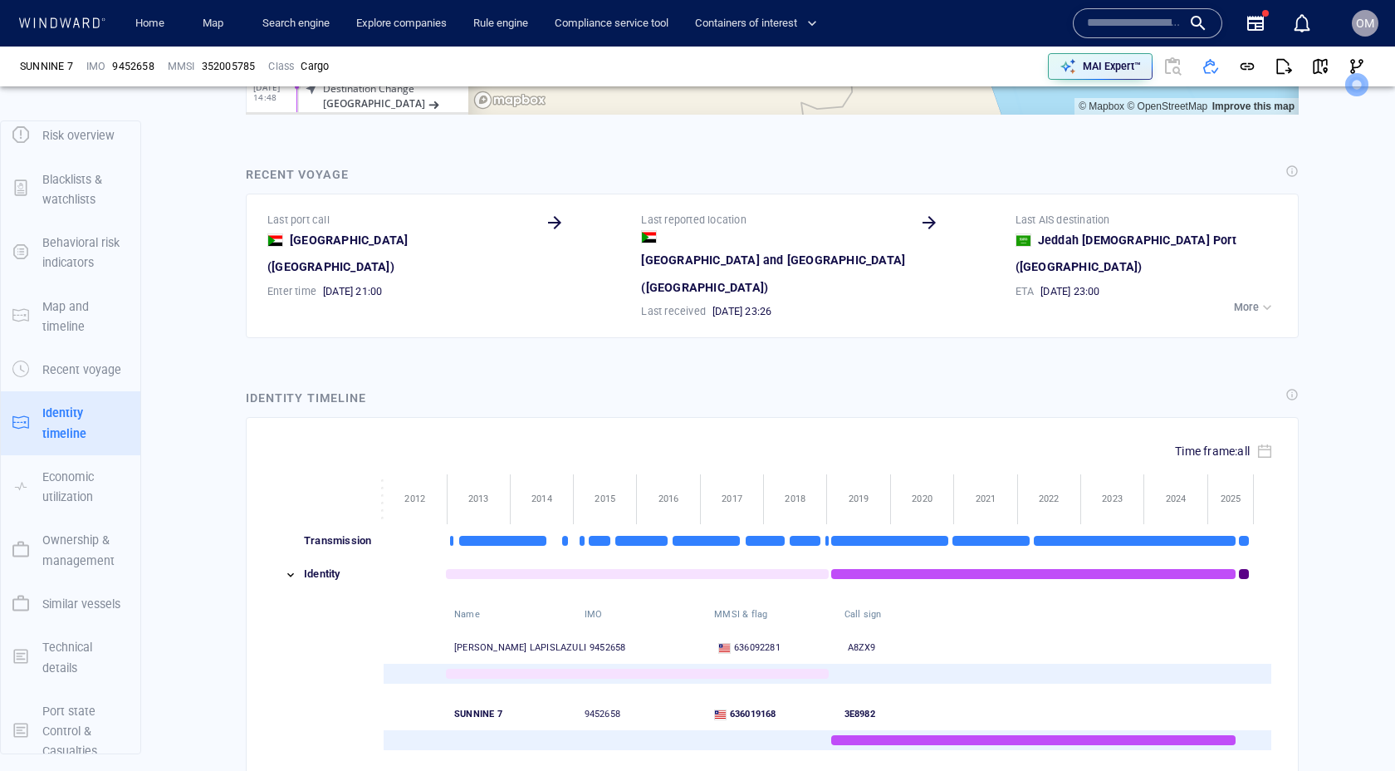
scroll to position [1747, 0]
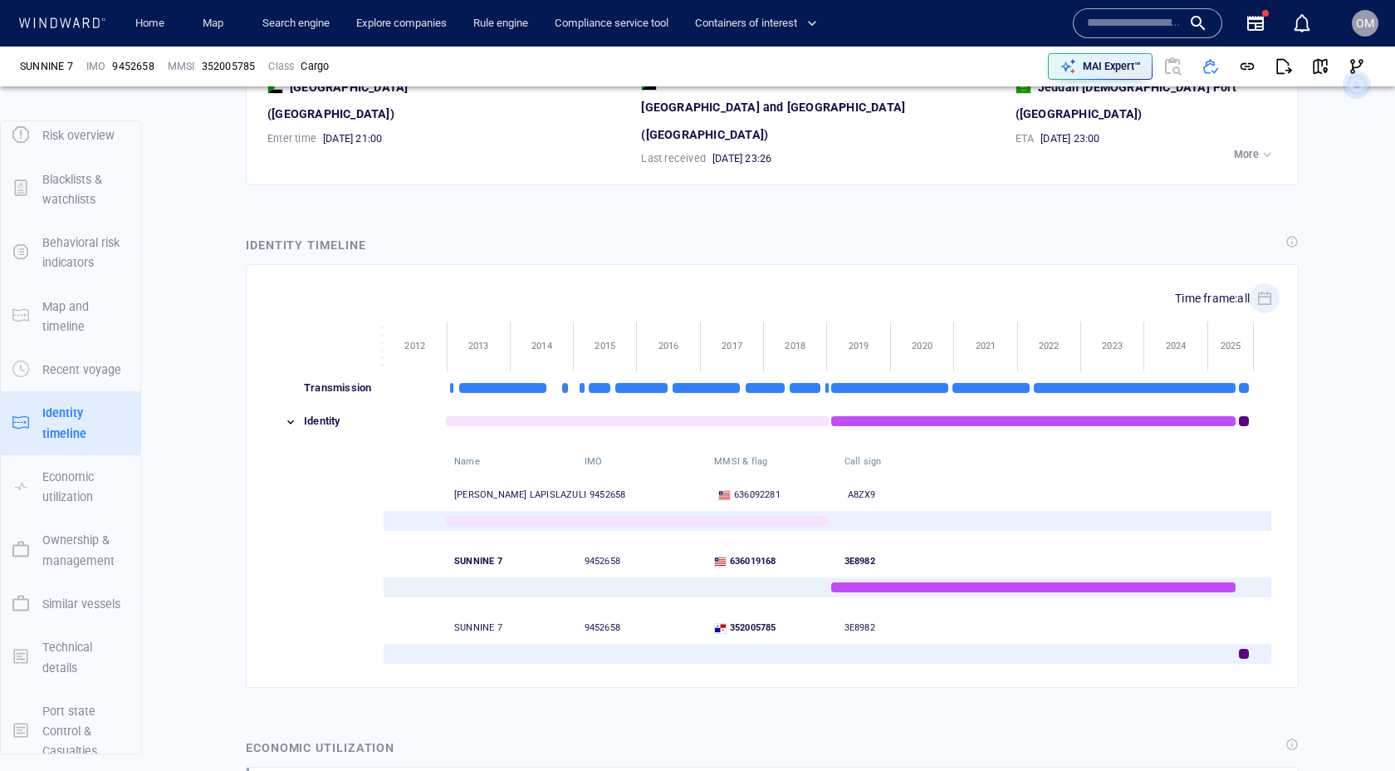
click at [1265, 283] on span "~" at bounding box center [1265, 298] width 30 height 30
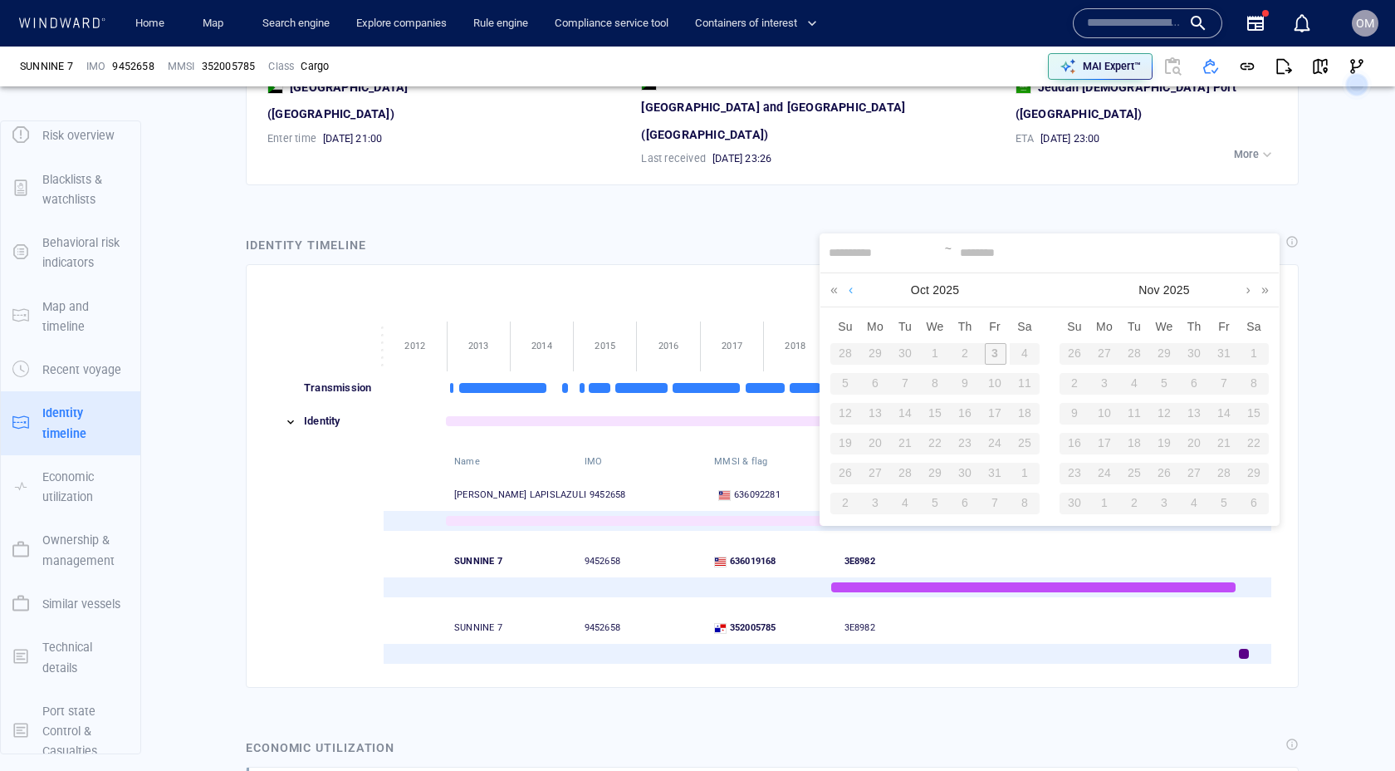
click at [852, 288] on link at bounding box center [851, 289] width 13 height 33
click at [908, 440] on div "23" at bounding box center [906, 444] width 22 height 22
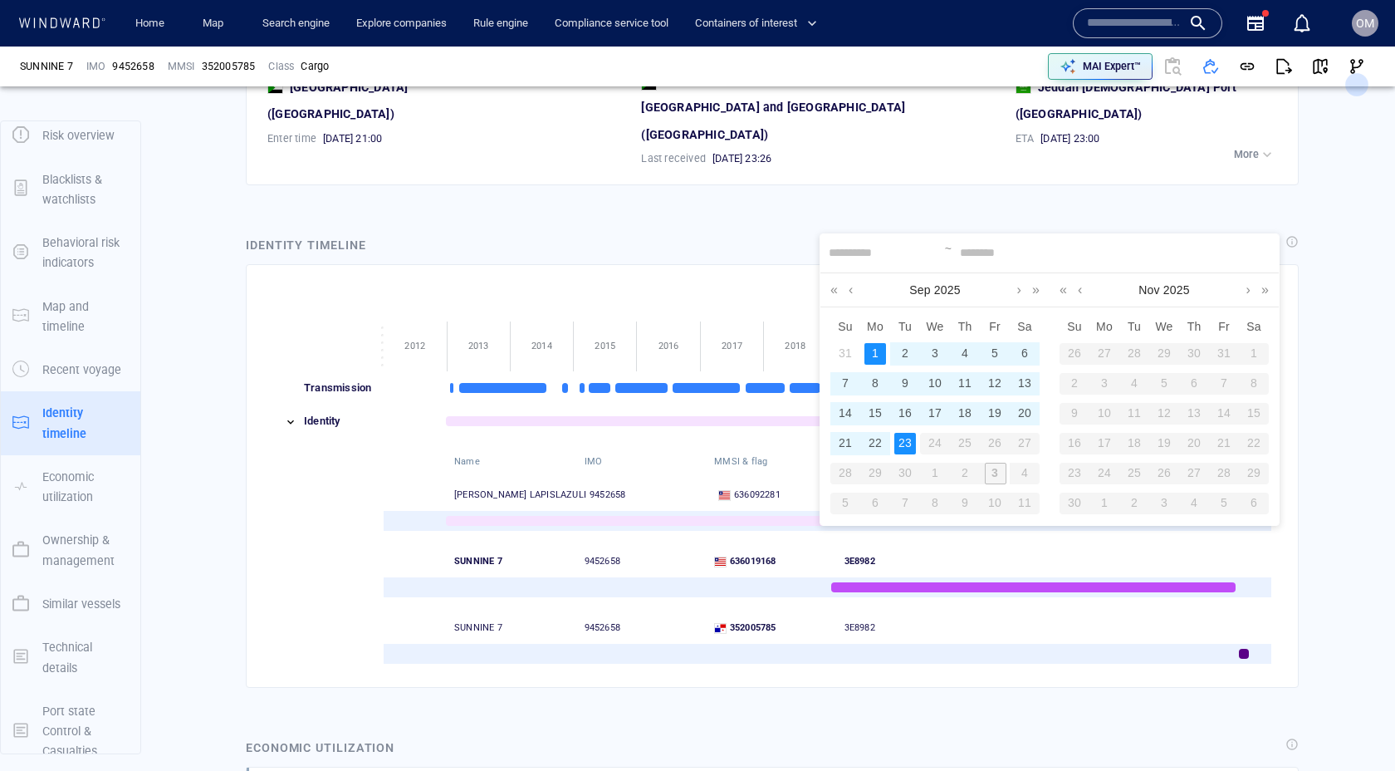
click at [872, 354] on div "1" at bounding box center [876, 354] width 22 height 22
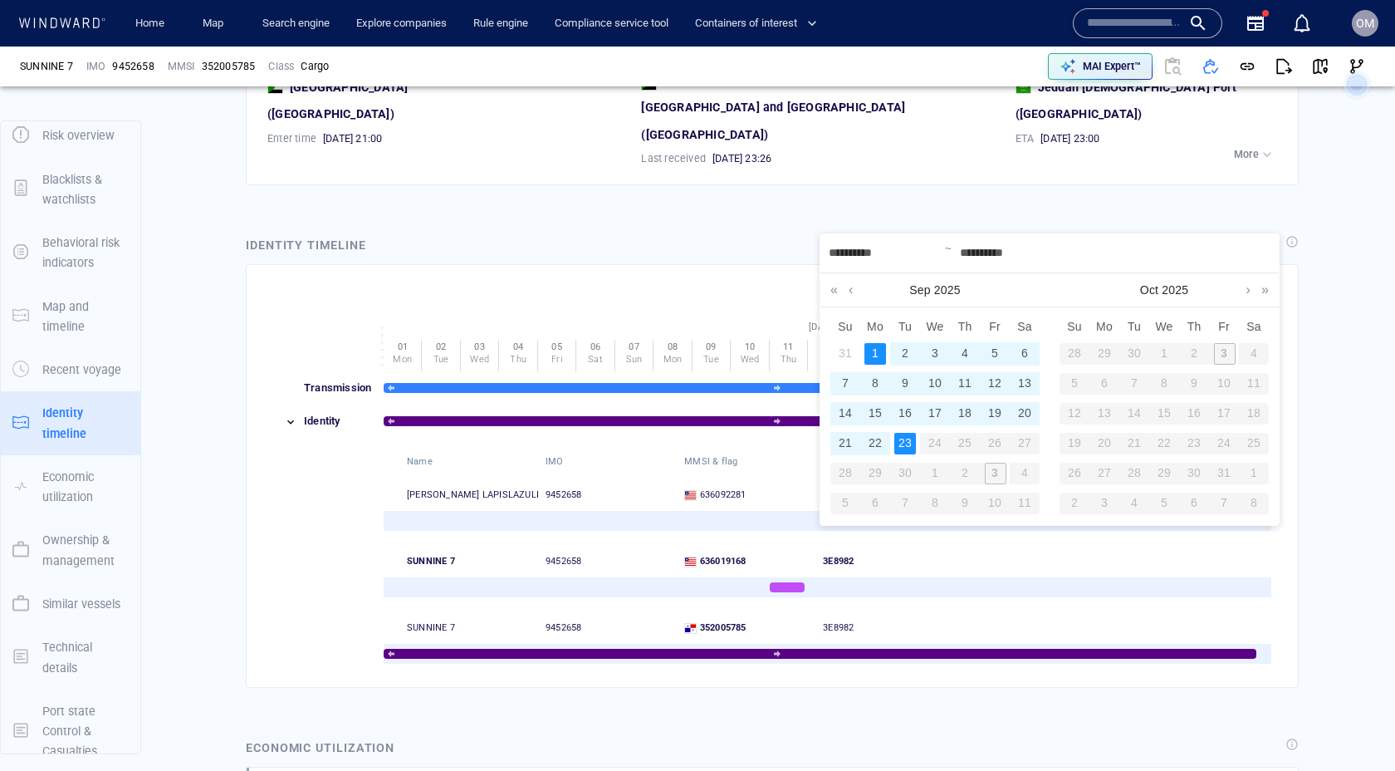
type input "**********"
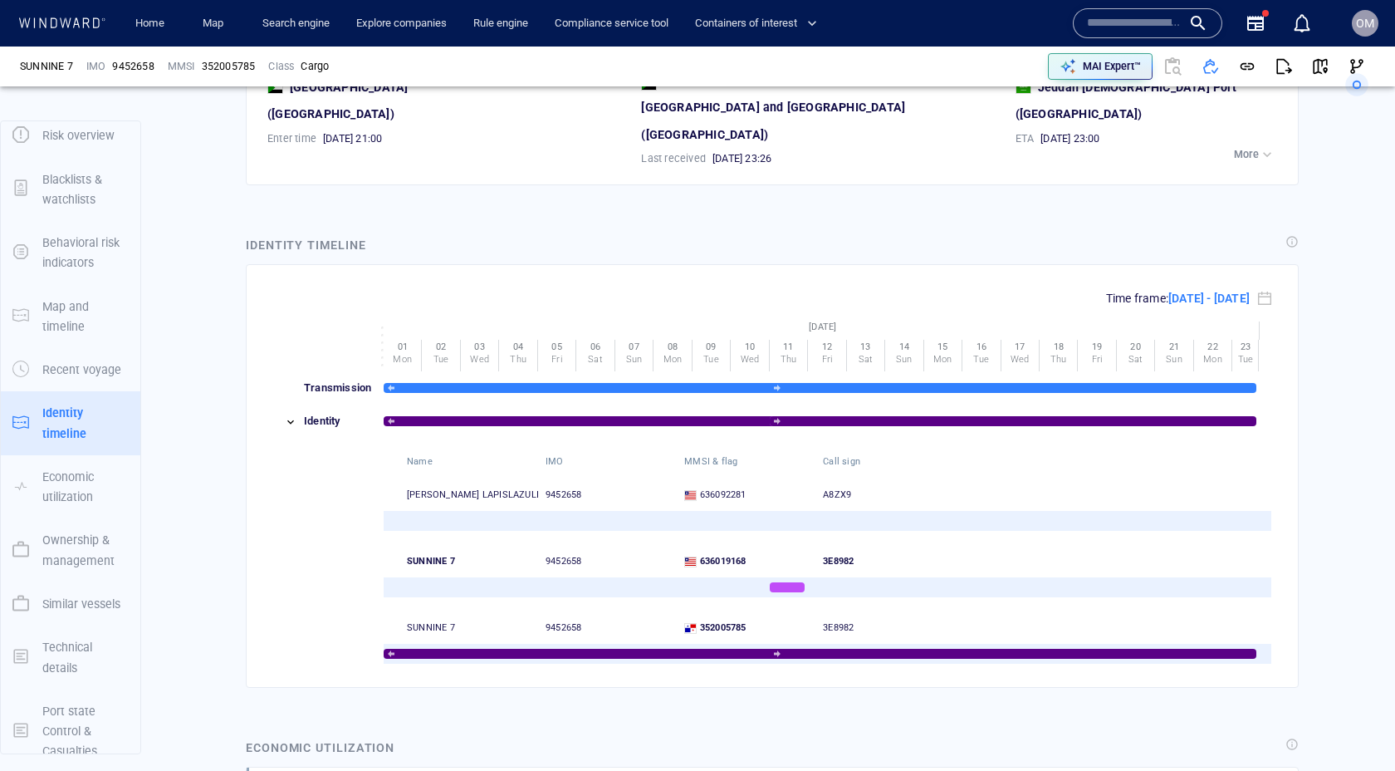
click at [798, 649] on div at bounding box center [1013, 654] width 487 height 10
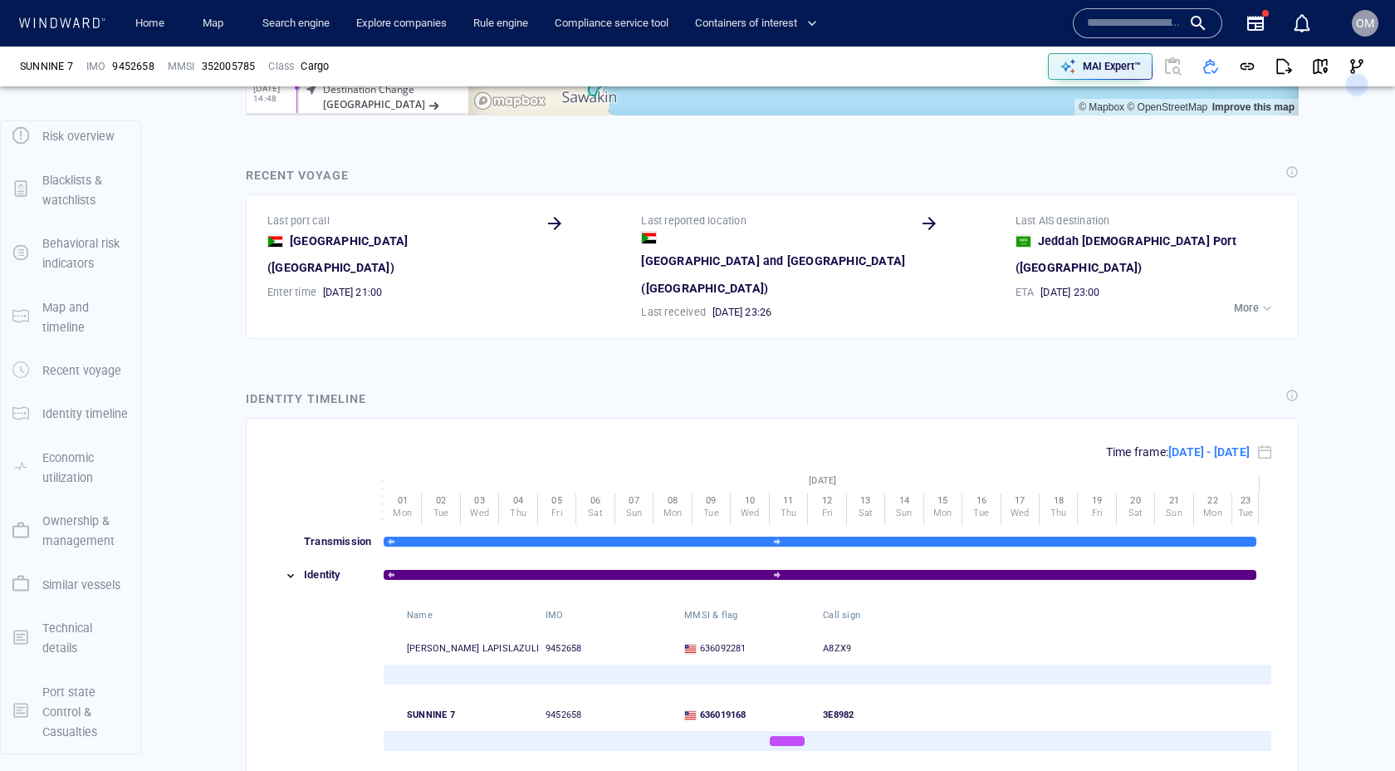
scroll to position [1627, 0]
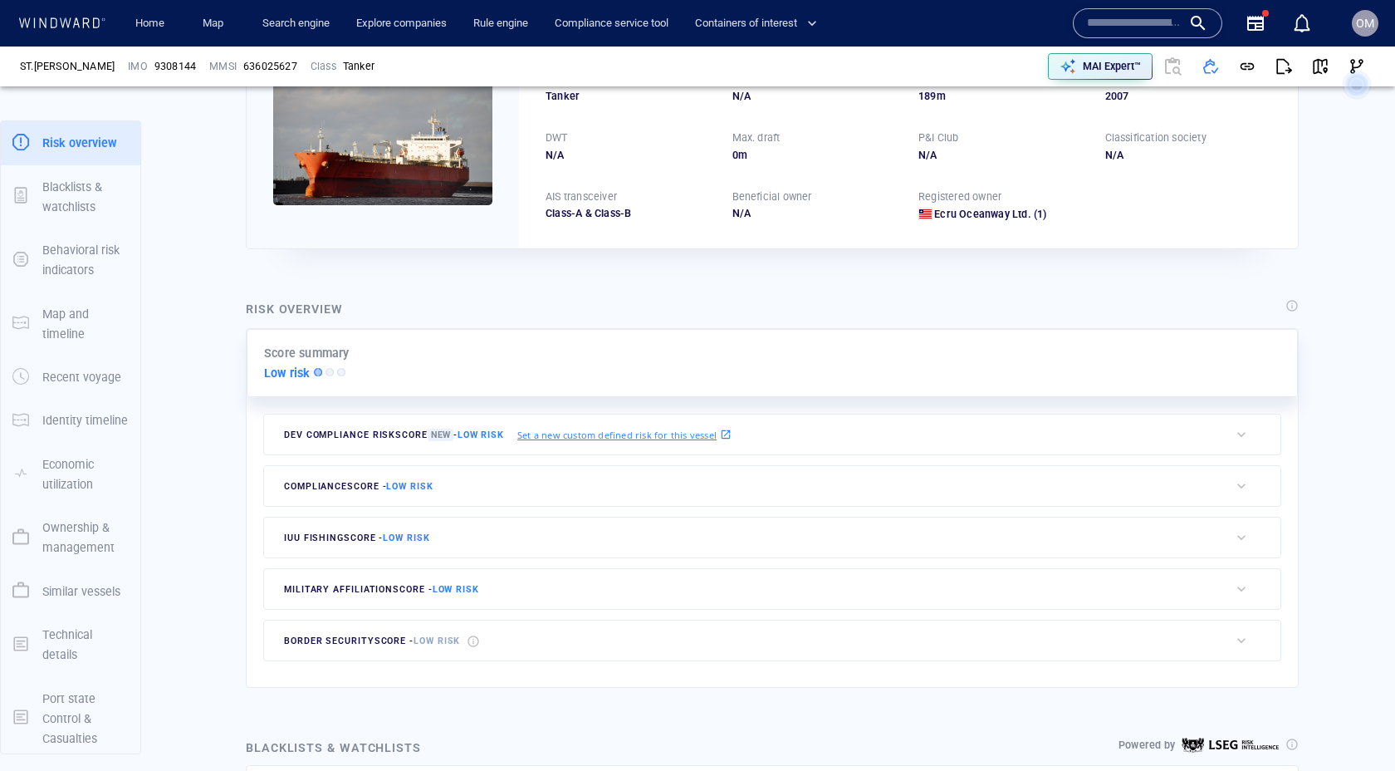
scroll to position [174, 0]
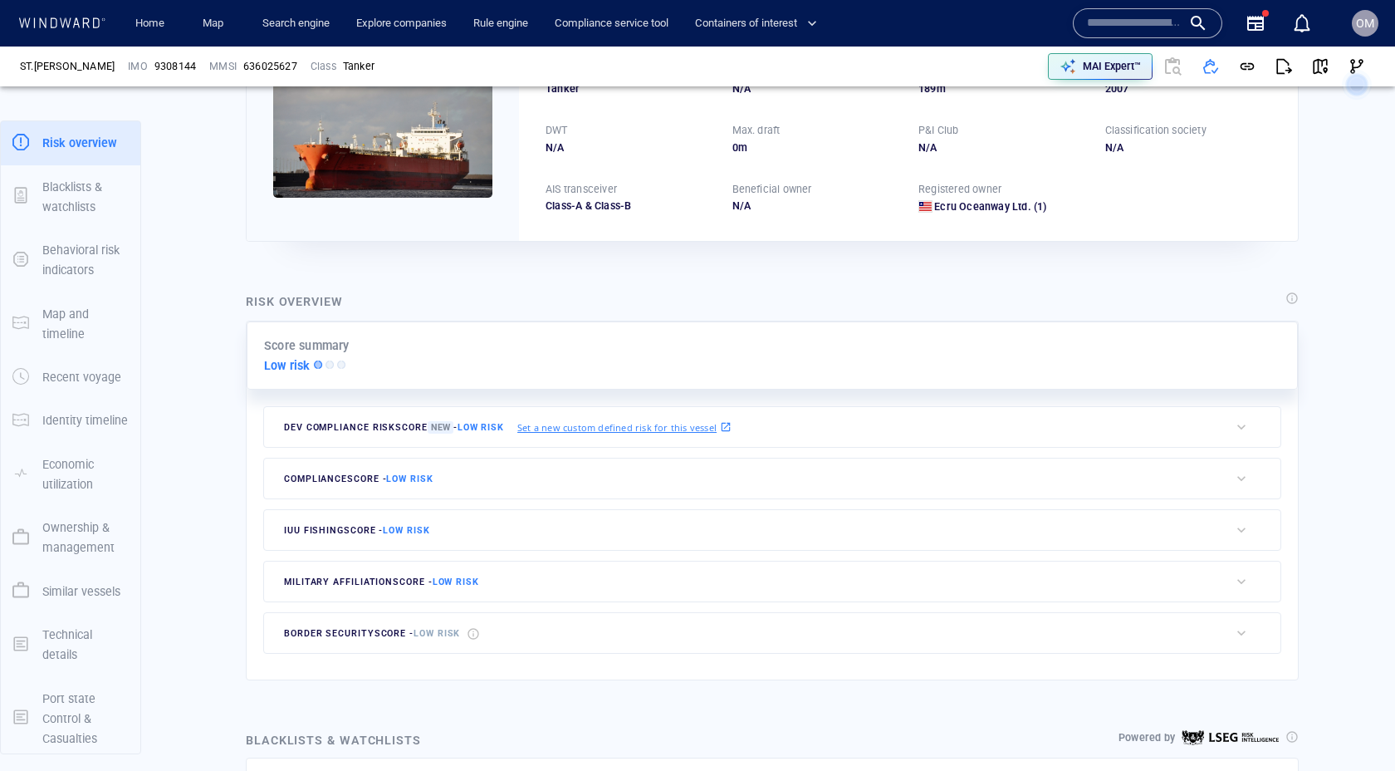
click at [61, 428] on p "Identity timeline" at bounding box center [85, 420] width 86 height 20
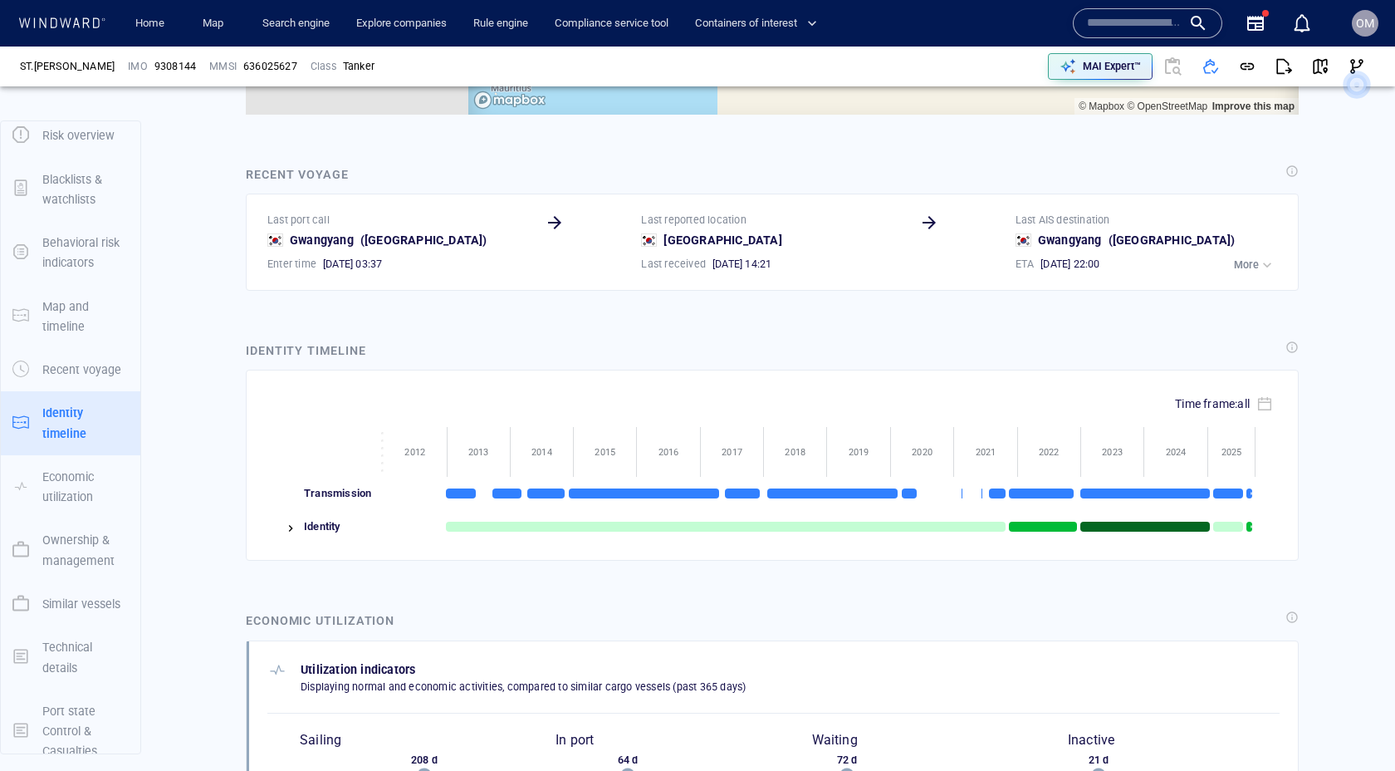
scroll to position [4869, 0]
click at [286, 522] on img at bounding box center [290, 528] width 13 height 13
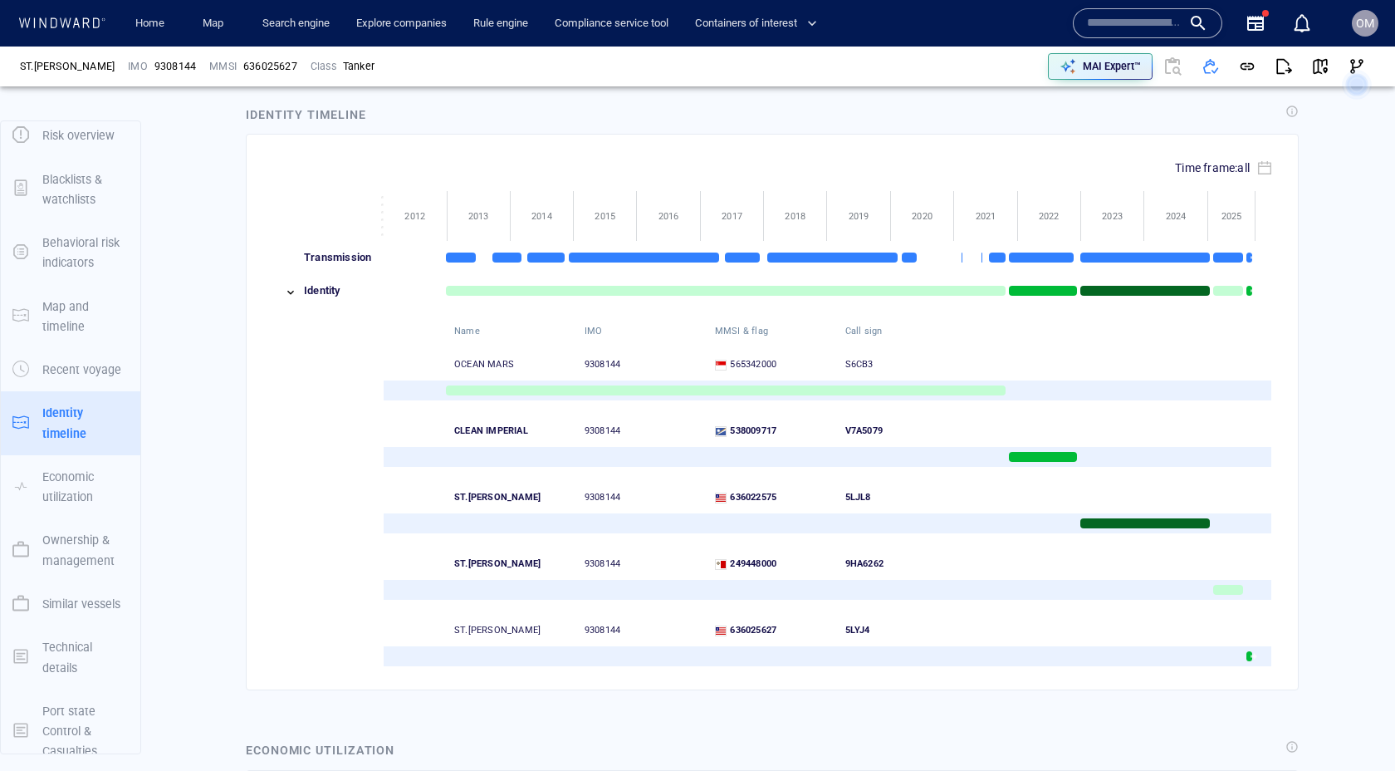
scroll to position [1888, 0]
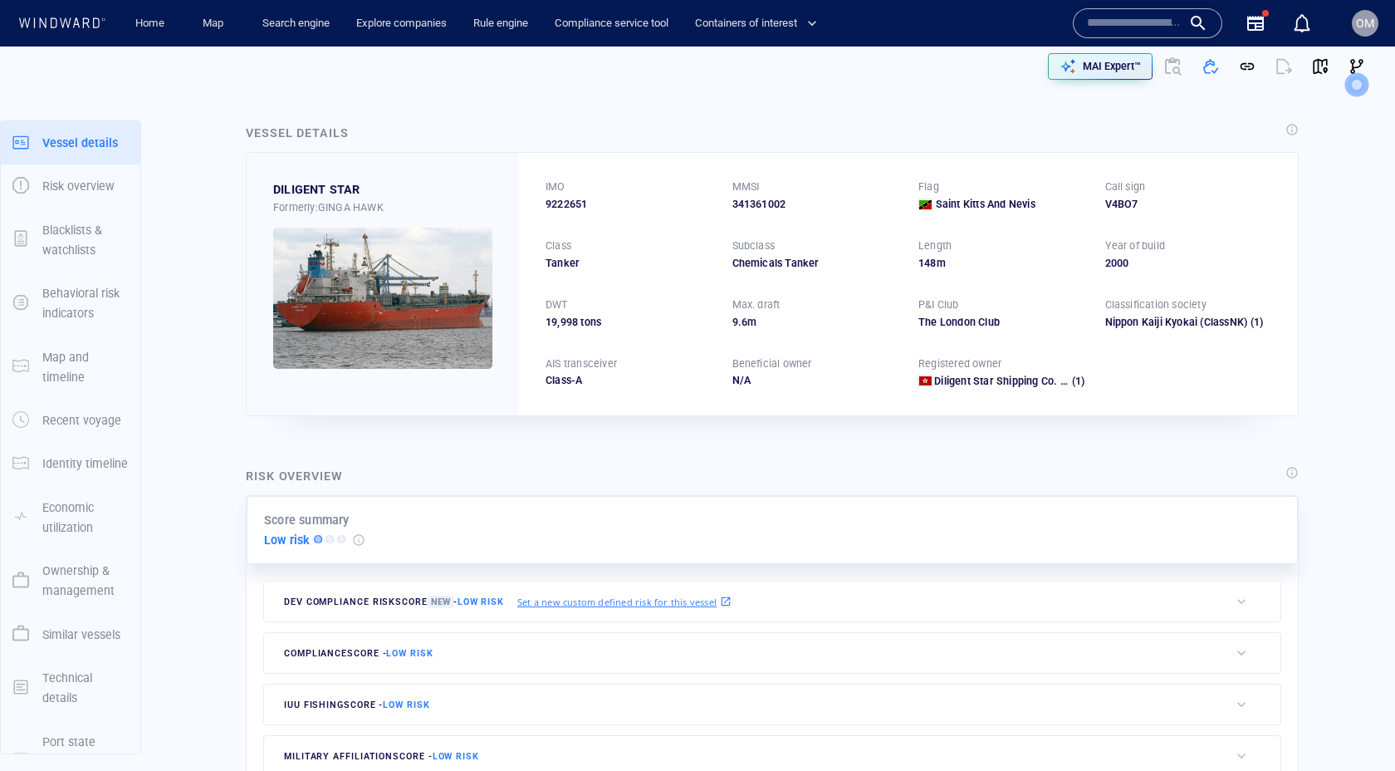
click at [56, 463] on p "Identity timeline" at bounding box center [85, 463] width 86 height 20
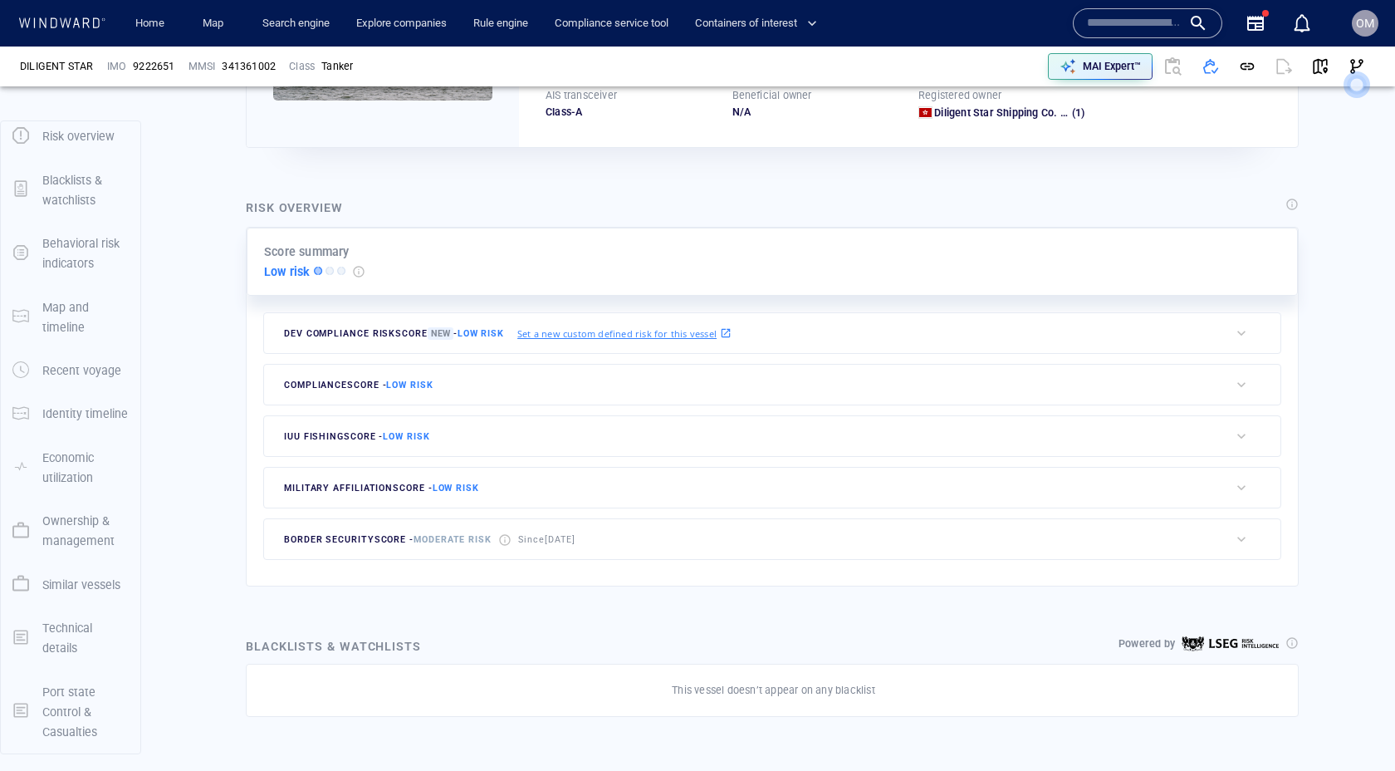
scroll to position [1490, 0]
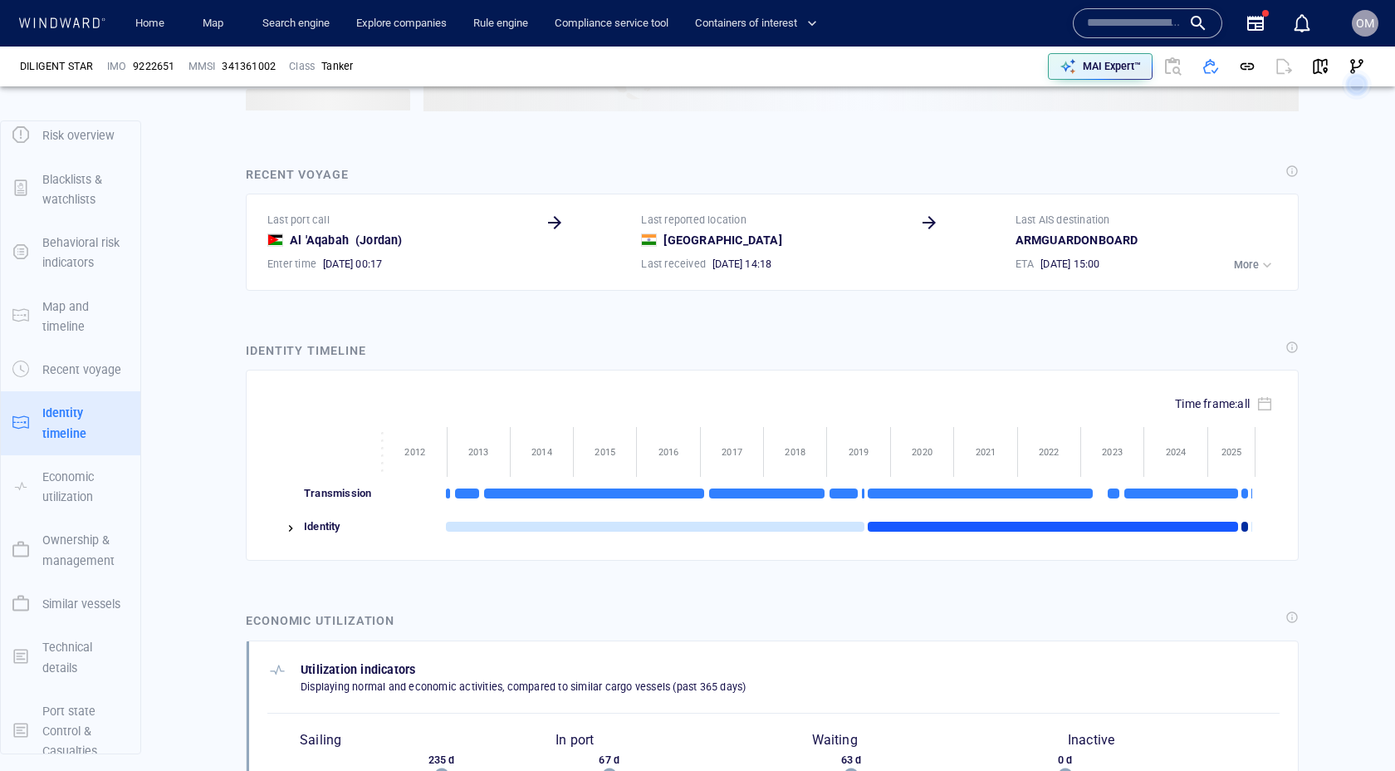
click at [299, 525] on div "Time frame: all ~ Transmission" at bounding box center [772, 465] width 1053 height 191
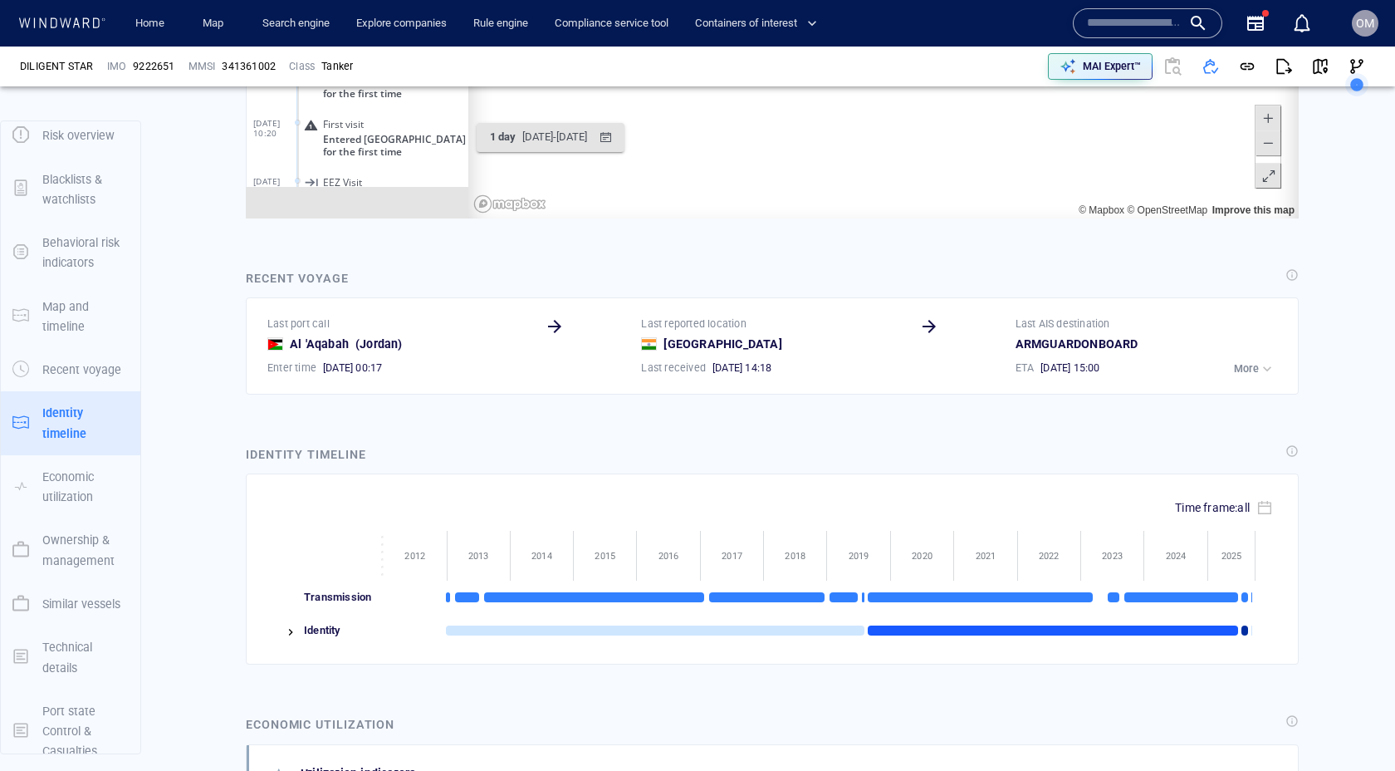
scroll to position [0, 0]
click at [294, 526] on div "Time frame: all ~ Transmission" at bounding box center [772, 568] width 1053 height 191
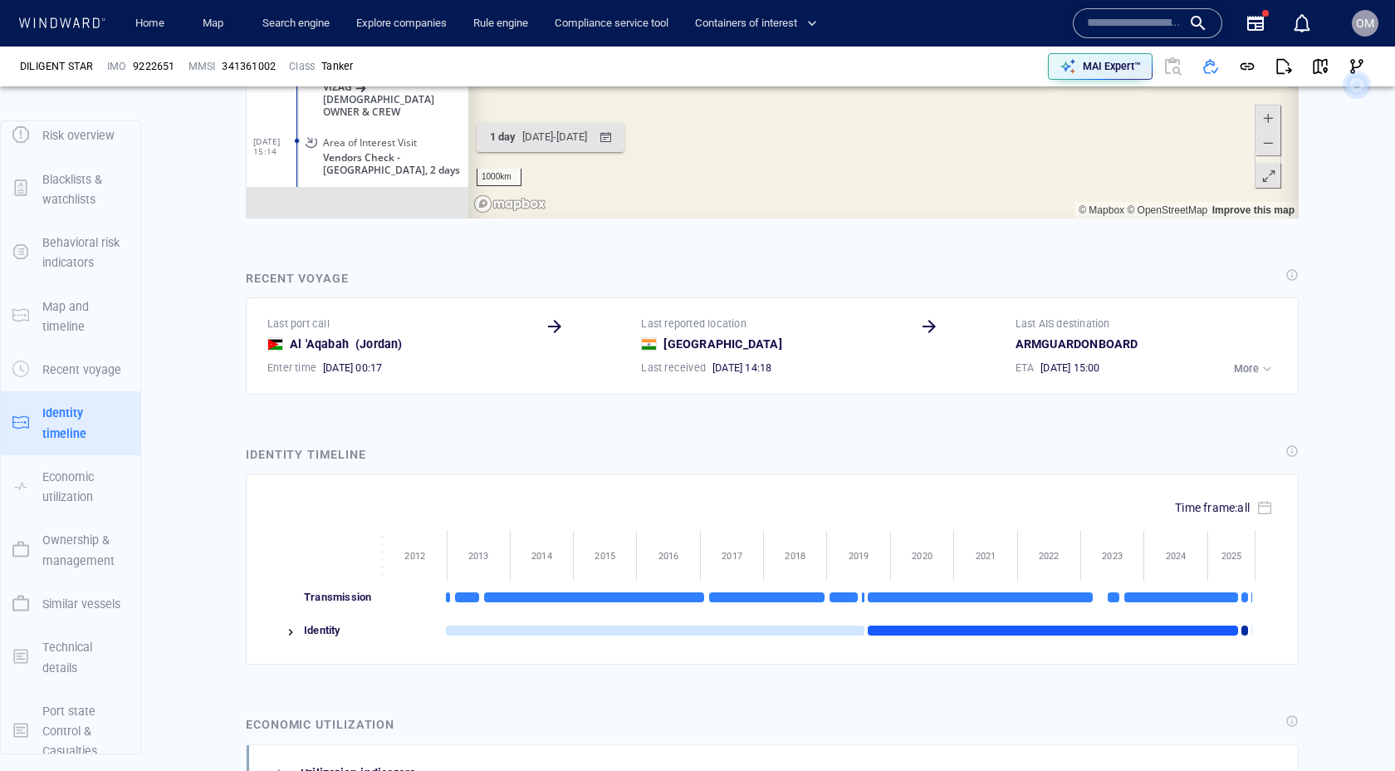
click at [292, 629] on img at bounding box center [290, 631] width 13 height 13
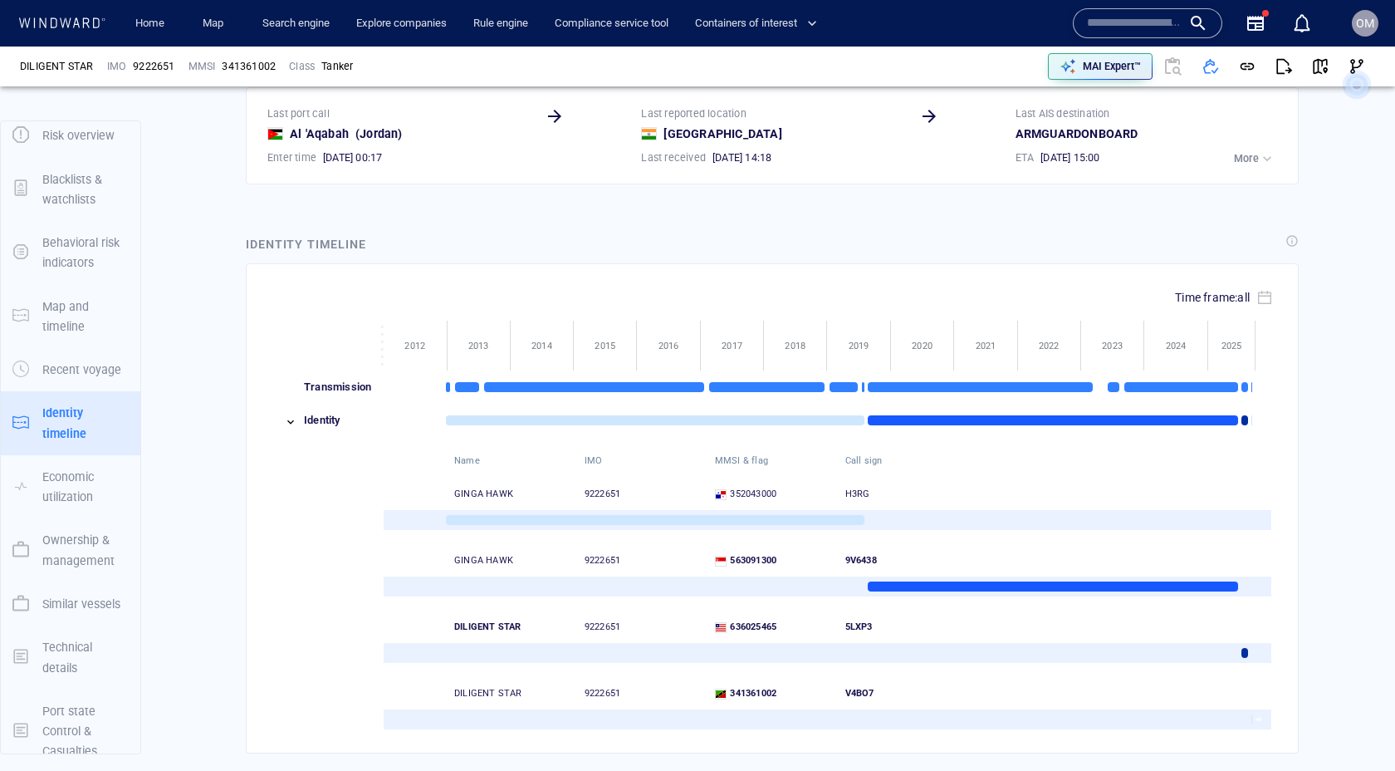
scroll to position [1785, 0]
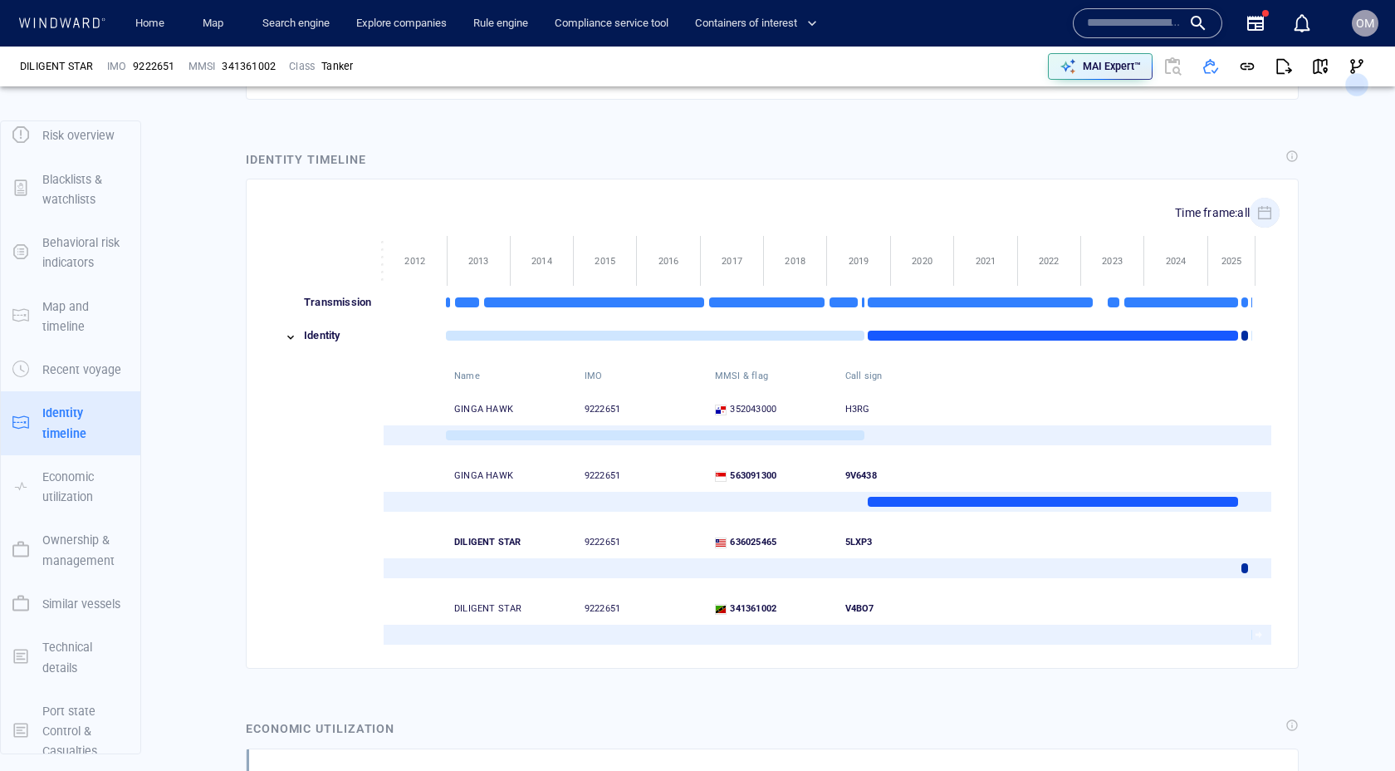
click at [1263, 217] on icon "button" at bounding box center [1264, 212] width 15 height 15
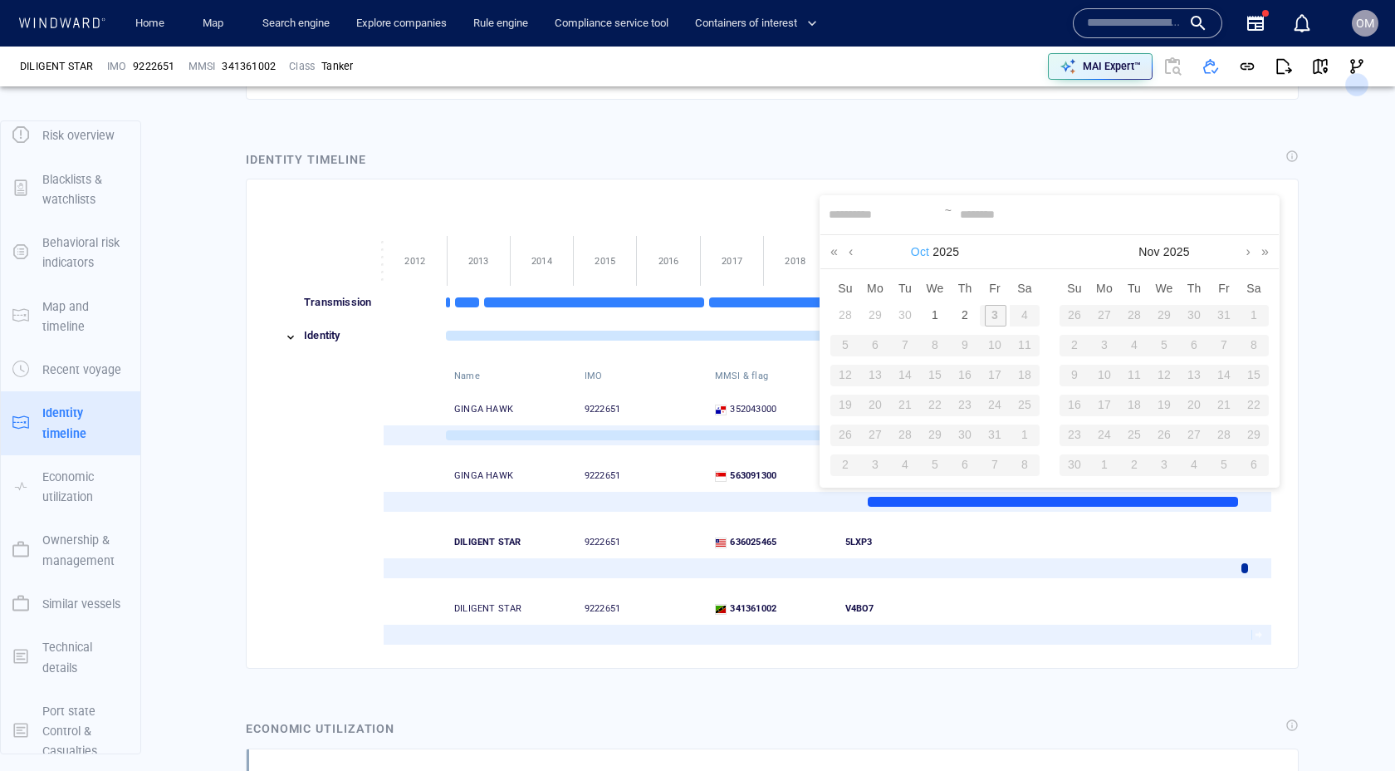
click at [960, 314] on div "2" at bounding box center [965, 316] width 22 height 22
click at [853, 251] on link at bounding box center [851, 251] width 13 height 33
drag, startPoint x: 833, startPoint y: 253, endPoint x: 845, endPoint y: 256, distance: 11.9
click at [833, 253] on link at bounding box center [834, 251] width 16 height 33
click at [1017, 253] on link at bounding box center [1018, 251] width 13 height 33
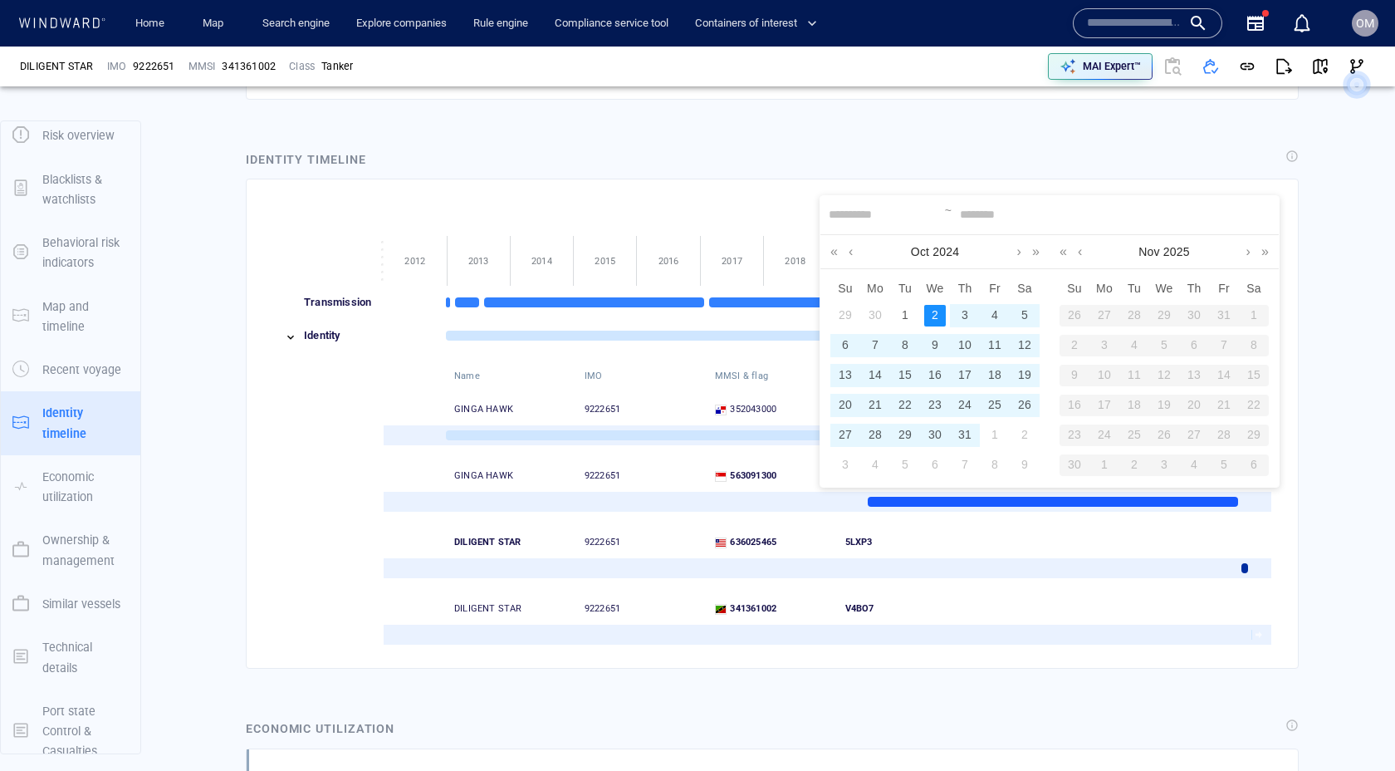
click at [924, 316] on div "2" at bounding box center [935, 316] width 22 height 22
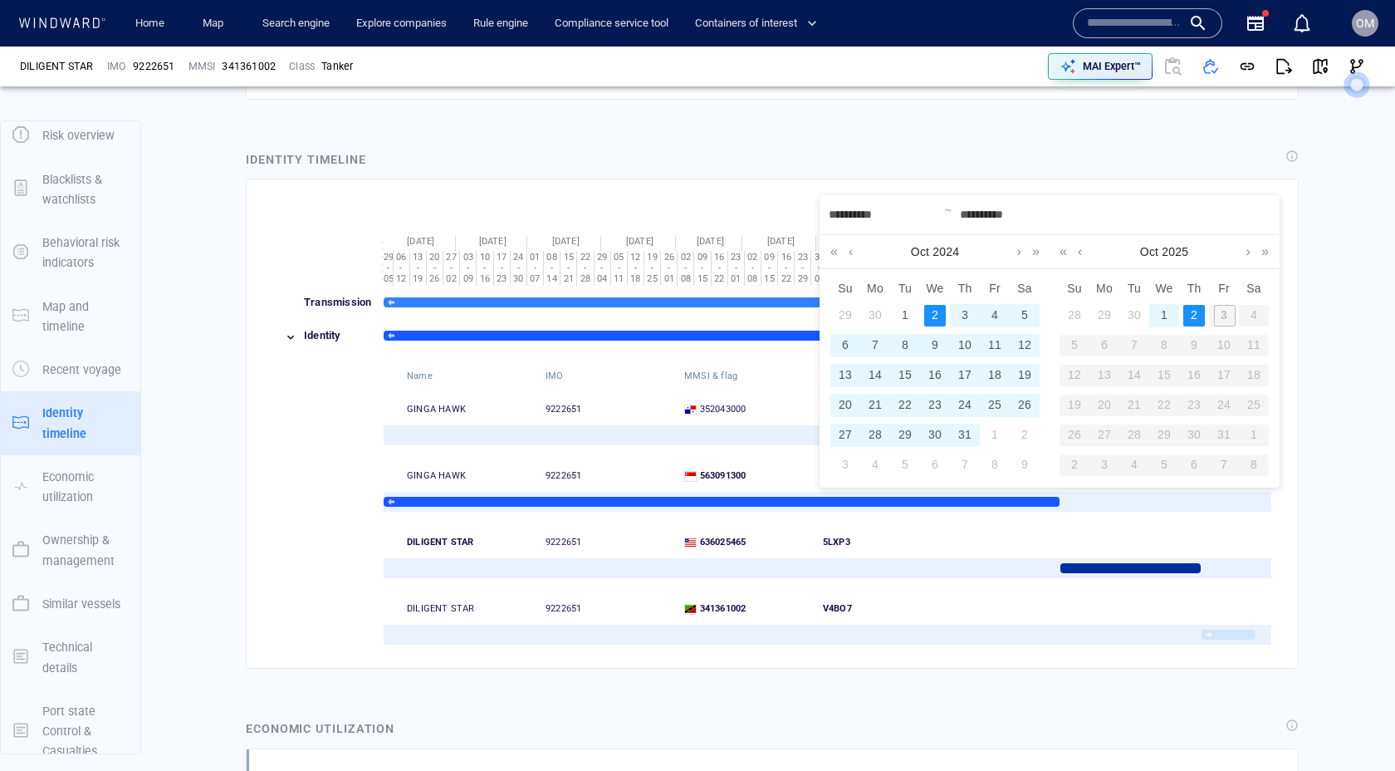
type input "**********"
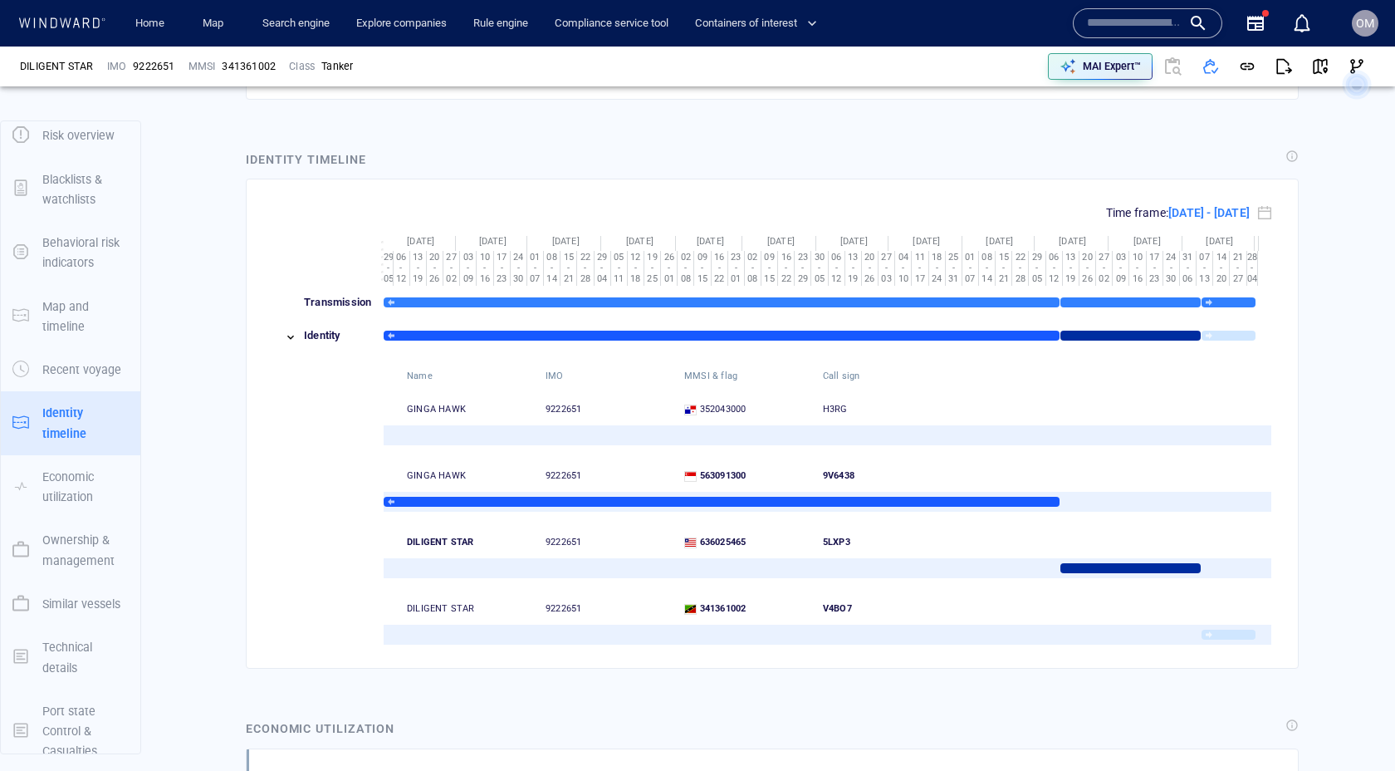
drag, startPoint x: 1092, startPoint y: 651, endPoint x: 1111, endPoint y: 647, distance: 19.5
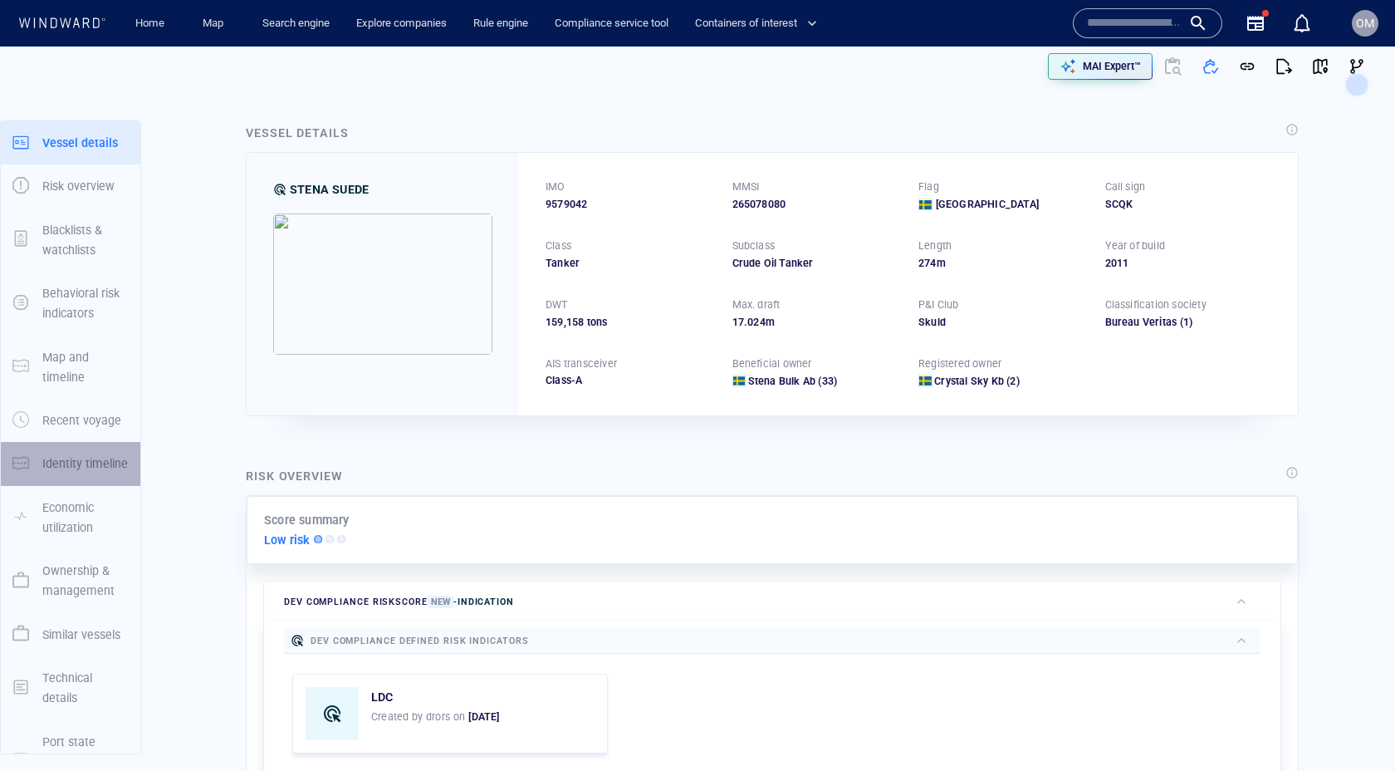
click at [78, 468] on p "Identity timeline" at bounding box center [85, 463] width 86 height 20
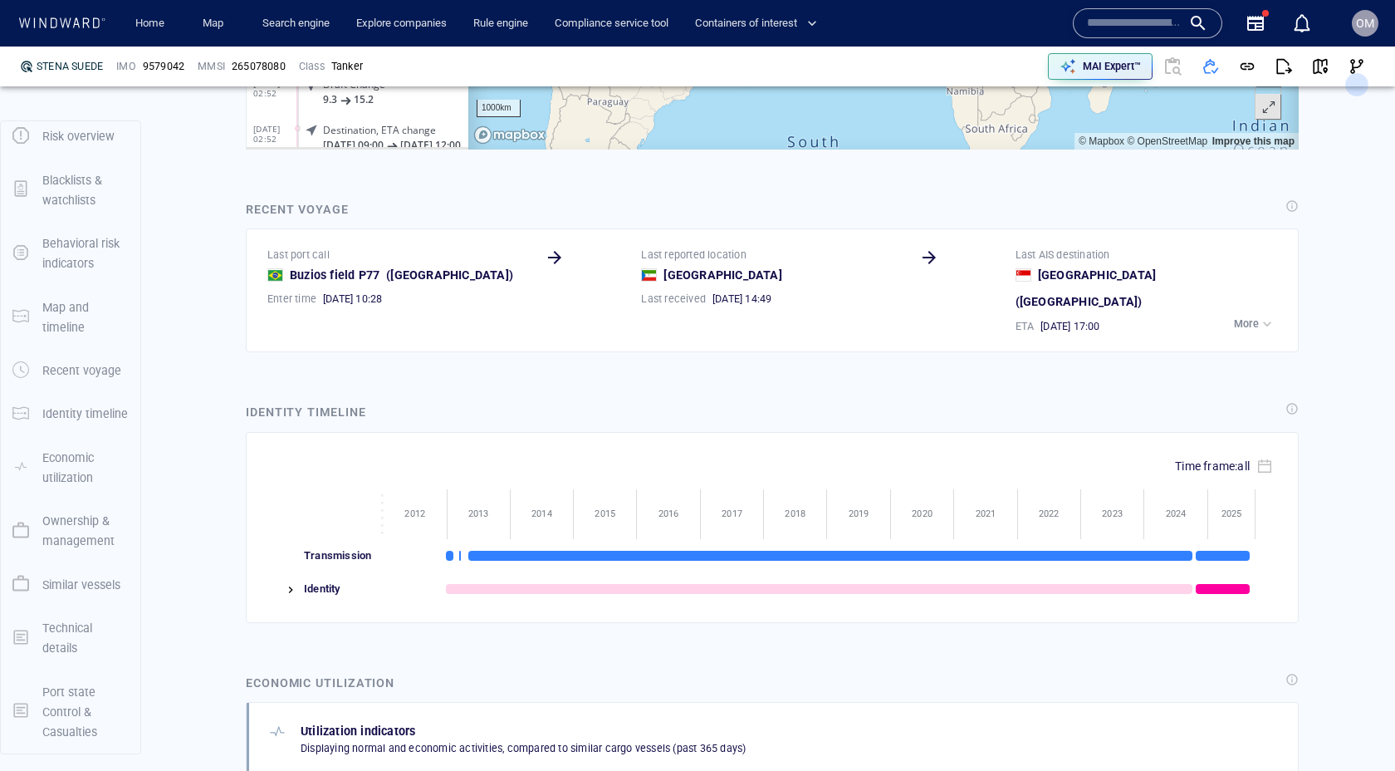
scroll to position [1753, 0]
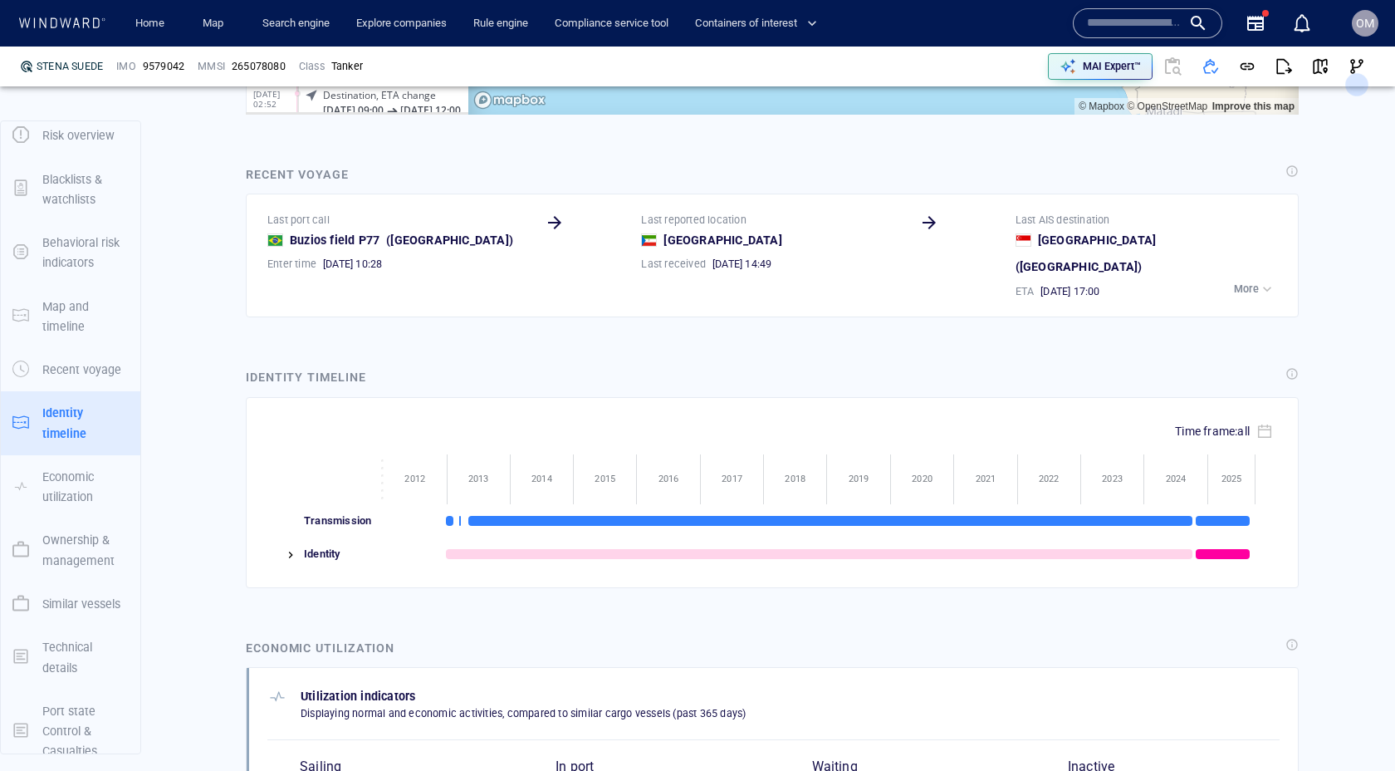
click at [297, 537] on div at bounding box center [283, 553] width 32 height 33
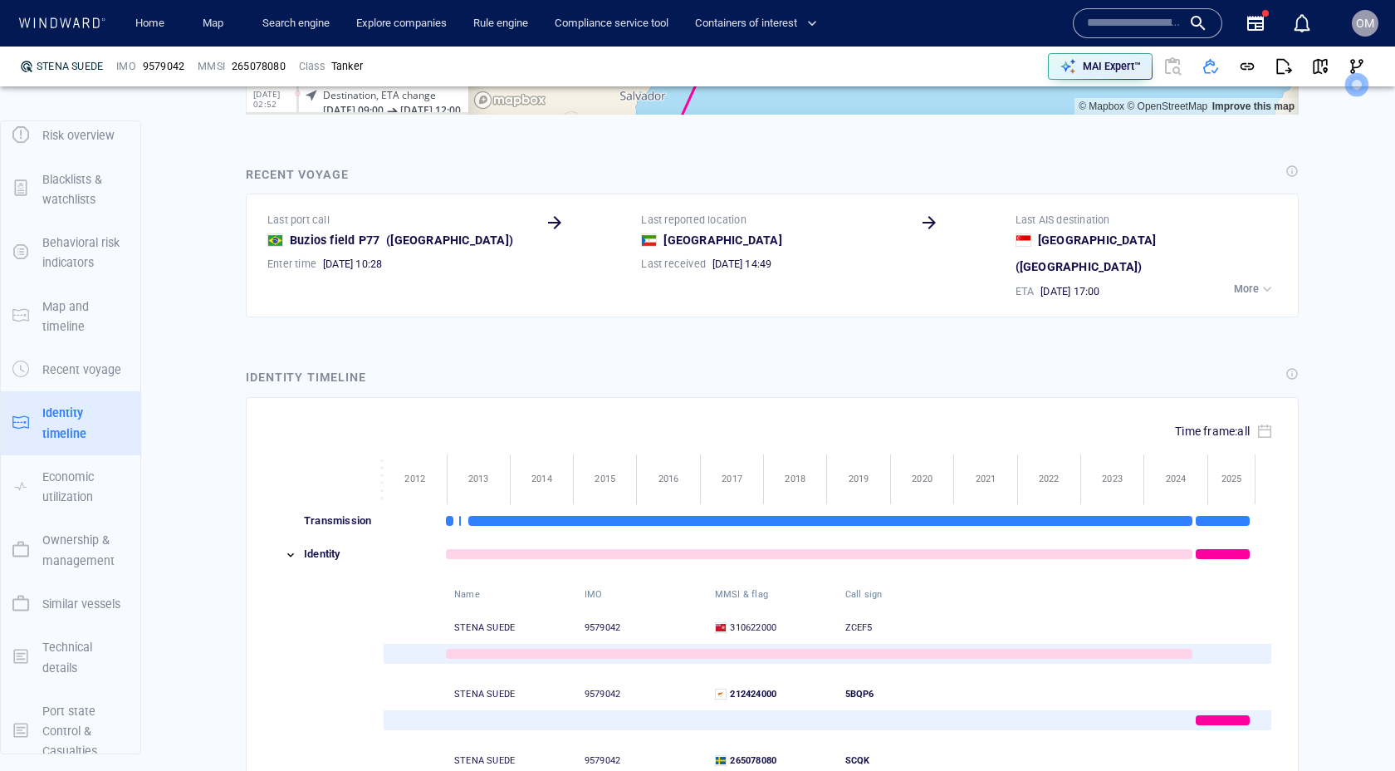
click at [291, 548] on img at bounding box center [290, 554] width 13 height 13
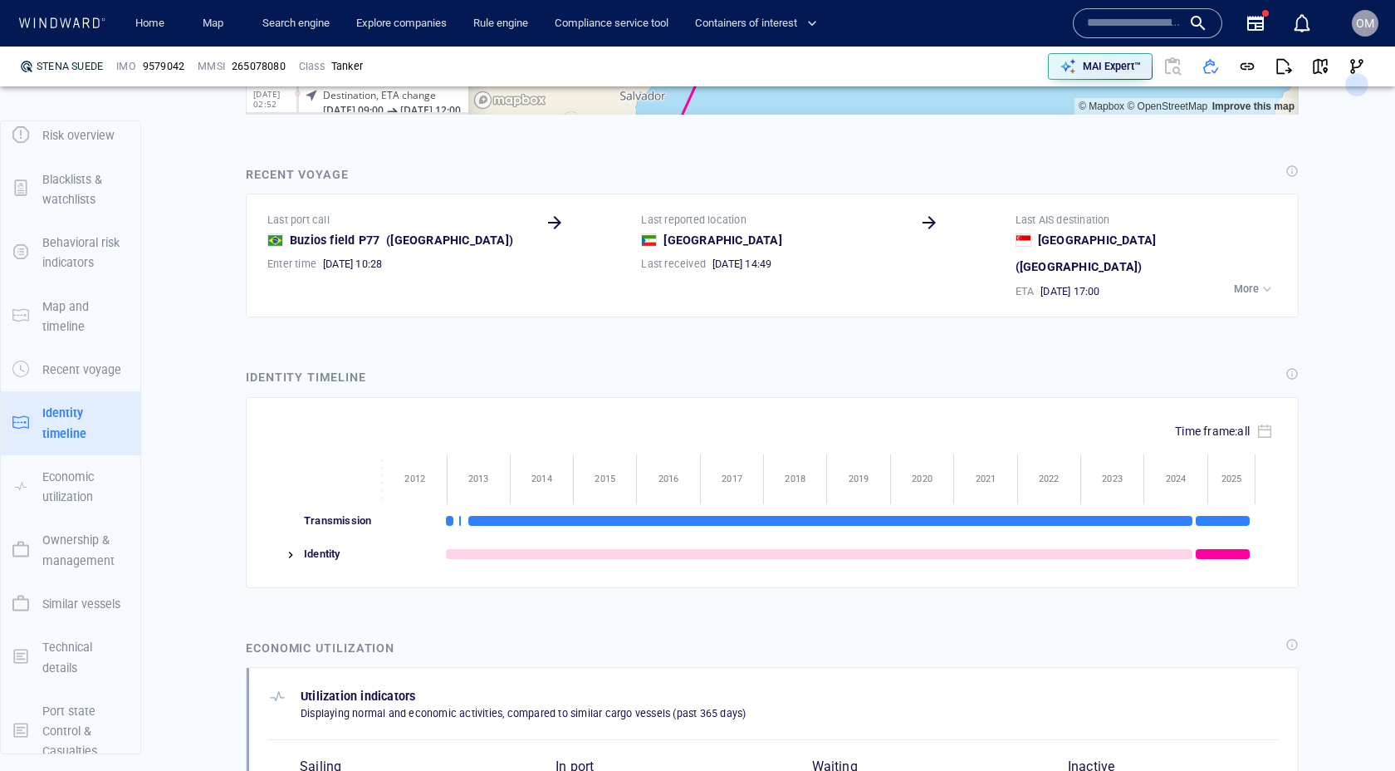
click at [295, 548] on img at bounding box center [290, 554] width 13 height 13
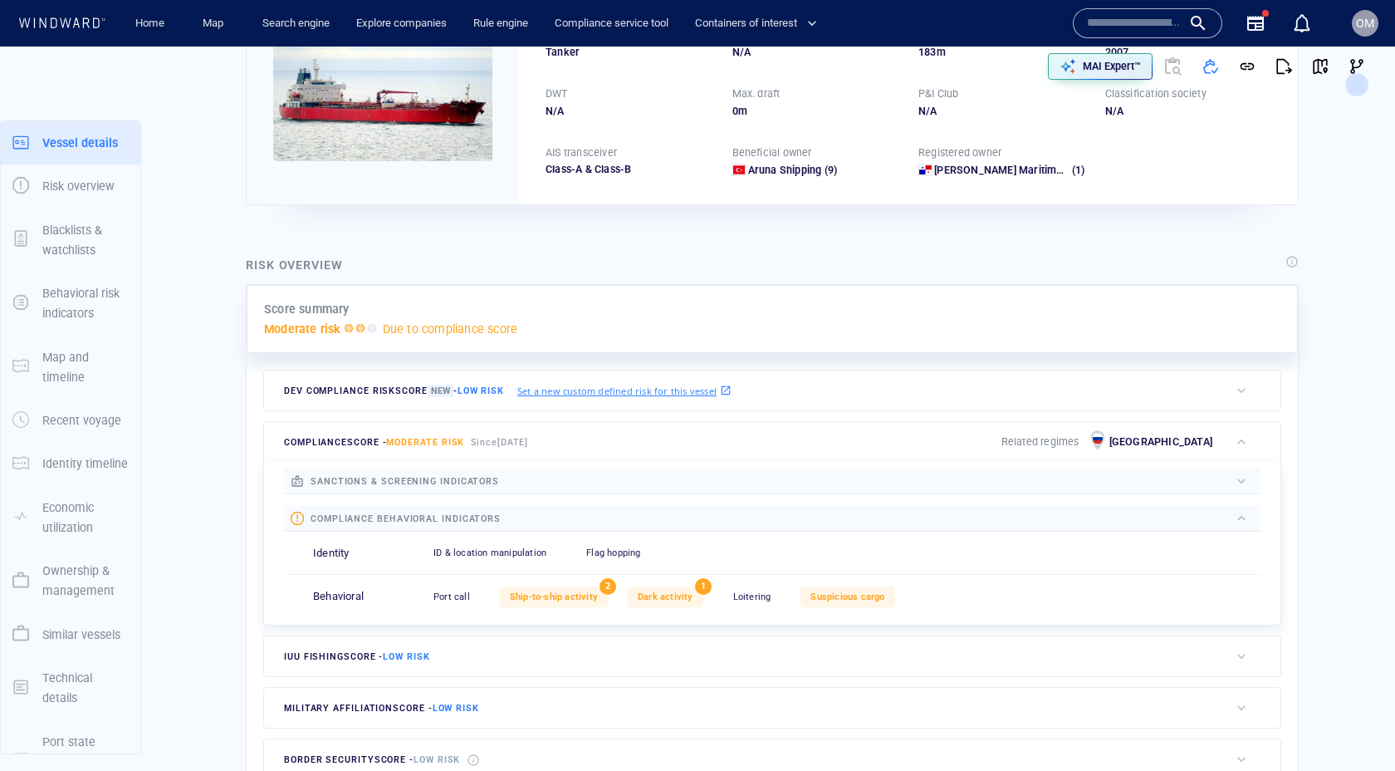
scroll to position [43, 0]
